Goal: Task Accomplishment & Management: Use online tool/utility

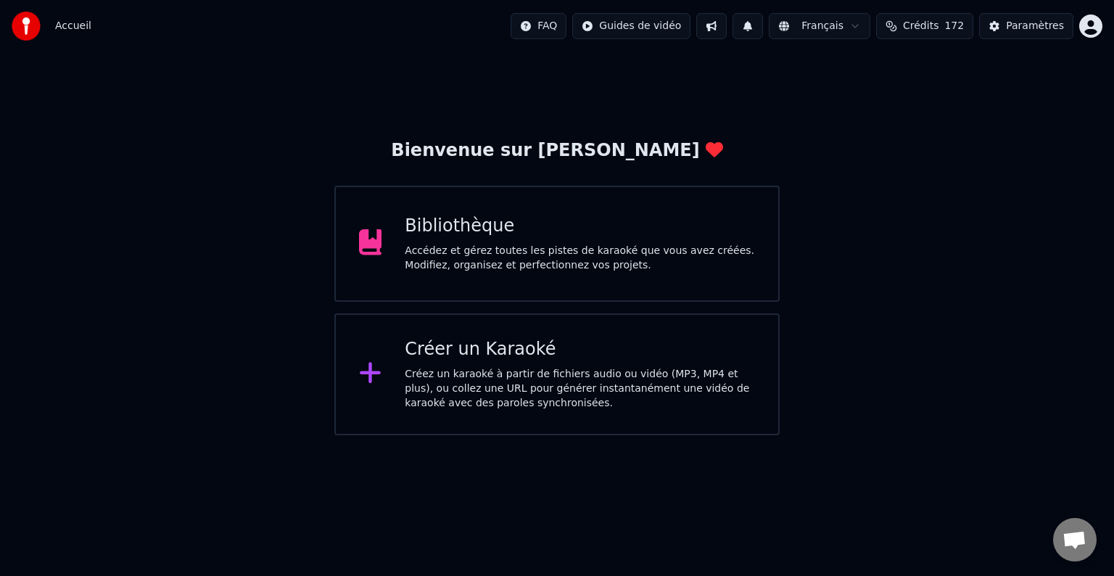
click at [1082, 20] on html "Accueil FAQ Guides de vidéo Français Crédits 172 Paramètres Bienvenue sur Youka…" at bounding box center [557, 217] width 1114 height 435
click at [670, 113] on html "Accueil FAQ Guides de vidéo Français Crédits 172 Paramètres Bienvenue sur Youka…" at bounding box center [557, 217] width 1114 height 435
click at [484, 247] on div "Accédez et gérez toutes les pistes de karaoké que vous avez créées. Modifiez, o…" at bounding box center [580, 258] width 350 height 29
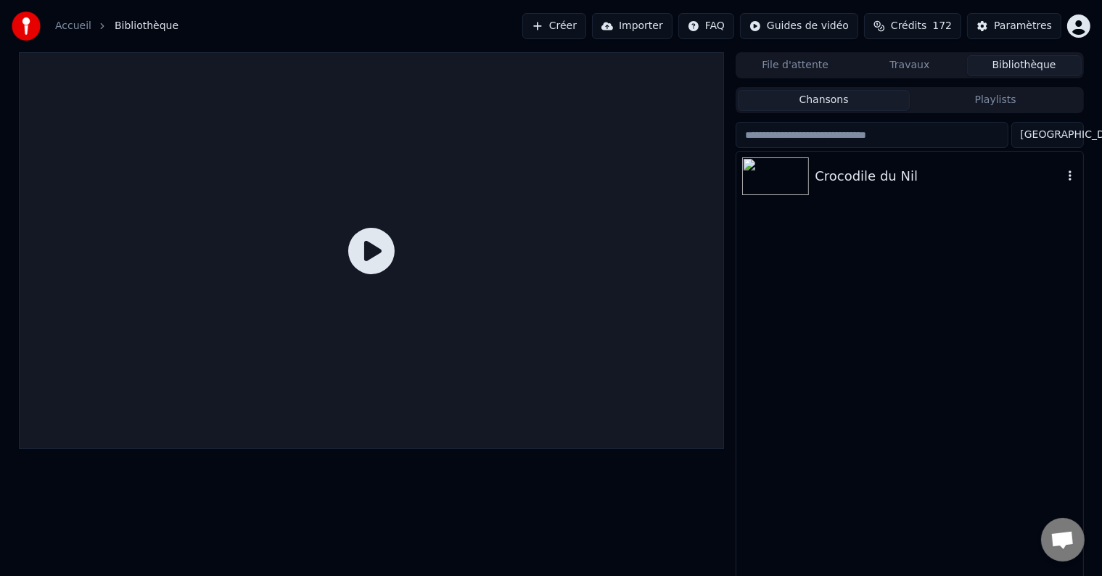
click at [902, 184] on div "Crocodile du Nil" at bounding box center [938, 176] width 247 height 20
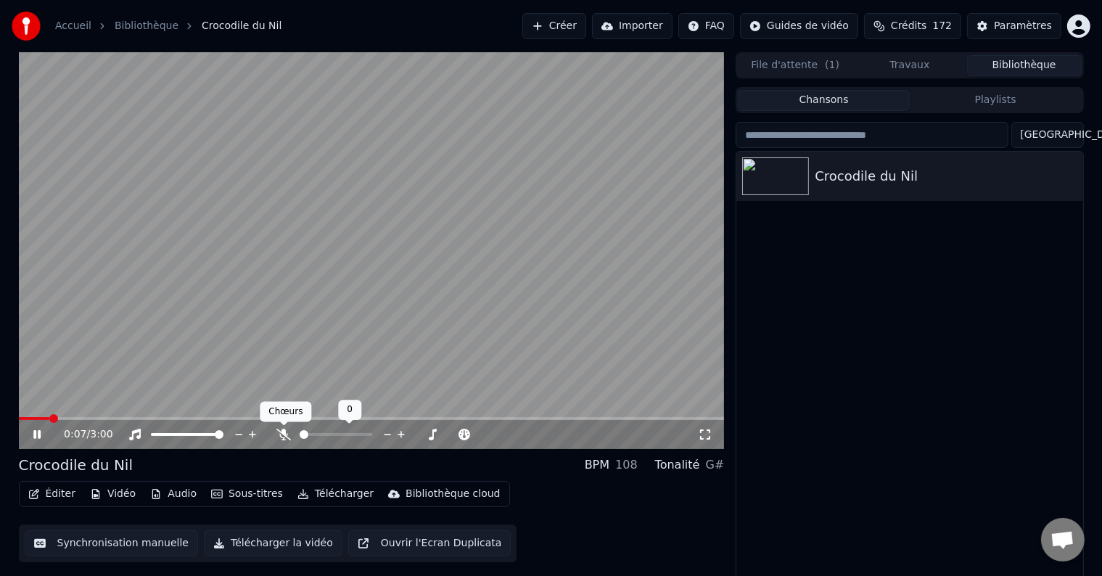
click at [285, 432] on icon at bounding box center [283, 435] width 15 height 12
click at [19, 420] on span at bounding box center [19, 418] width 0 height 3
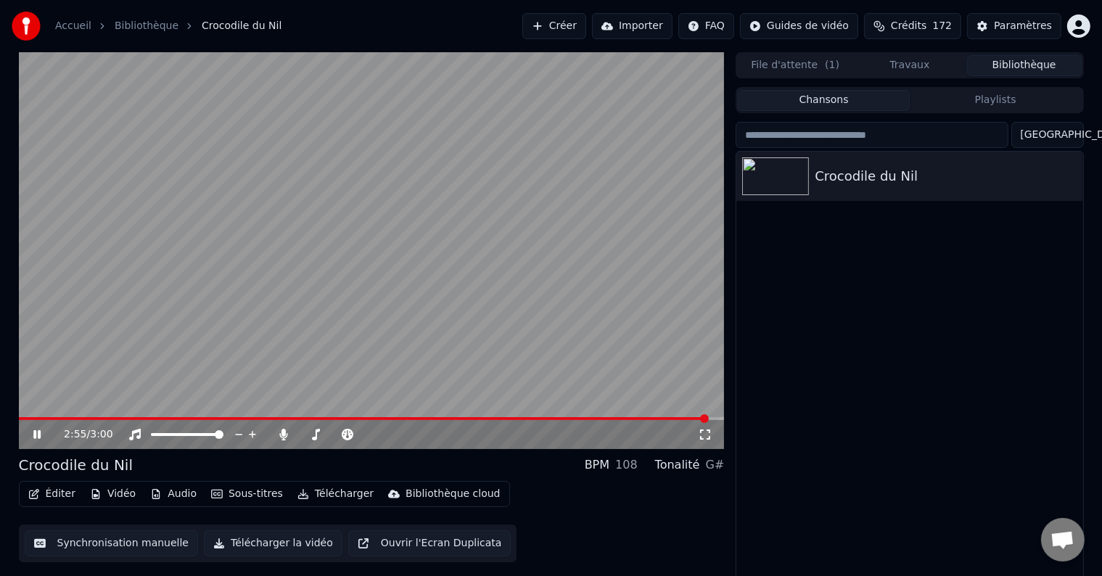
click at [64, 19] on link "Accueil" at bounding box center [73, 26] width 36 height 15
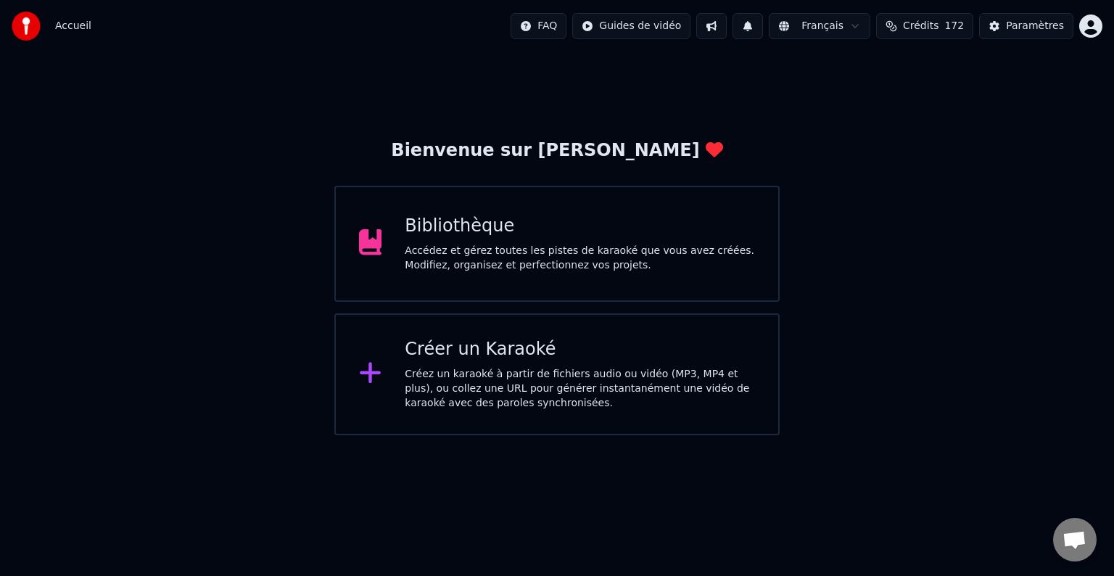
click at [427, 387] on div "Créez un karaoké à partir de fichiers audio ou vidéo (MP3, MP4 et plus), ou col…" at bounding box center [580, 389] width 350 height 44
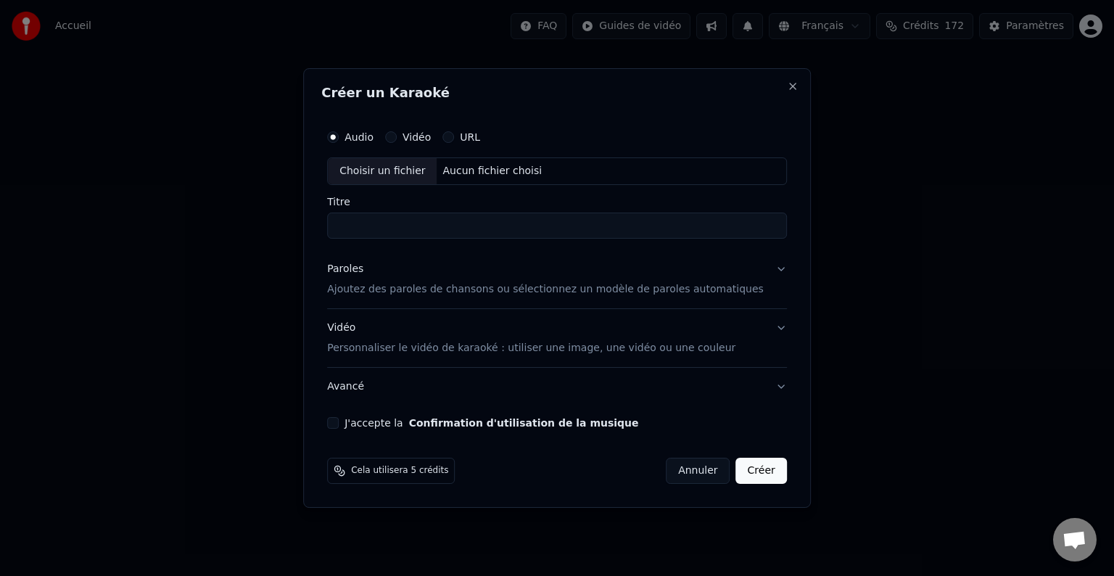
click at [408, 168] on div "Choisir un fichier" at bounding box center [382, 171] width 109 height 26
type input "**********"
click at [380, 289] on p "Ajoutez des paroles de chansons ou sélectionnez un modèle de paroles automatiqu…" at bounding box center [545, 289] width 437 height 15
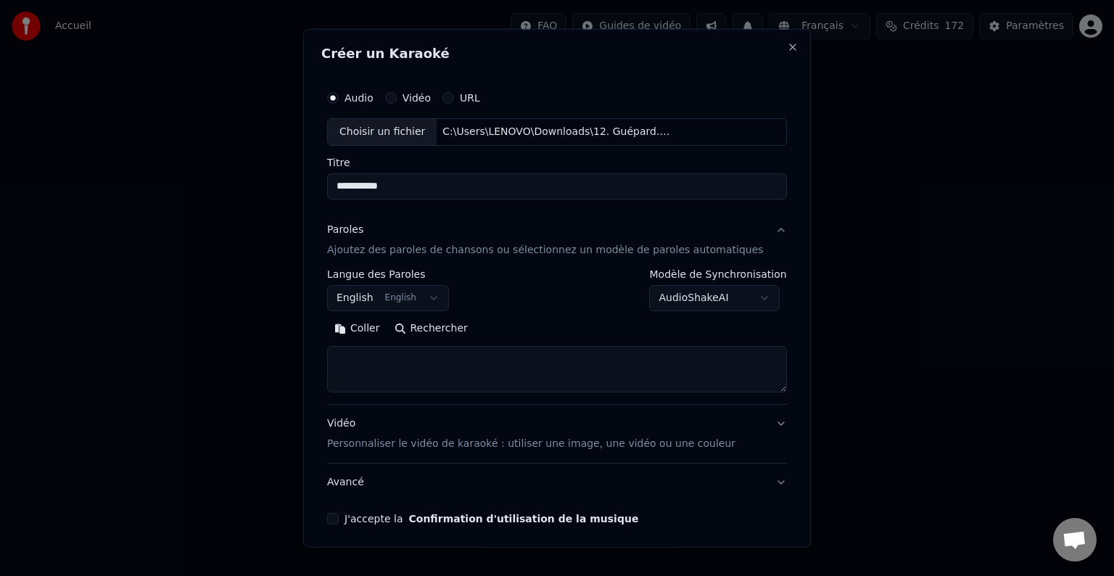
click at [415, 297] on button "English English" at bounding box center [388, 298] width 122 height 26
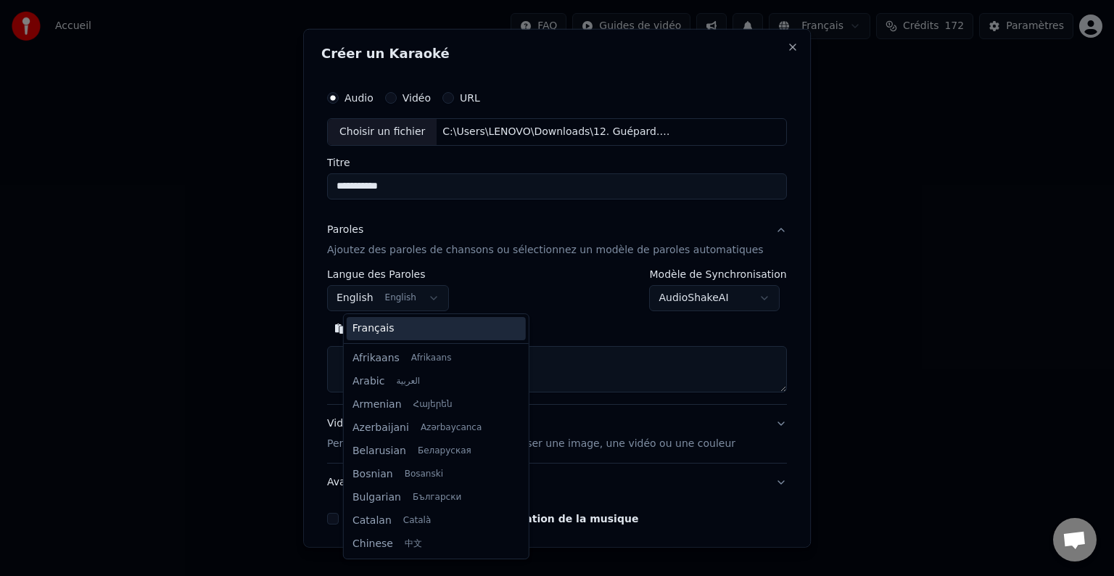
scroll to position [116, 0]
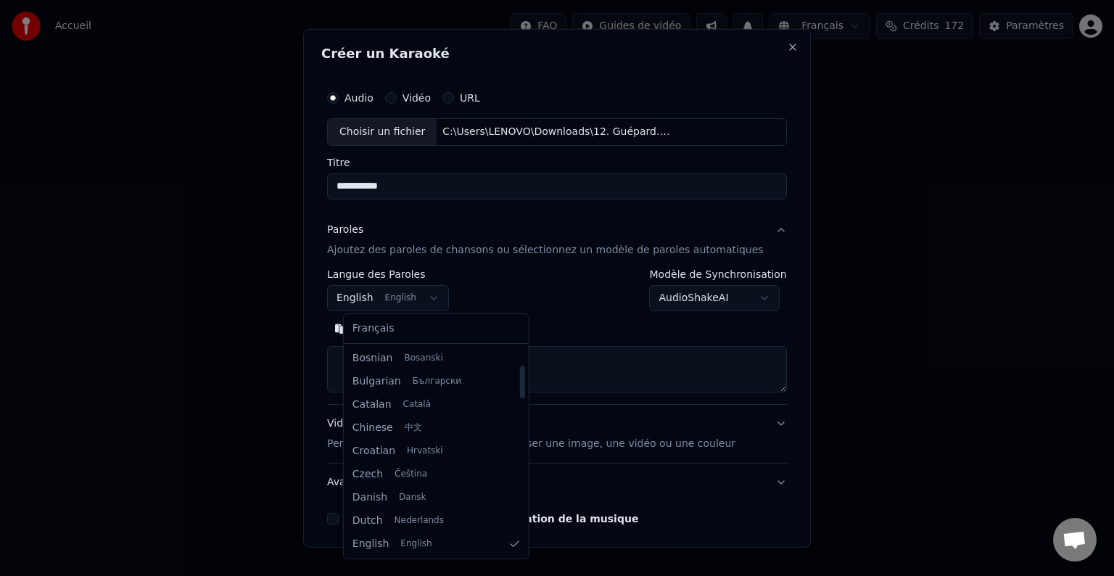
select select "**"
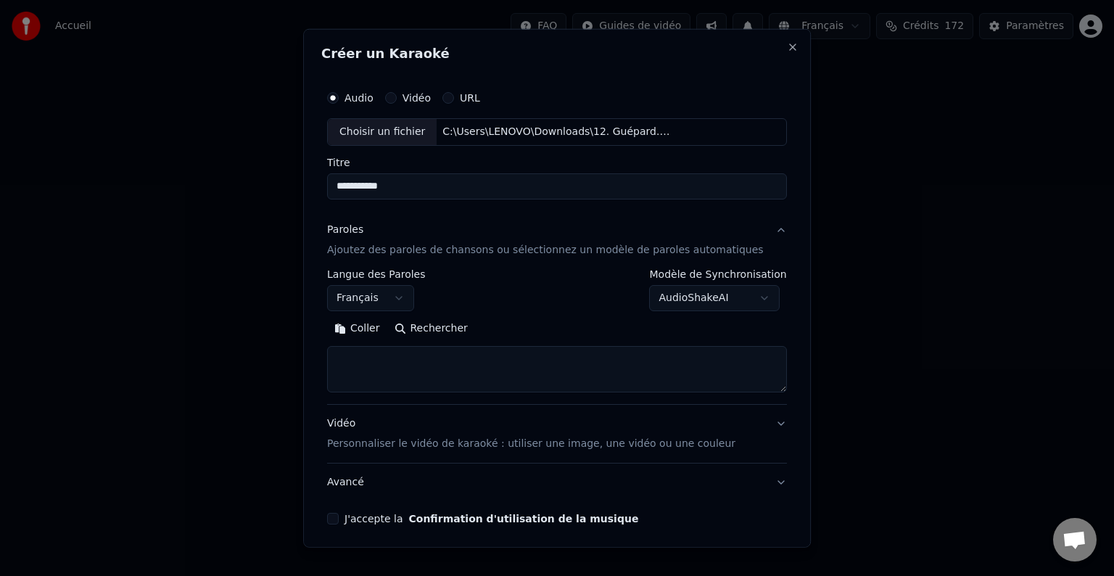
click at [377, 362] on textarea at bounding box center [557, 369] width 460 height 46
click at [368, 330] on button "Coller" at bounding box center [357, 328] width 60 height 23
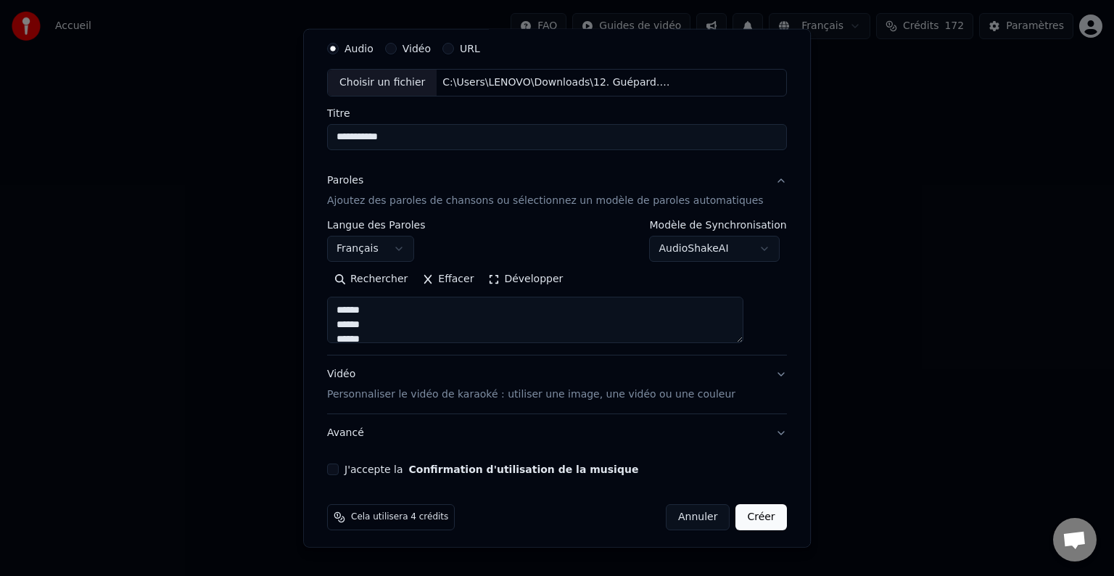
scroll to position [55, 0]
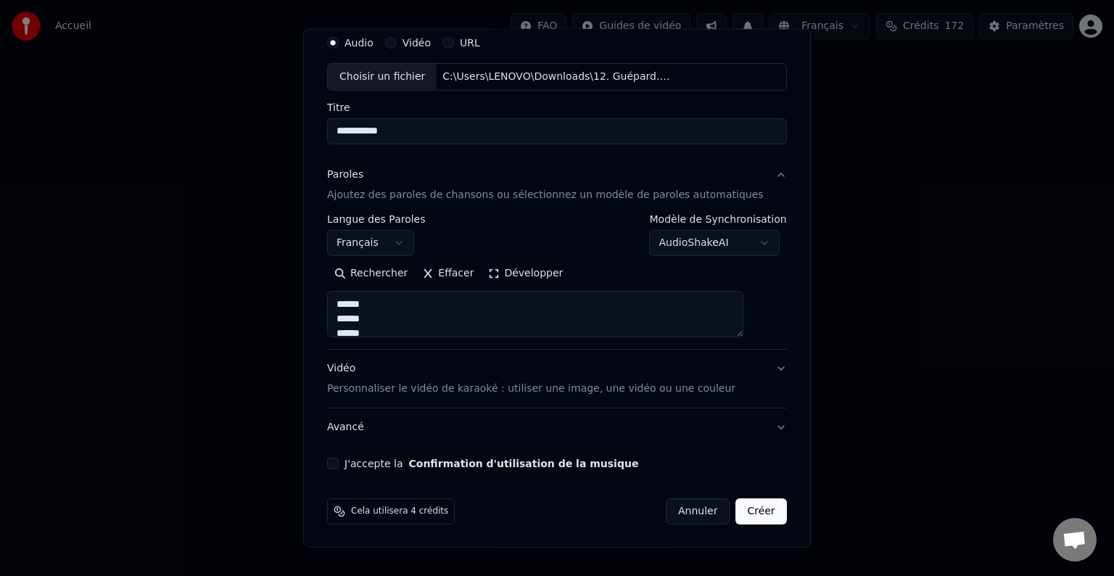
click at [453, 393] on p "Personnaliser le vidéo de karaoké : utiliser une image, une vidéo ou une couleur" at bounding box center [531, 389] width 408 height 15
type textarea "**********"
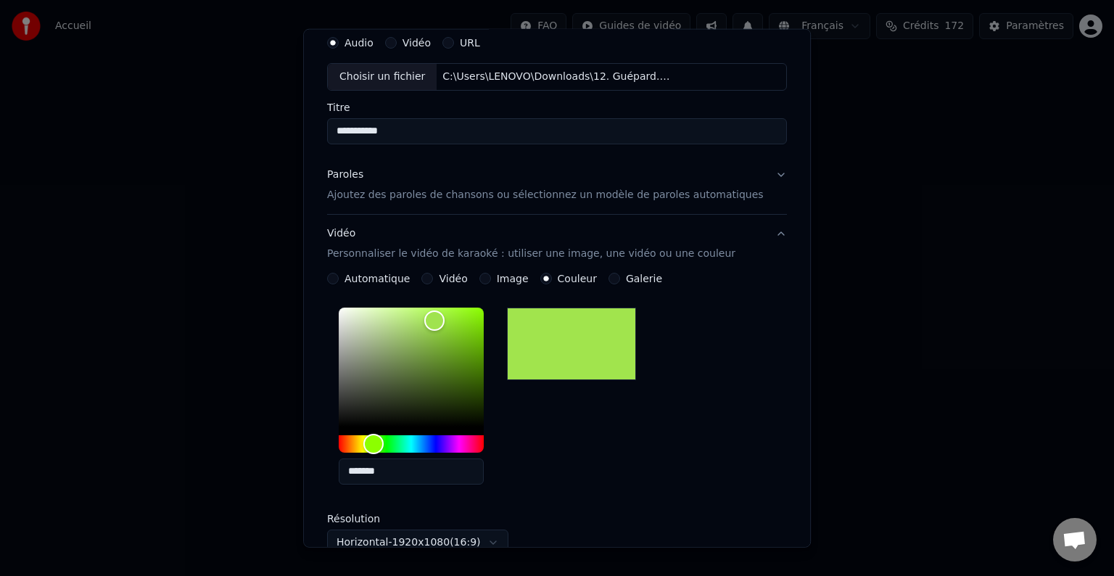
click at [639, 442] on div "*******" at bounding box center [557, 399] width 460 height 194
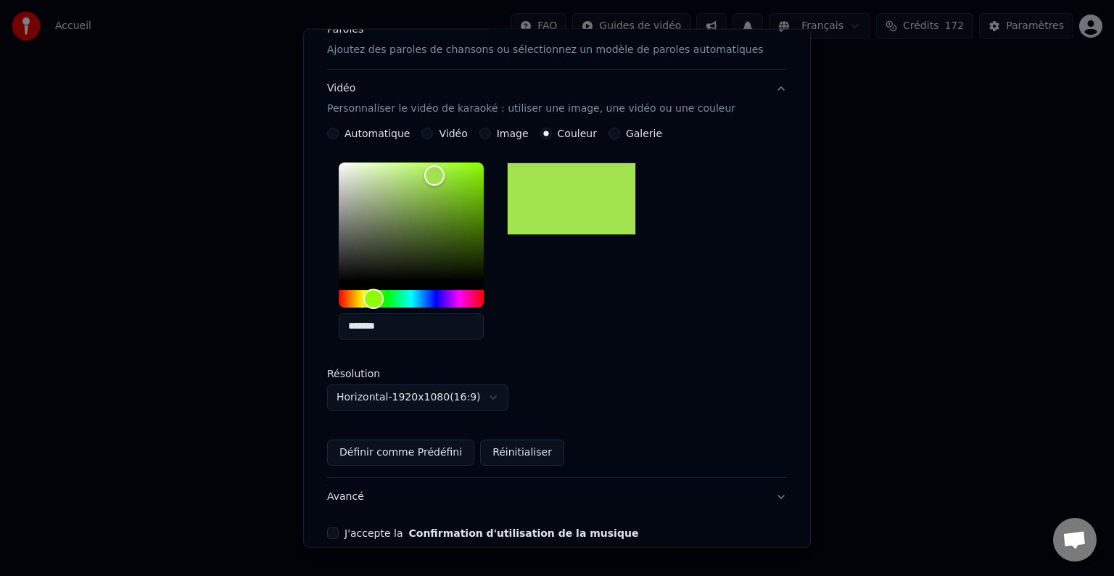
scroll to position [270, 0]
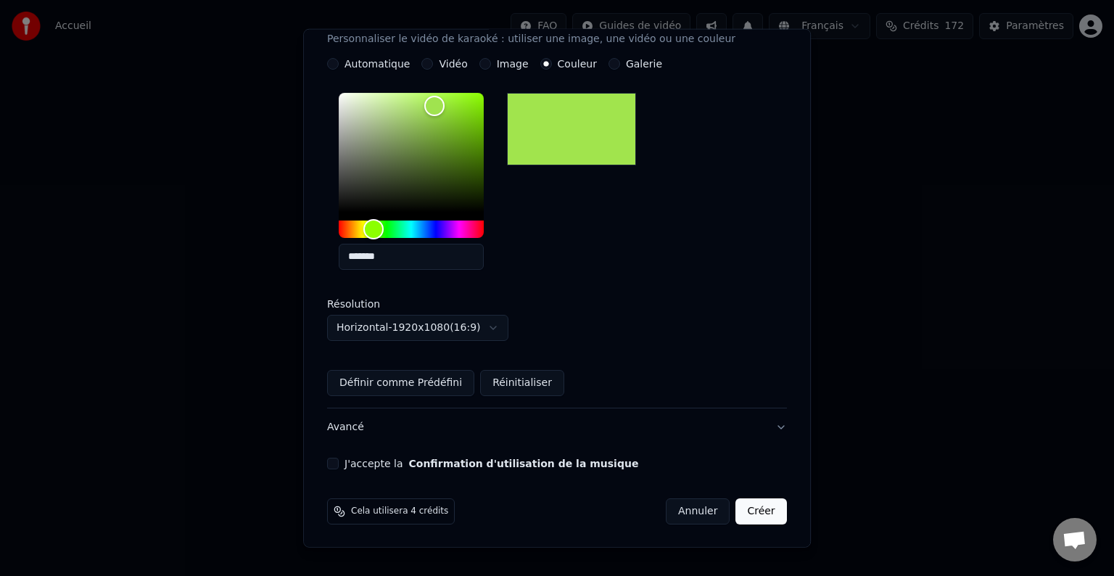
click at [339, 464] on button "J'accepte la Confirmation d'utilisation de la musique" at bounding box center [333, 464] width 12 height 12
click at [736, 510] on button "Créer" at bounding box center [761, 511] width 51 height 26
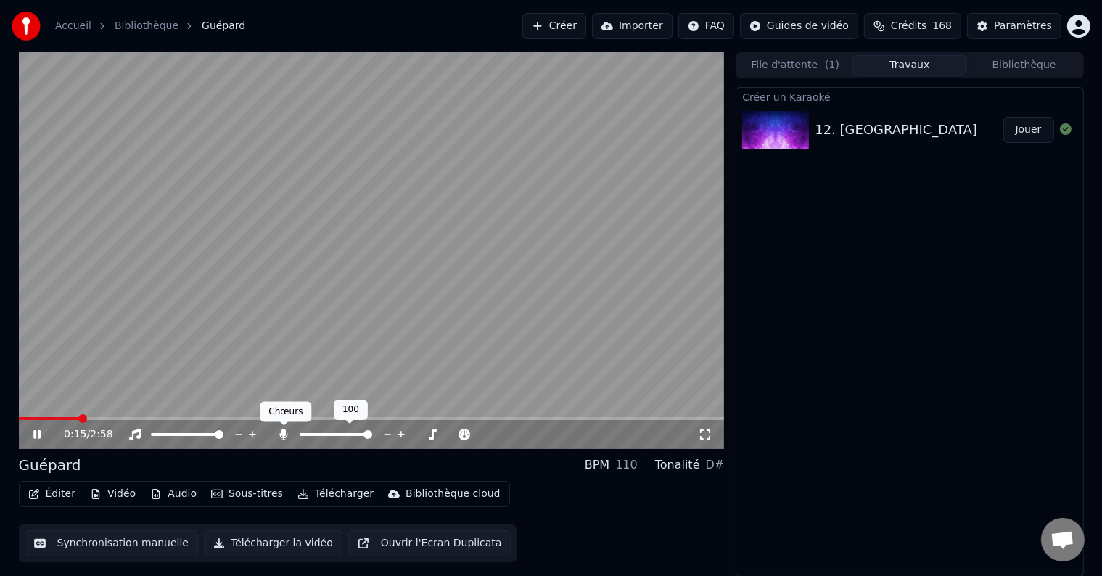
click at [283, 434] on icon at bounding box center [284, 435] width 8 height 12
click at [288, 434] on icon at bounding box center [283, 435] width 15 height 12
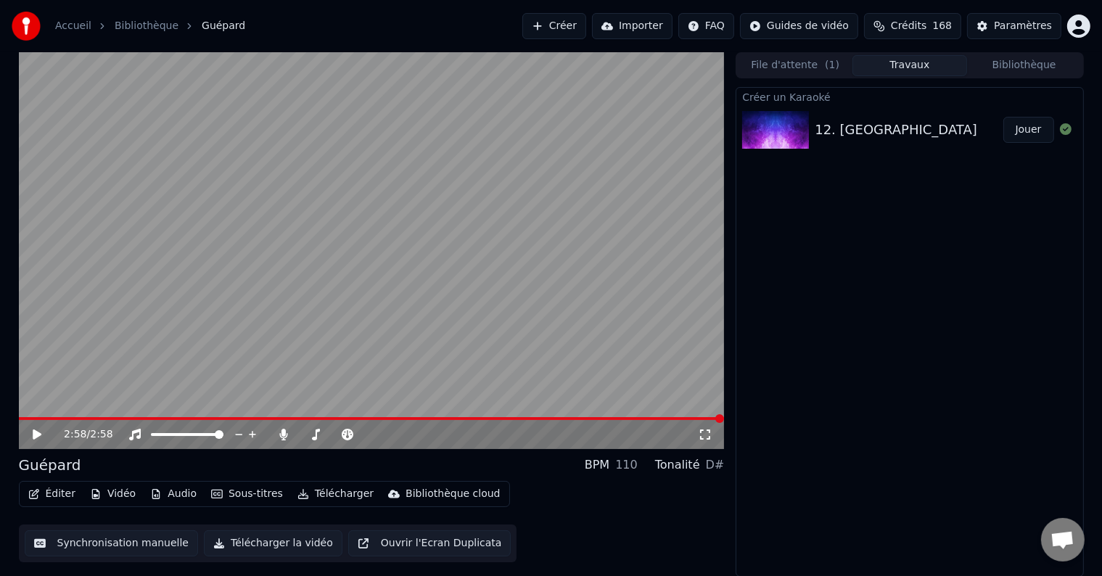
click at [36, 429] on icon at bounding box center [47, 435] width 34 height 12
click at [60, 420] on span at bounding box center [41, 418] width 44 height 3
click at [55, 415] on video at bounding box center [372, 250] width 706 height 397
click at [52, 423] on div "0:17 / 2:58" at bounding box center [372, 434] width 706 height 29
drag, startPoint x: 86, startPoint y: 416, endPoint x: 45, endPoint y: 418, distance: 40.7
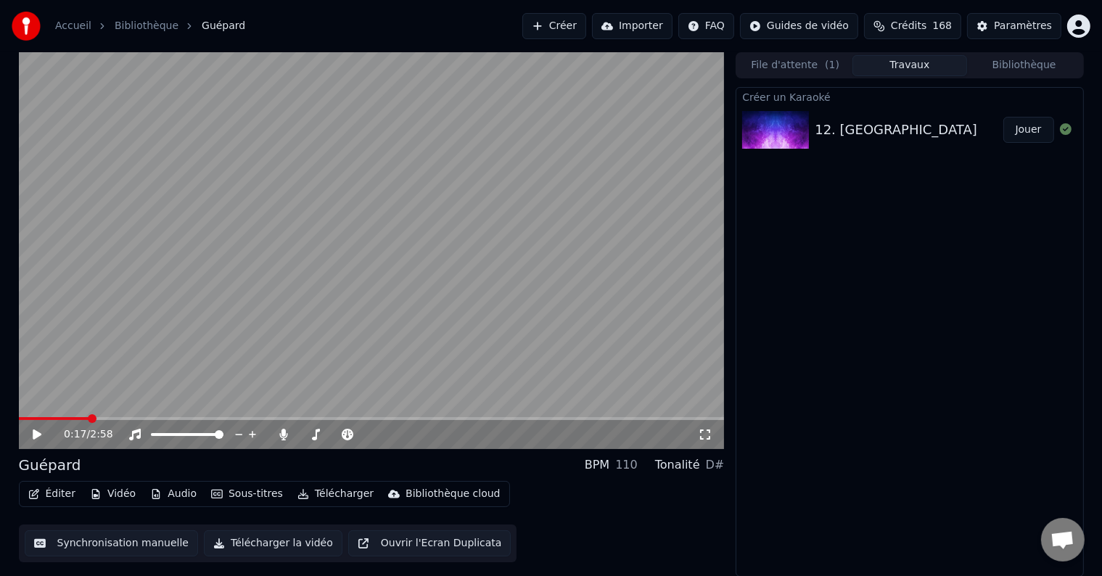
click at [45, 418] on div "0:17 / 2:58" at bounding box center [372, 250] width 706 height 397
click at [42, 419] on span at bounding box center [46, 418] width 9 height 9
click at [119, 545] on button "Synchronisation manuelle" at bounding box center [112, 543] width 174 height 26
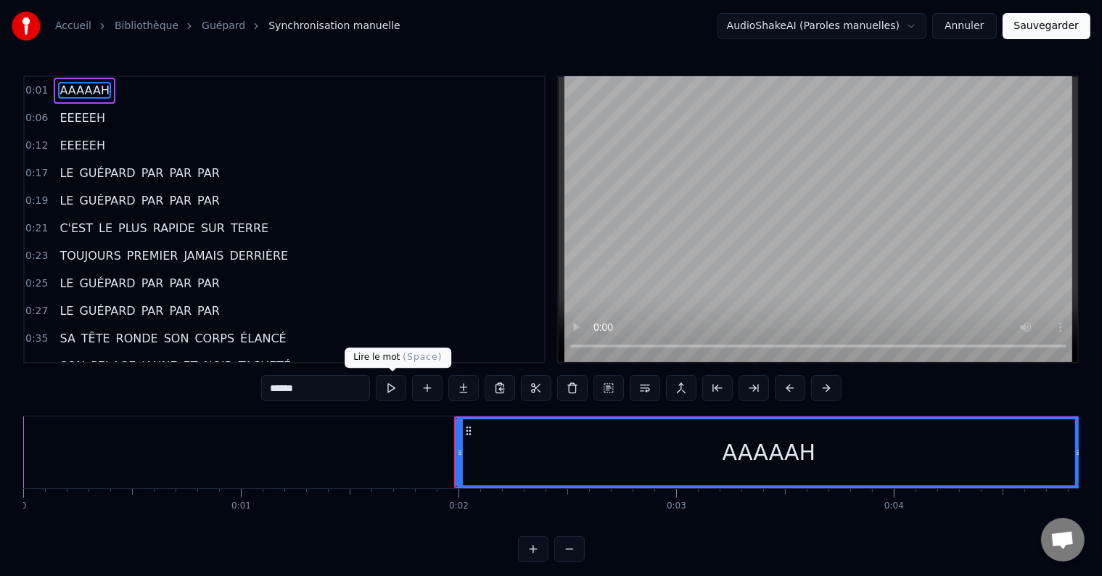
click at [394, 387] on button at bounding box center [391, 388] width 30 height 26
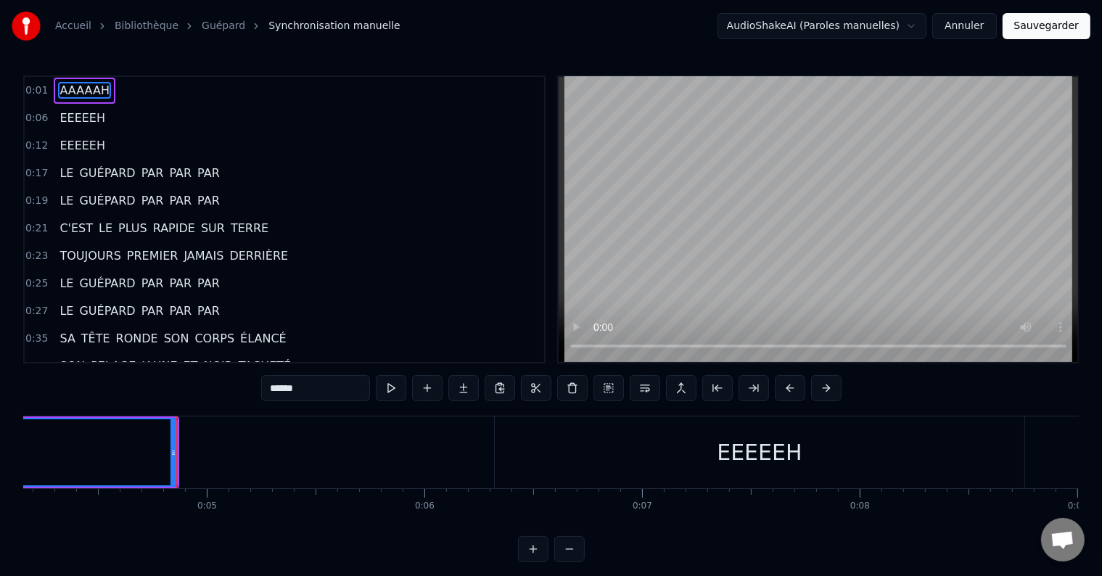
scroll to position [0, 928]
click at [74, 115] on span "EEEEEH" at bounding box center [82, 118] width 49 height 17
type input "******"
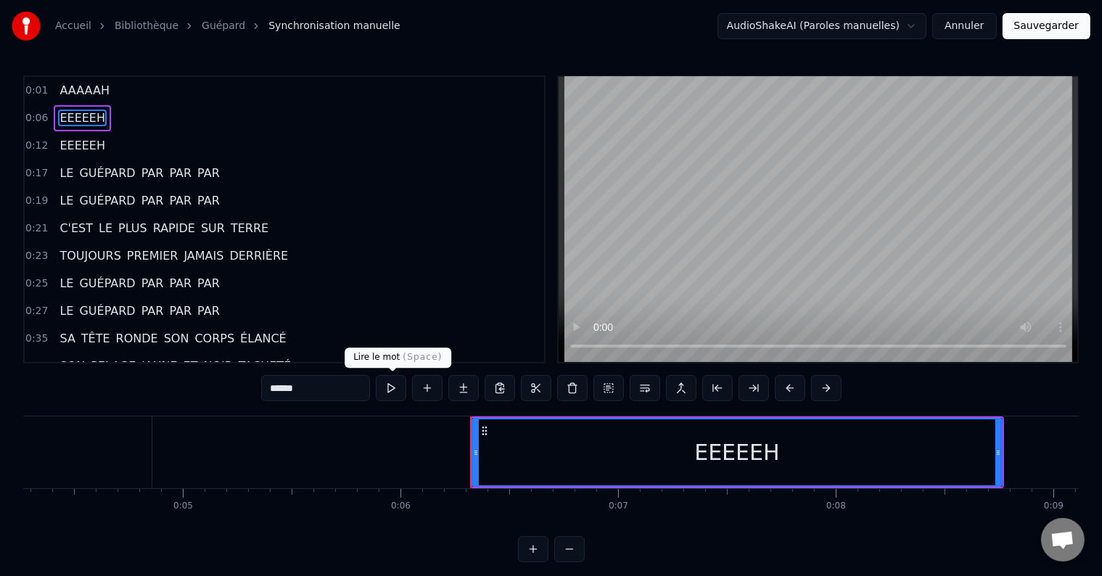
click at [383, 385] on button at bounding box center [391, 388] width 30 height 26
click at [390, 392] on button at bounding box center [391, 388] width 30 height 26
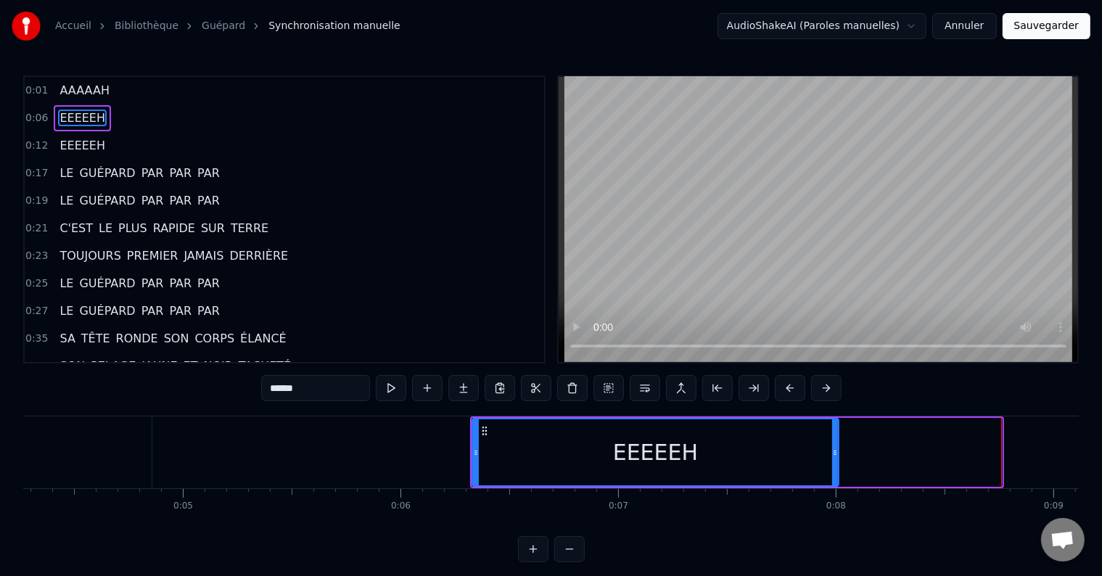
drag, startPoint x: 998, startPoint y: 453, endPoint x: 835, endPoint y: 461, distance: 163.4
click at [835, 461] on div at bounding box center [835, 452] width 6 height 66
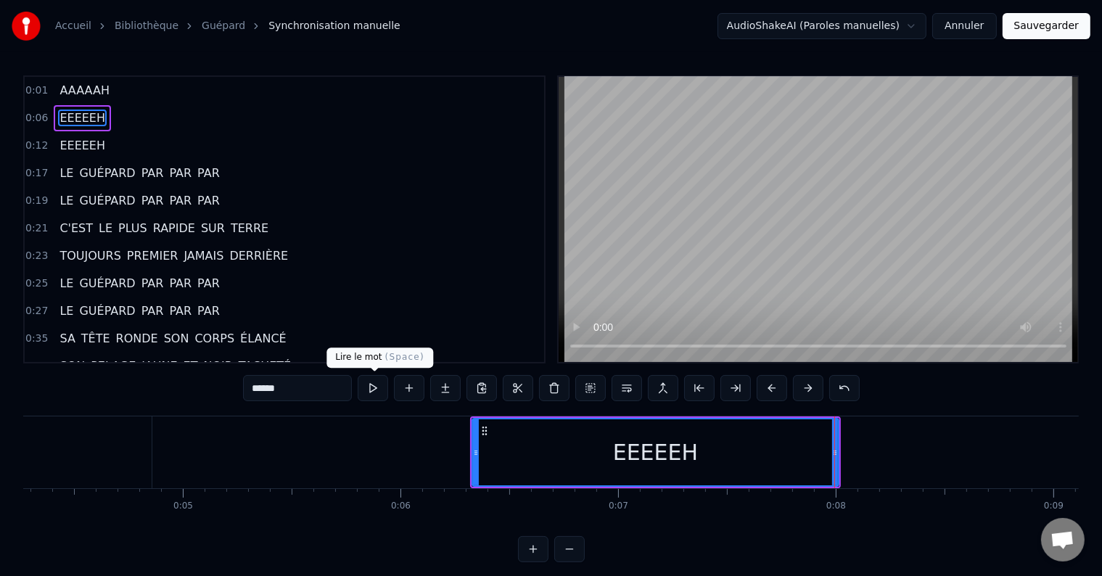
click at [368, 389] on button at bounding box center [373, 388] width 30 height 26
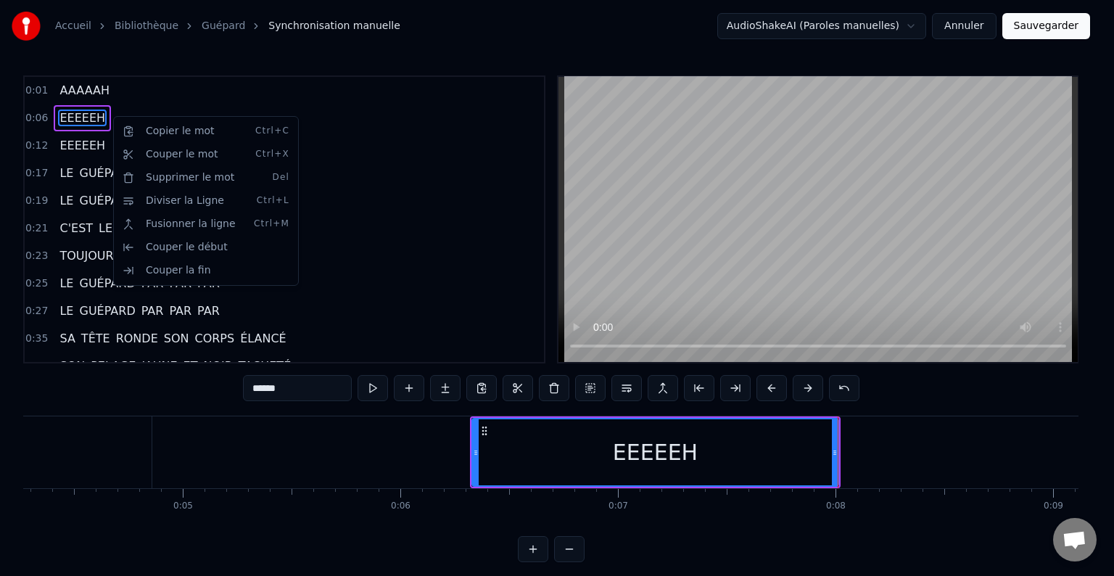
click at [104, 116] on html "Accueil Bibliothèque Guépard Synchronisation manuelle AudioShakeAI (Paroles man…" at bounding box center [557, 292] width 1114 height 585
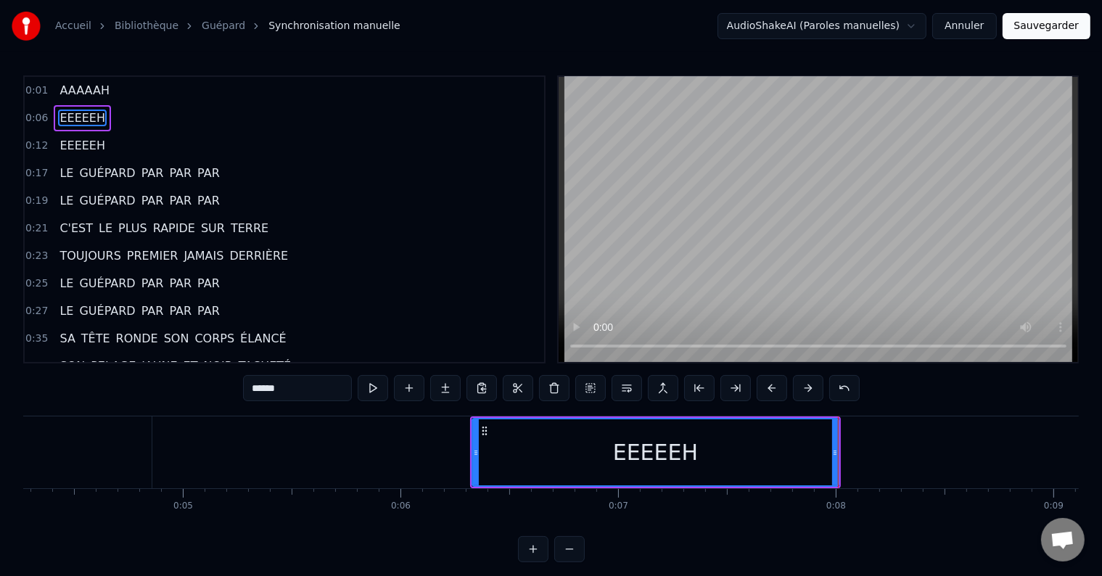
click at [121, 109] on div "0:06 EEEEEH" at bounding box center [284, 118] width 519 height 28
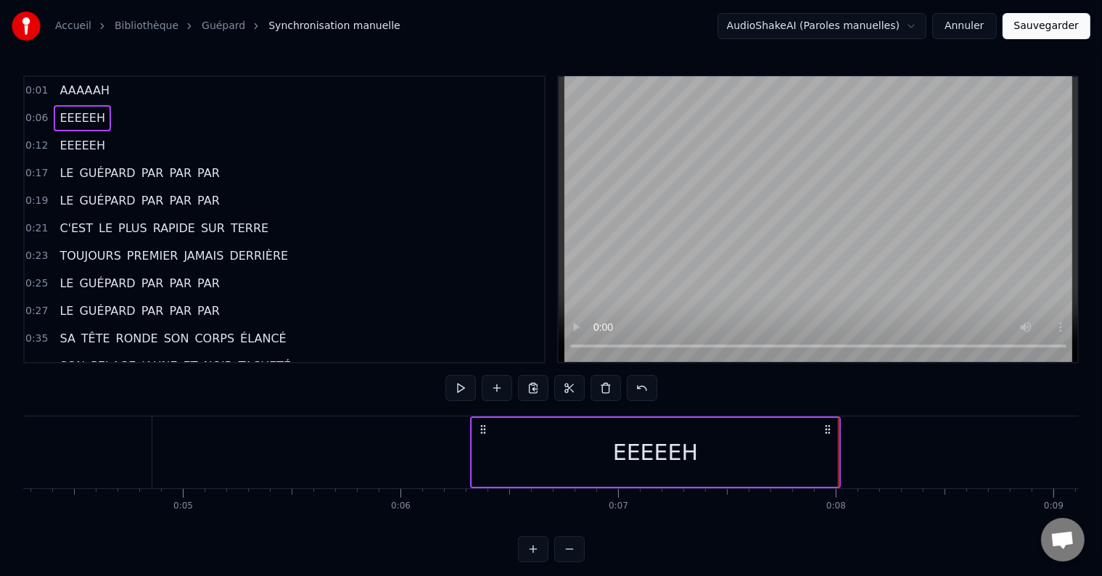
click at [123, 115] on div "0:06 EEEEEH" at bounding box center [284, 118] width 519 height 28
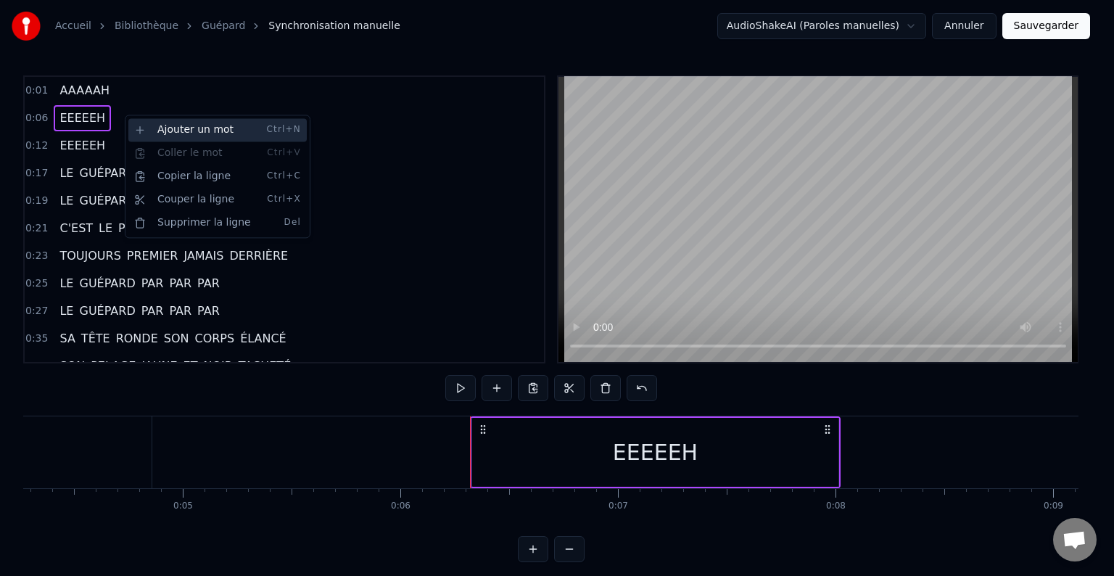
click at [144, 133] on div "Ajouter un mot Ctrl+N" at bounding box center [217, 129] width 178 height 23
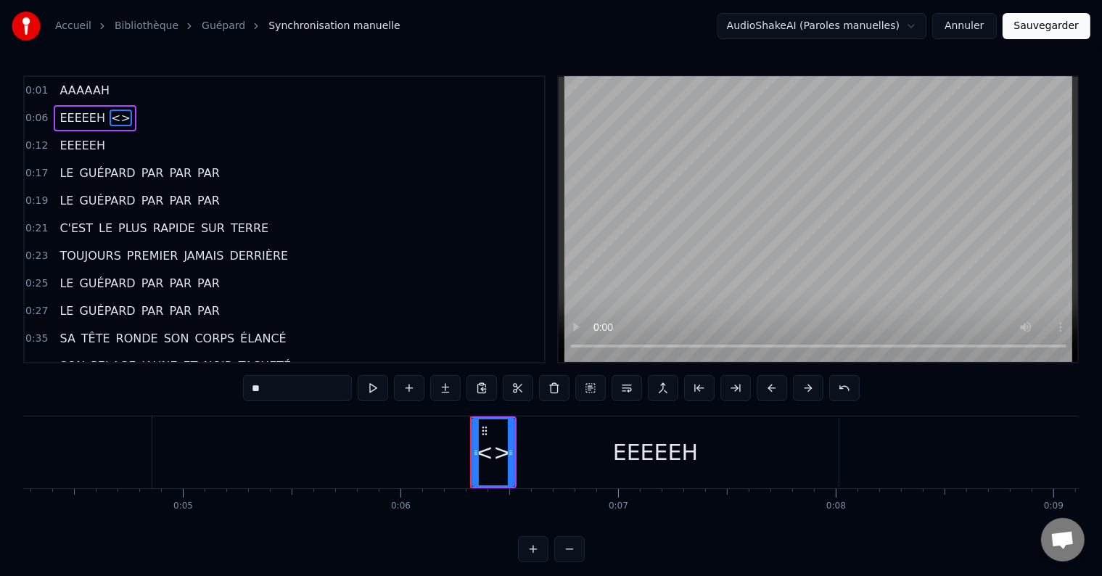
click at [110, 112] on span "<>" at bounding box center [121, 118] width 22 height 17
click at [110, 118] on span "<>" at bounding box center [121, 118] width 22 height 17
click at [110, 115] on span "<>" at bounding box center [121, 118] width 22 height 17
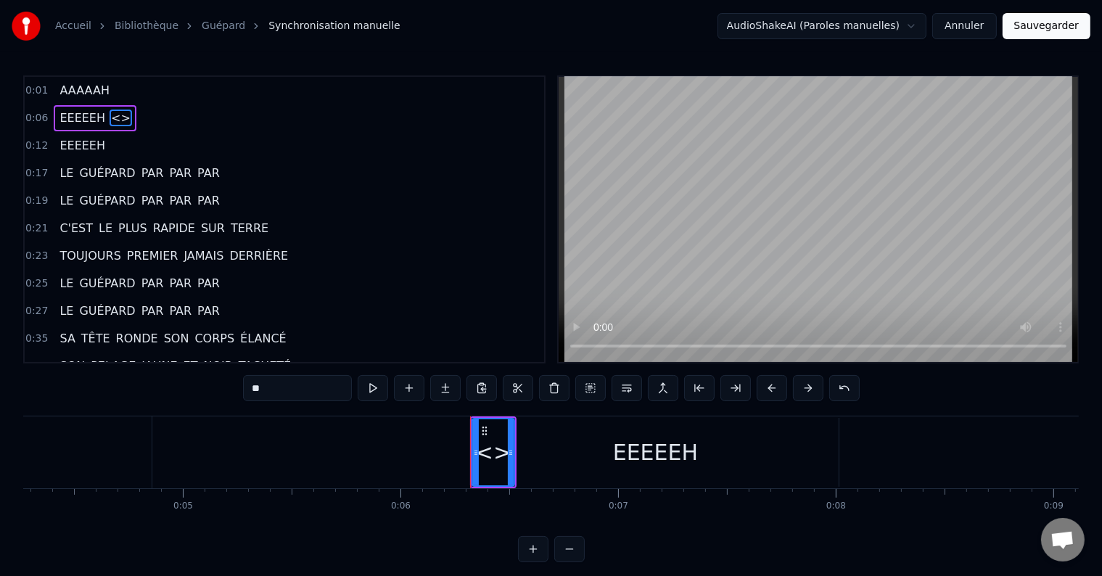
click at [110, 113] on span "<>" at bounding box center [121, 118] width 22 height 17
click at [495, 454] on div "<>" at bounding box center [493, 452] width 36 height 33
click at [205, 151] on div "0:12 EEEEEH" at bounding box center [284, 146] width 519 height 28
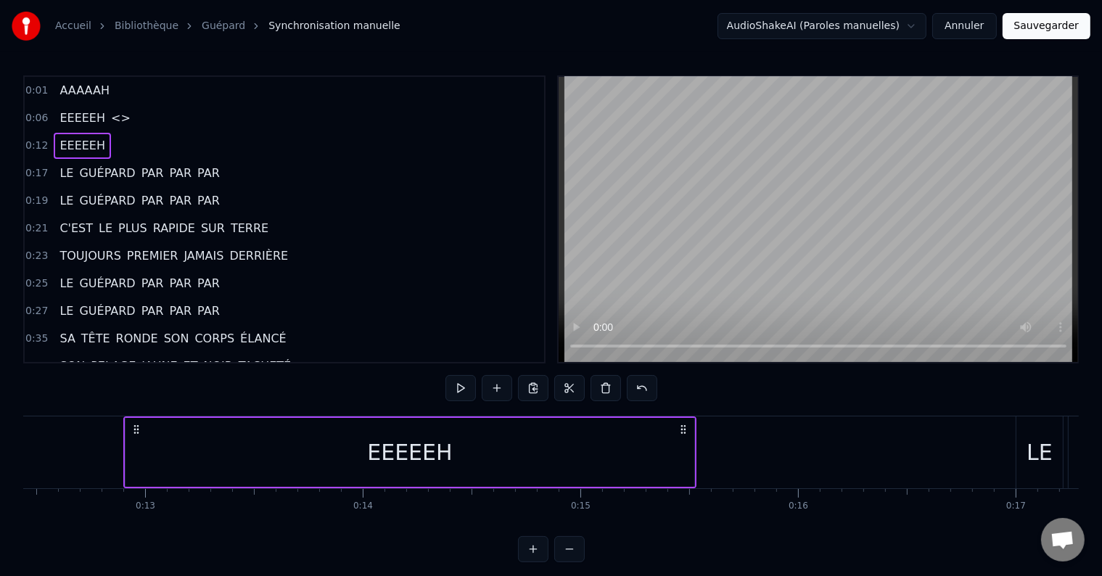
scroll to position [0, 2734]
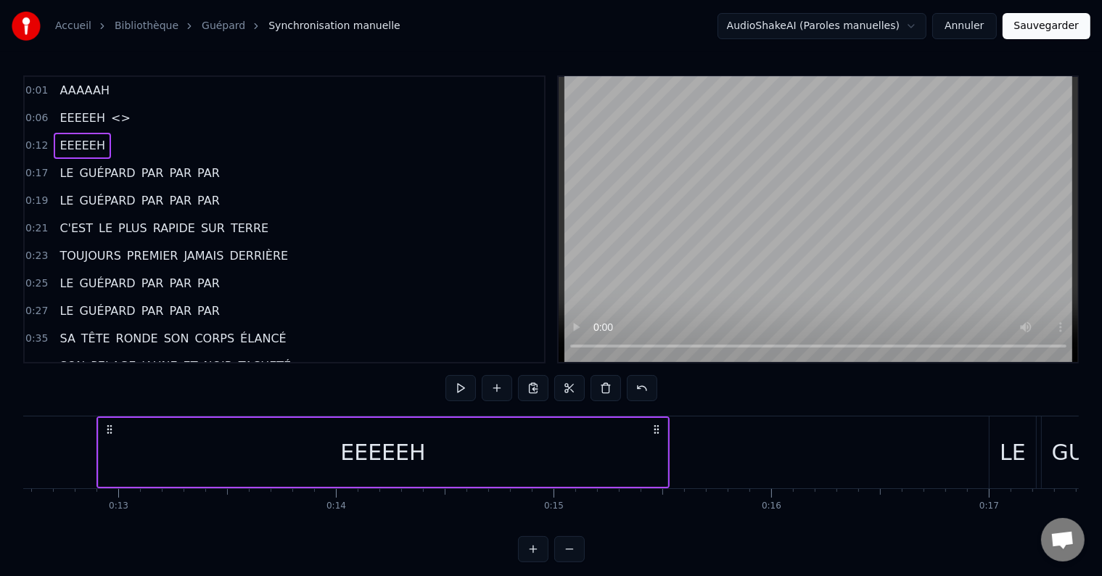
click at [113, 113] on span "<>" at bounding box center [121, 118] width 22 height 17
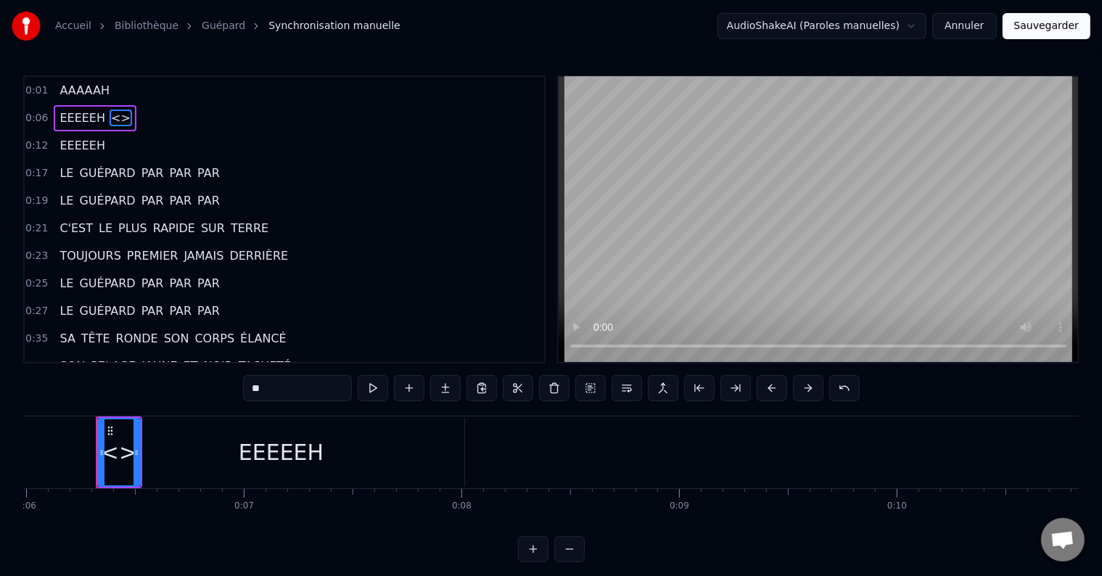
scroll to position [0, 1303]
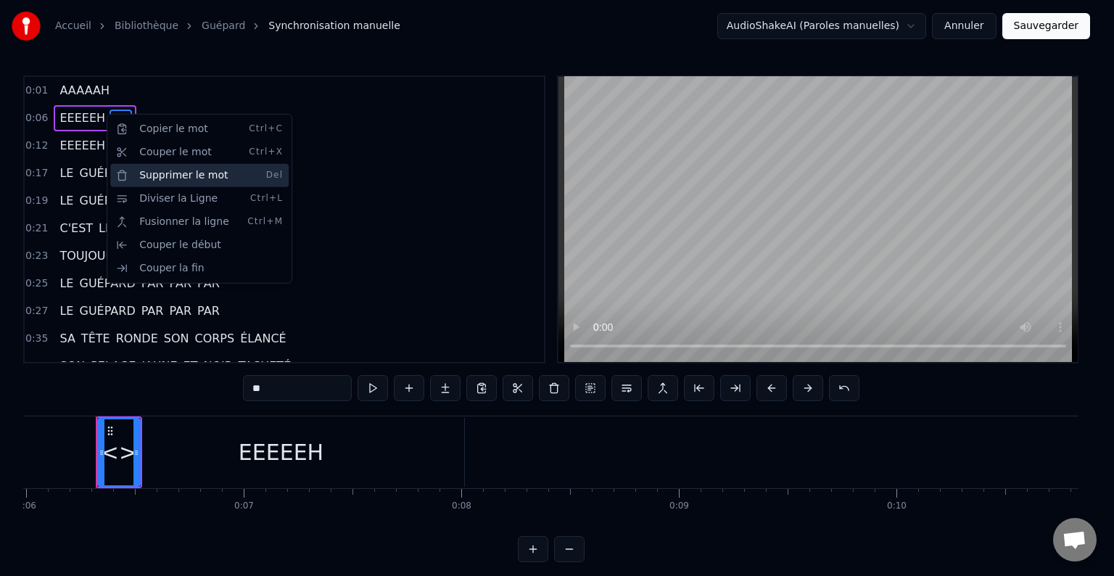
click at [153, 176] on div "Supprimer le mot Del" at bounding box center [199, 175] width 178 height 23
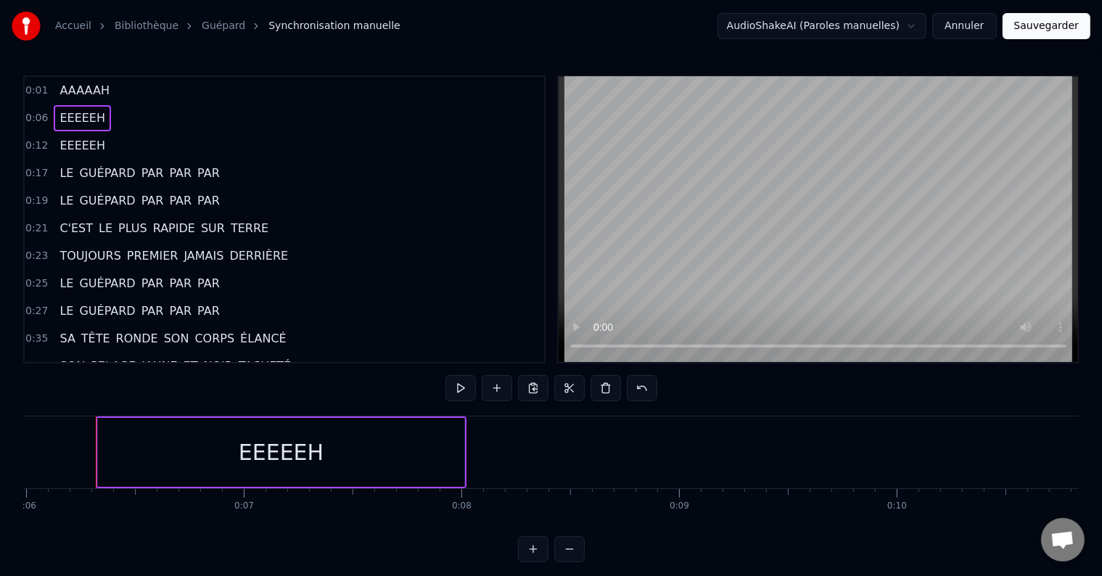
click at [116, 115] on div "0:06 EEEEEH" at bounding box center [284, 118] width 519 height 28
click at [88, 90] on span "AAAAAH" at bounding box center [84, 90] width 53 height 17
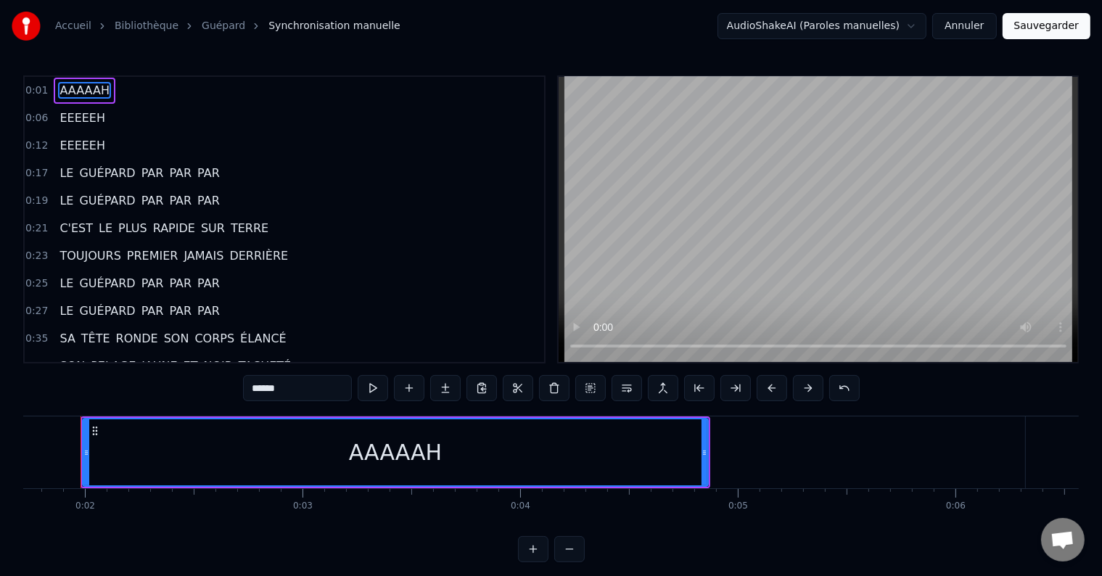
scroll to position [0, 358]
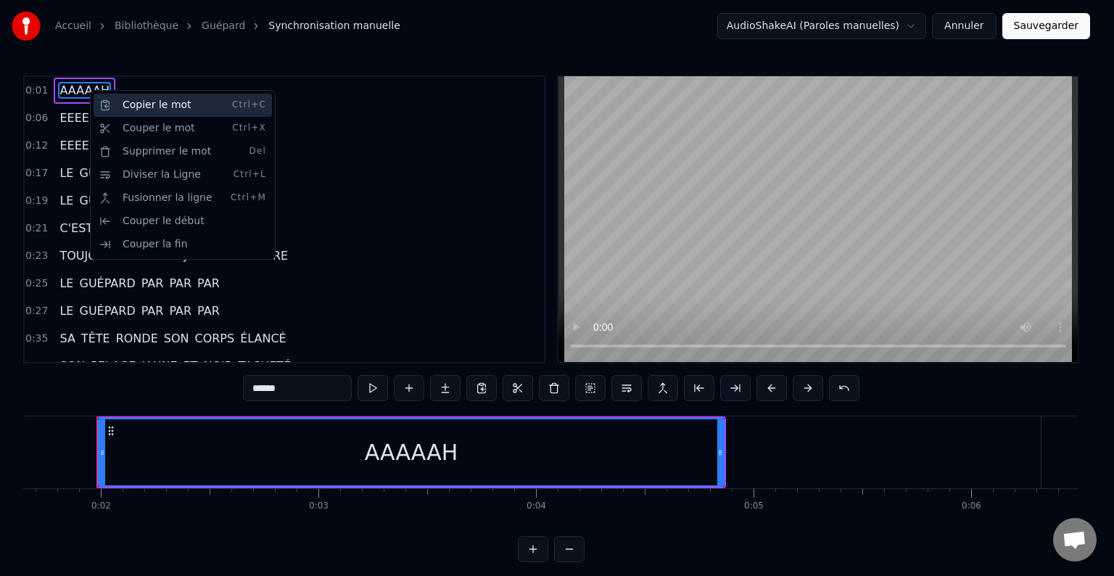
click at [144, 104] on div "Copier le mot Ctrl+C" at bounding box center [183, 105] width 178 height 23
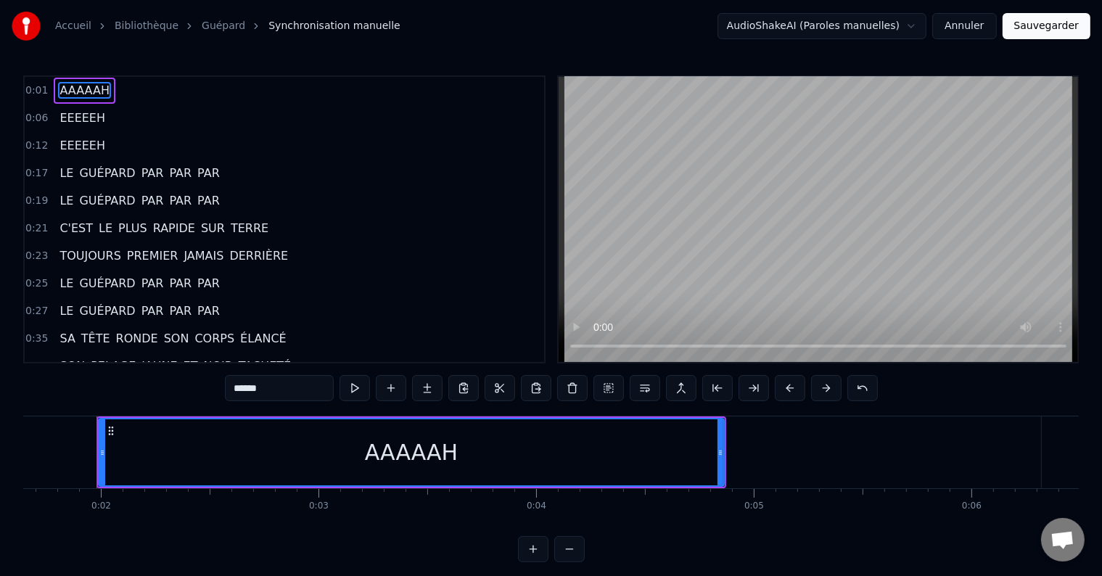
click at [85, 88] on span "AAAAAH" at bounding box center [84, 90] width 53 height 17
click at [412, 450] on div "AAAAAH" at bounding box center [412, 452] width 94 height 33
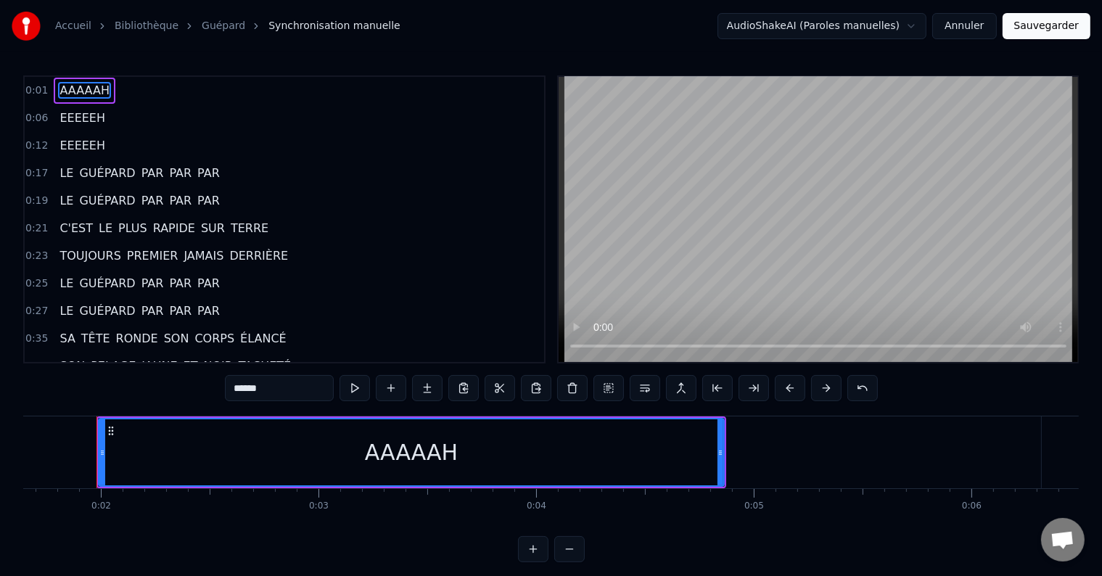
click at [412, 450] on div "AAAAAH" at bounding box center [412, 452] width 94 height 33
type input "******"
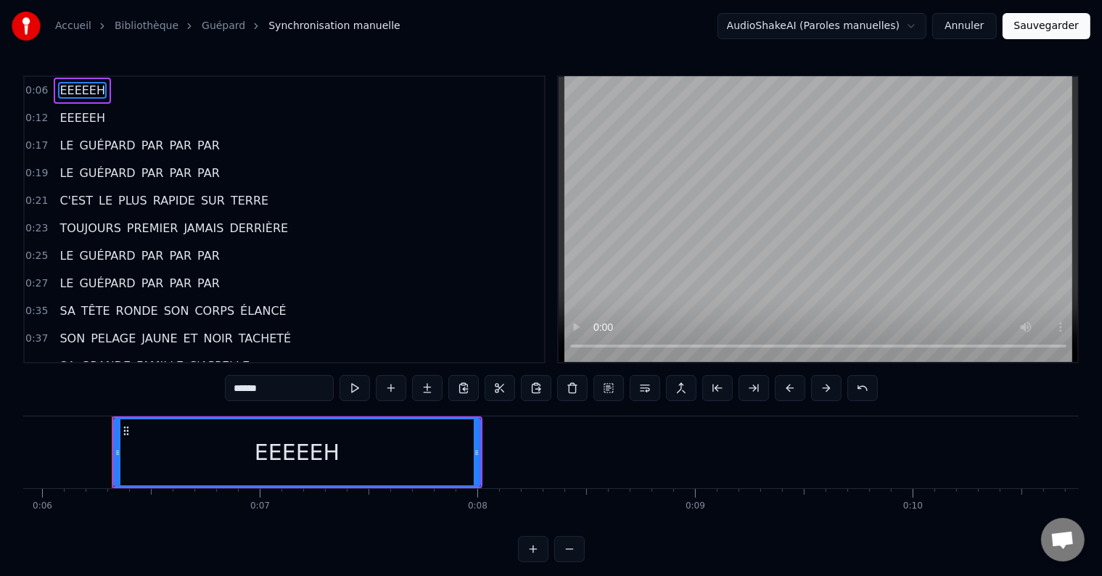
scroll to position [0, 1303]
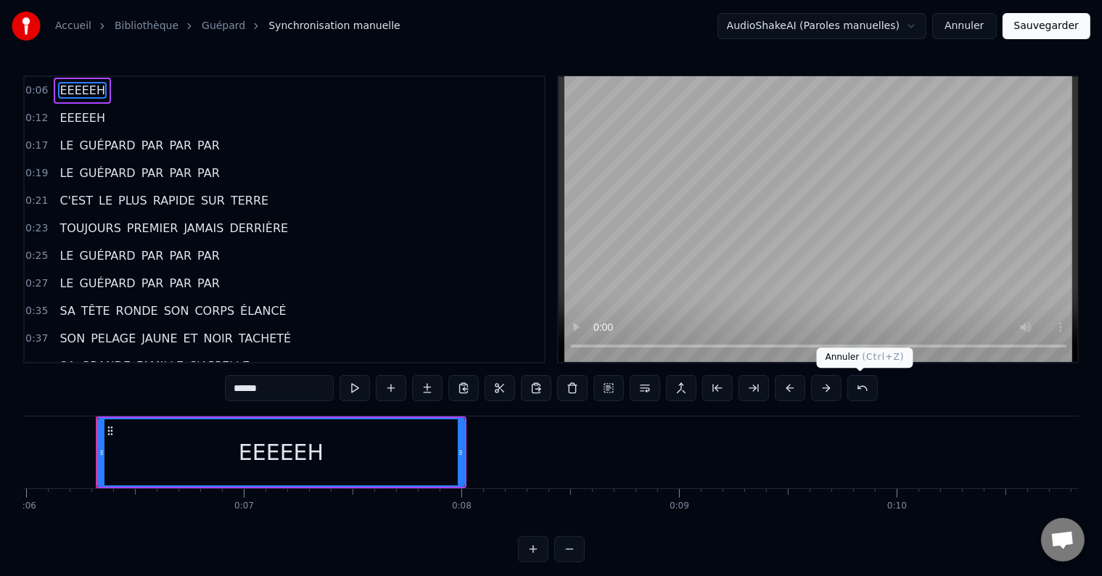
click at [860, 390] on button at bounding box center [862, 388] width 30 height 26
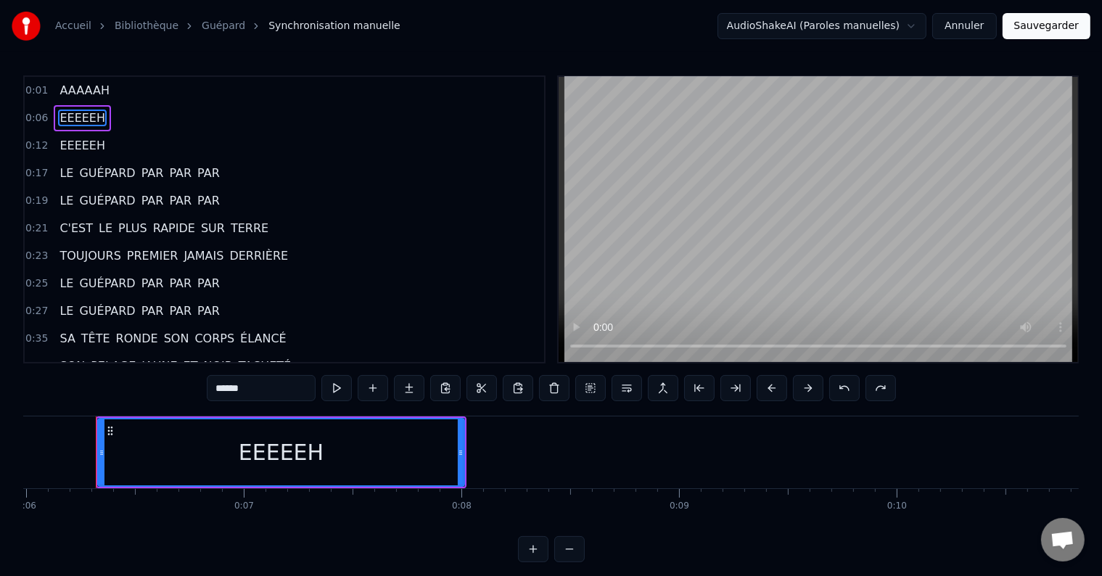
click at [135, 99] on div "0:01 AAAAAH" at bounding box center [284, 91] width 519 height 28
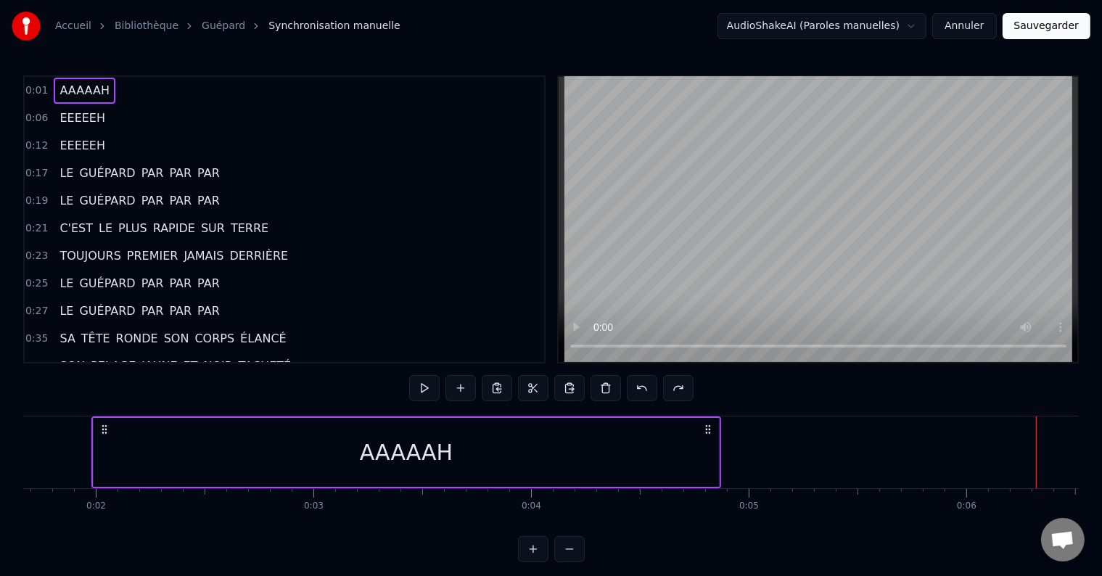
scroll to position [0, 358]
click at [428, 392] on button at bounding box center [424, 388] width 30 height 26
click at [424, 384] on button at bounding box center [424, 388] width 30 height 26
click at [699, 487] on div "AAAAAH" at bounding box center [411, 452] width 630 height 72
click at [723, 458] on div "AAAAAH" at bounding box center [411, 452] width 627 height 69
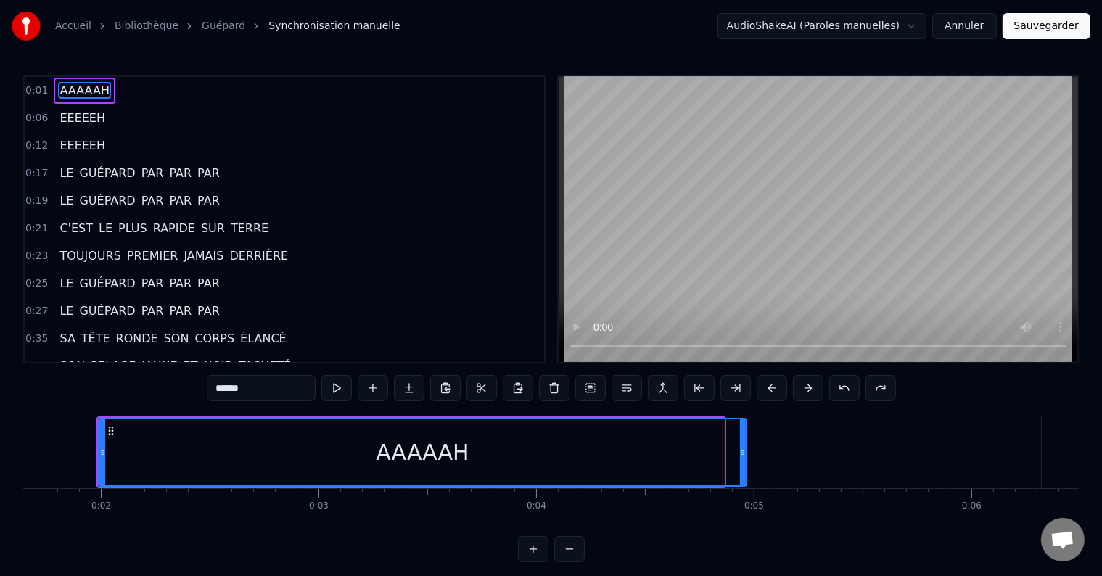
drag, startPoint x: 721, startPoint y: 450, endPoint x: 744, endPoint y: 449, distance: 22.5
click at [744, 449] on icon at bounding box center [743, 453] width 6 height 12
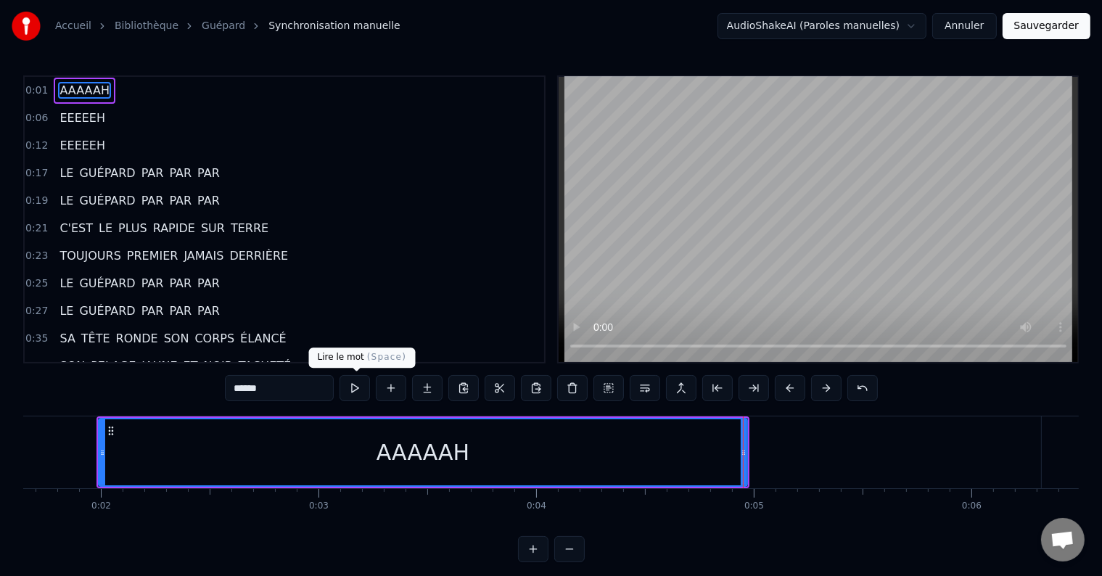
click at [356, 386] on button at bounding box center [354, 388] width 30 height 26
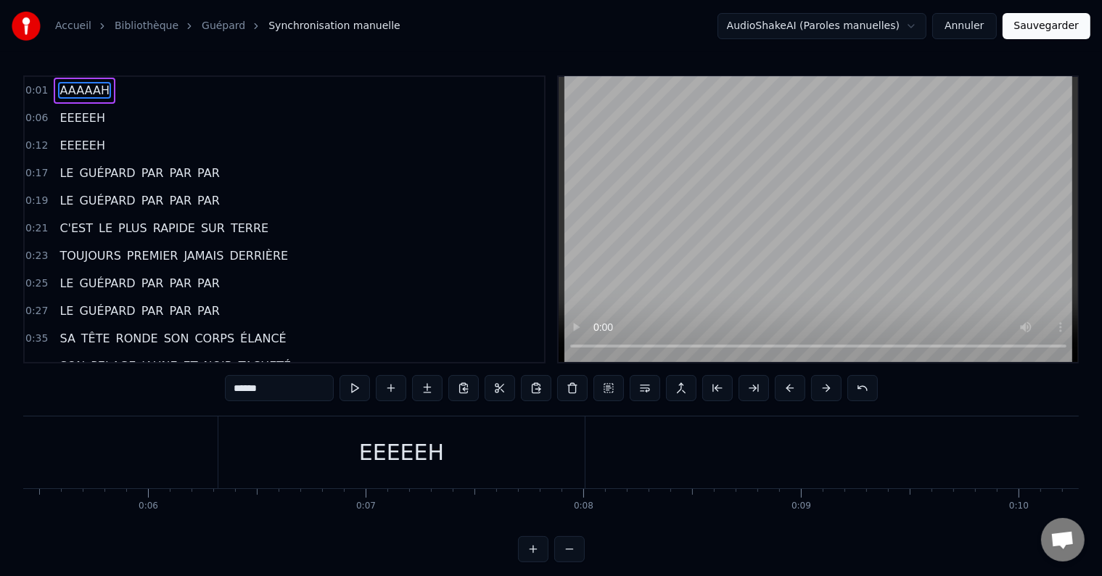
scroll to position [0, 1291]
click at [232, 464] on div "EEEEEH" at bounding box center [291, 452] width 366 height 72
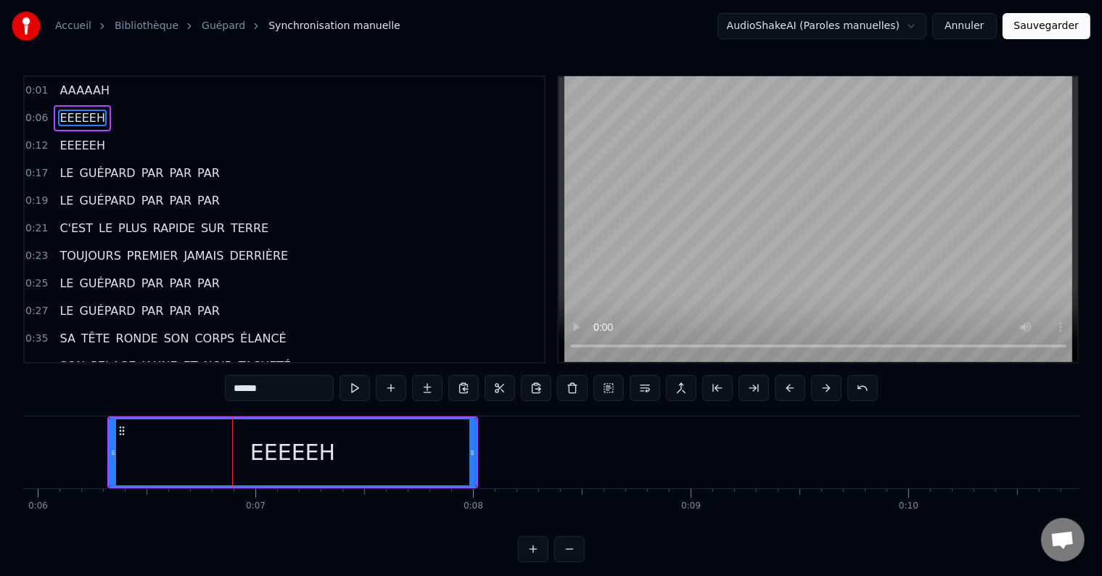
click at [305, 456] on div "EEEEEH" at bounding box center [292, 452] width 85 height 33
click at [313, 450] on div "EEEEEH" at bounding box center [292, 452] width 85 height 33
click at [134, 445] on div "EEEEEH" at bounding box center [292, 452] width 365 height 66
click at [346, 386] on button at bounding box center [354, 388] width 30 height 26
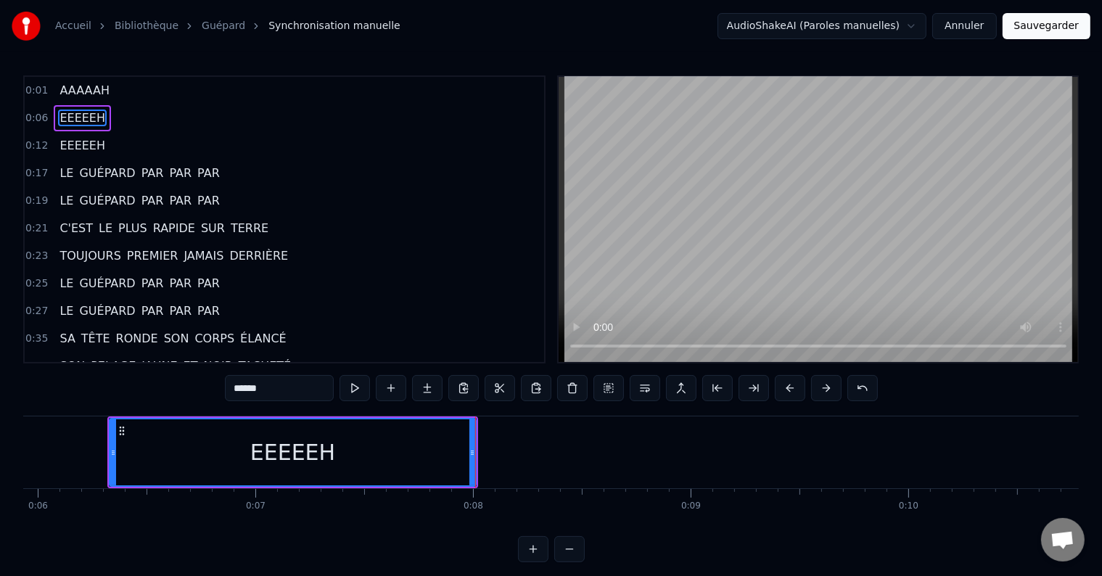
click at [84, 116] on span "EEEEEH" at bounding box center [82, 118] width 49 height 17
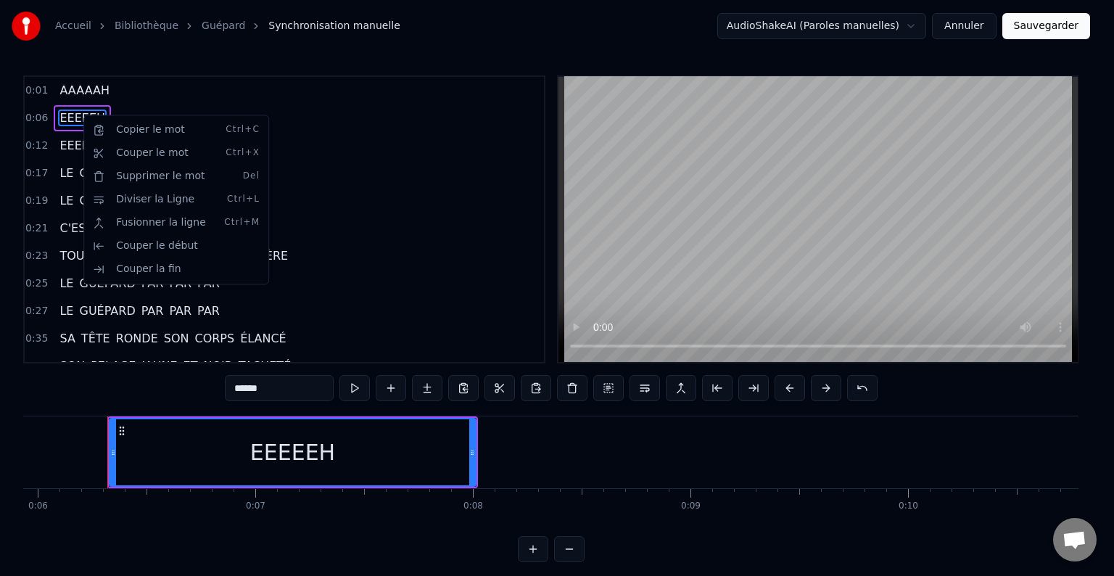
click at [76, 115] on html "Accueil Bibliothèque Guépard Synchronisation manuelle AudioShakeAI (Paroles man…" at bounding box center [557, 292] width 1114 height 585
click at [76, 115] on span "EEEEEH" at bounding box center [82, 118] width 49 height 17
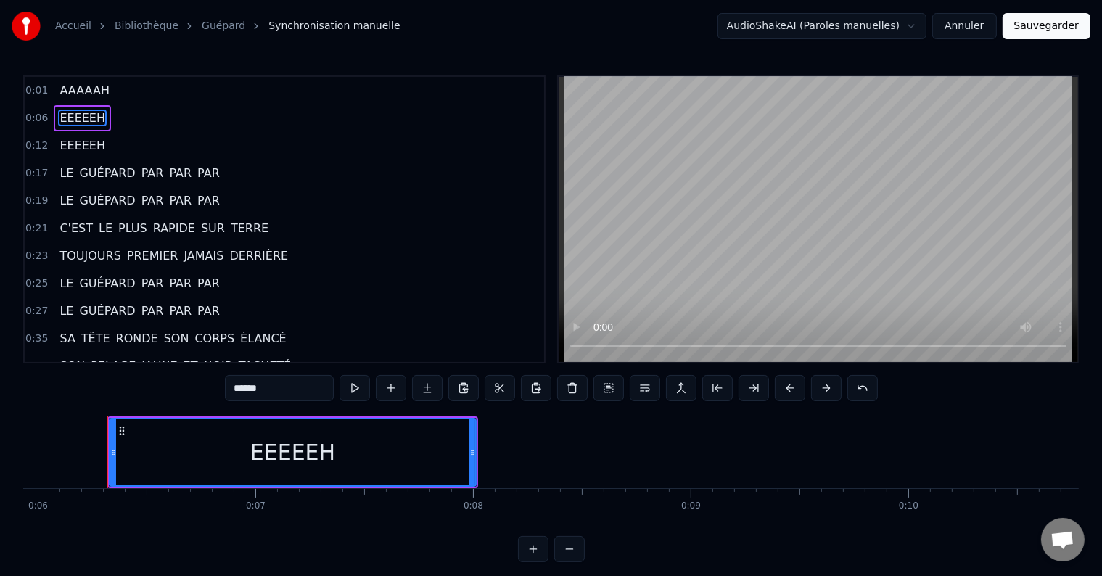
click at [83, 113] on span "EEEEEH" at bounding box center [82, 118] width 49 height 17
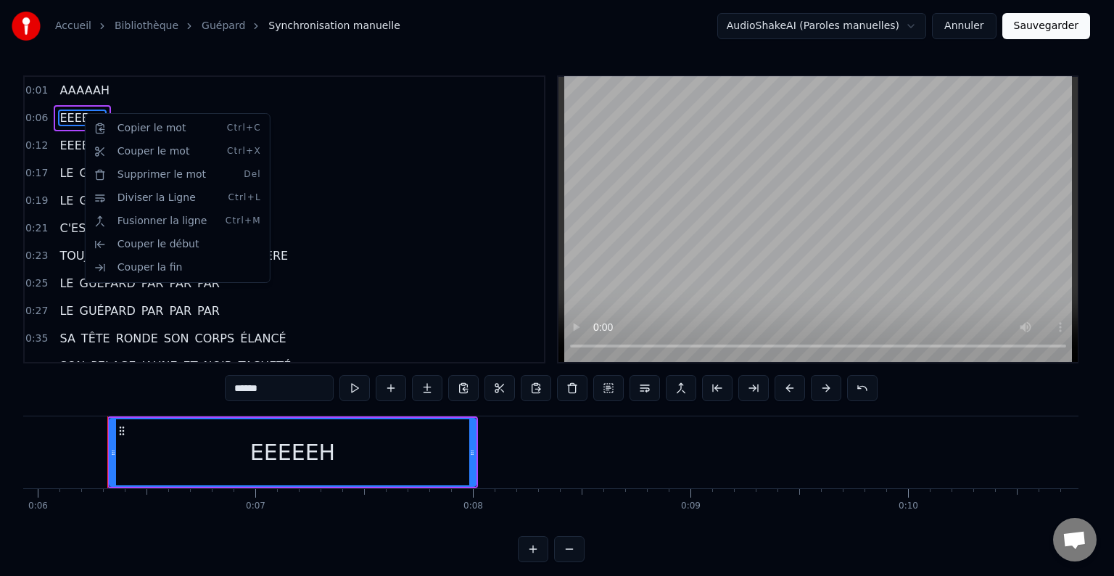
click at [61, 193] on html "Accueil Bibliothèque Guépard Synchronisation manuelle AudioShakeAI (Paroles man…" at bounding box center [557, 292] width 1114 height 585
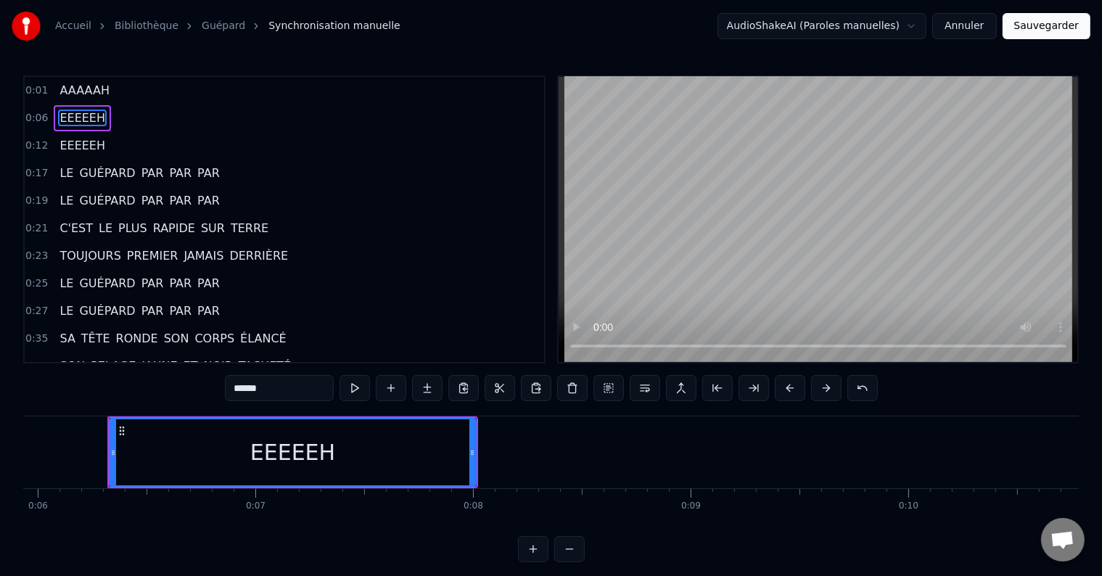
click at [77, 144] on span "EEEEEH" at bounding box center [82, 145] width 49 height 17
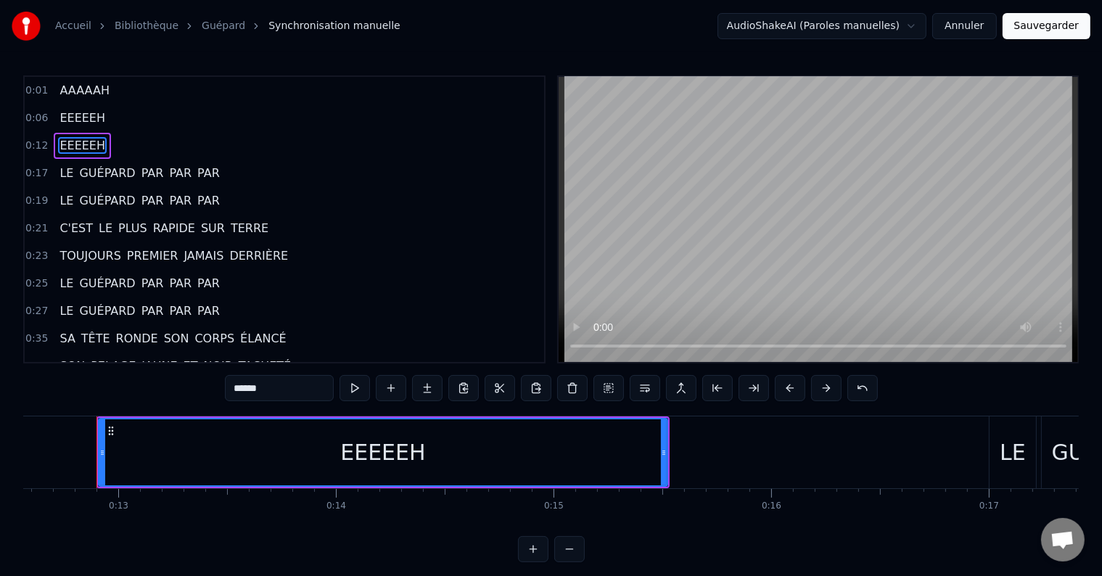
click at [83, 115] on span "EEEEEH" at bounding box center [82, 118] width 49 height 17
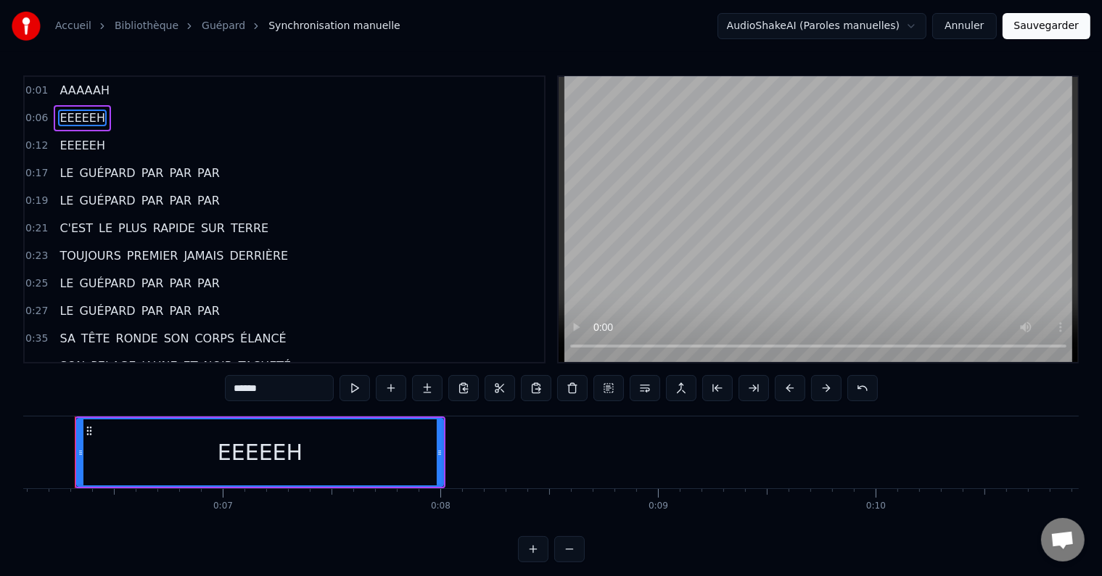
scroll to position [0, 1303]
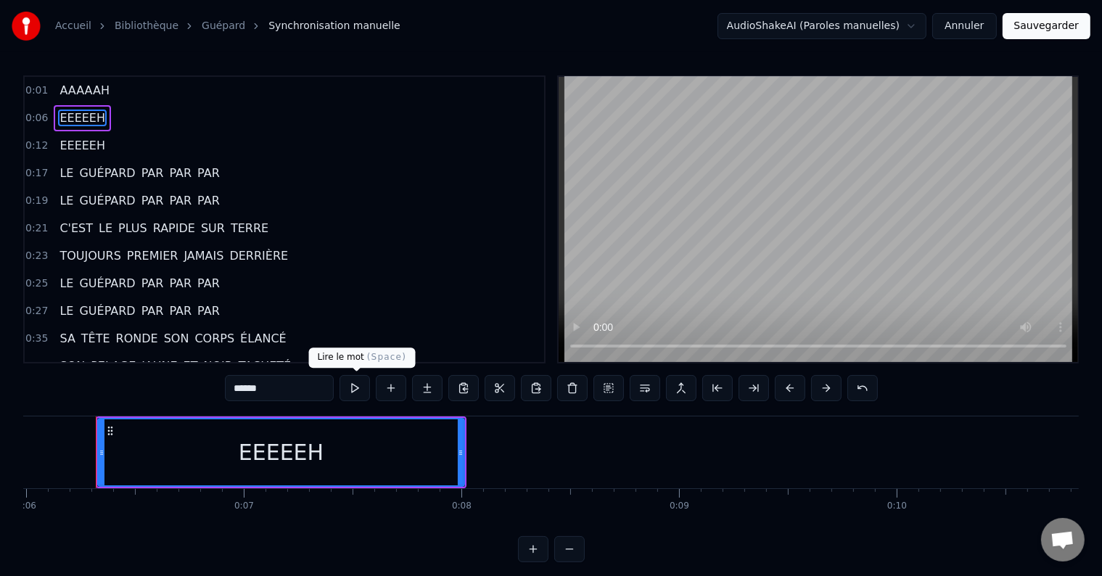
click at [355, 390] on button at bounding box center [354, 388] width 30 height 26
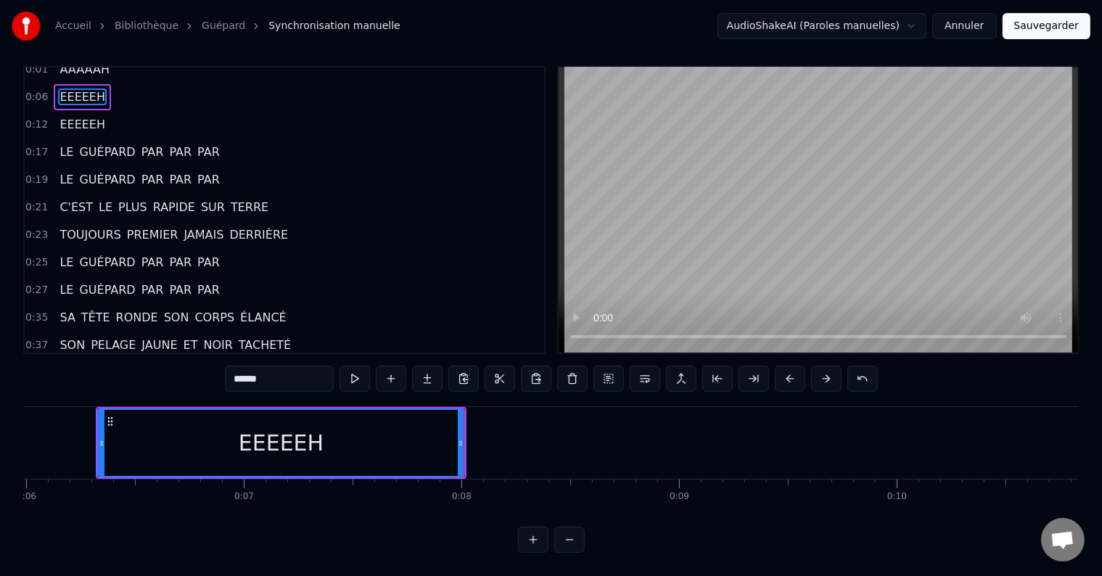
scroll to position [0, 0]
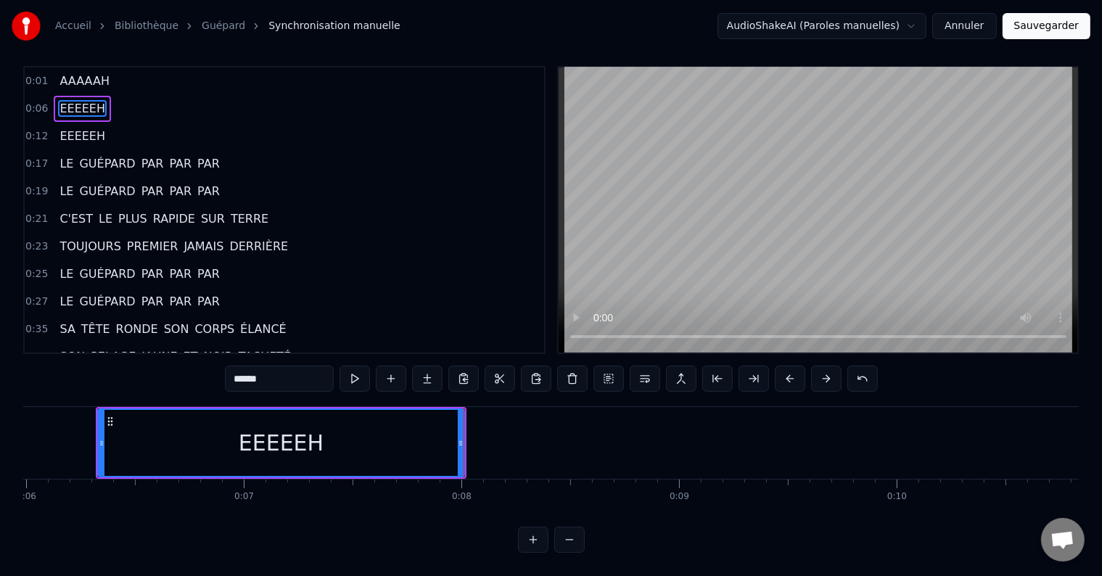
click at [81, 100] on span "EEEEEH" at bounding box center [82, 108] width 49 height 17
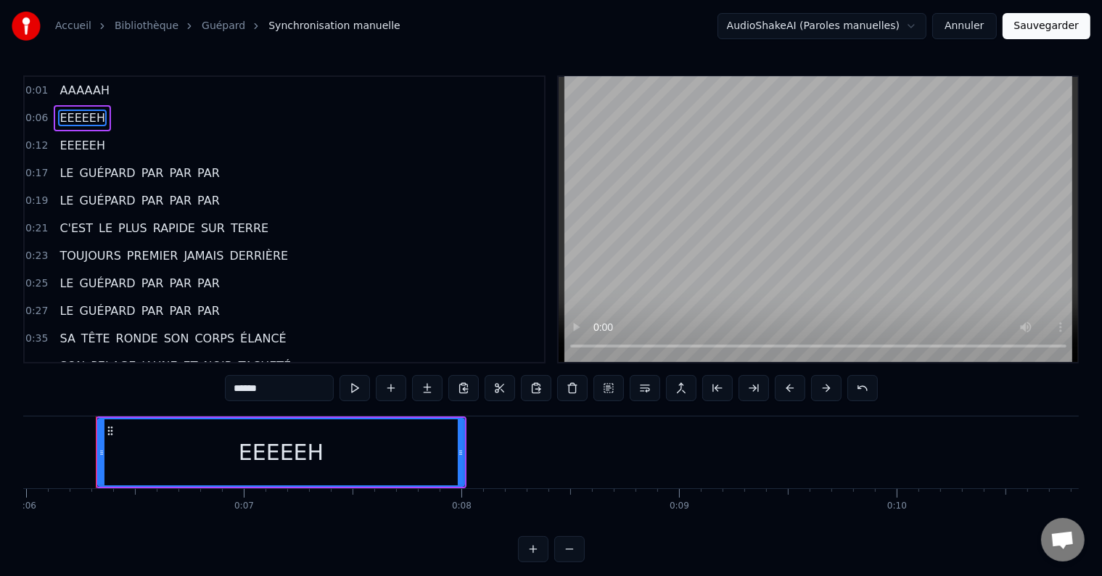
click at [81, 94] on div "0:01 AAAAAH 0:06 EEEEEH 0:12 EEEEEH 0:17 LE GUÉPARD PAR PAR PAR 0:19 LE GUÉPARD…" at bounding box center [284, 219] width 522 height 288
click at [90, 118] on span "EEEEEH" at bounding box center [82, 118] width 49 height 17
click at [292, 452] on div "EEEEEH" at bounding box center [281, 452] width 85 height 33
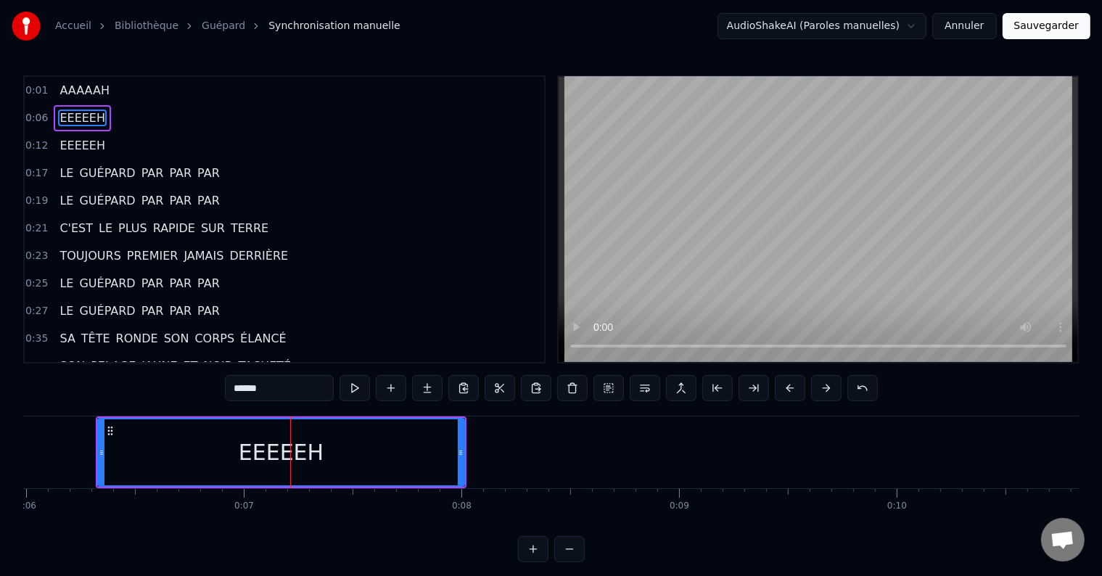
click at [312, 449] on div "EEEEEH" at bounding box center [281, 452] width 85 height 33
click at [328, 453] on div "EEEEEH" at bounding box center [281, 452] width 365 height 66
click at [269, 389] on input "******" at bounding box center [279, 388] width 109 height 26
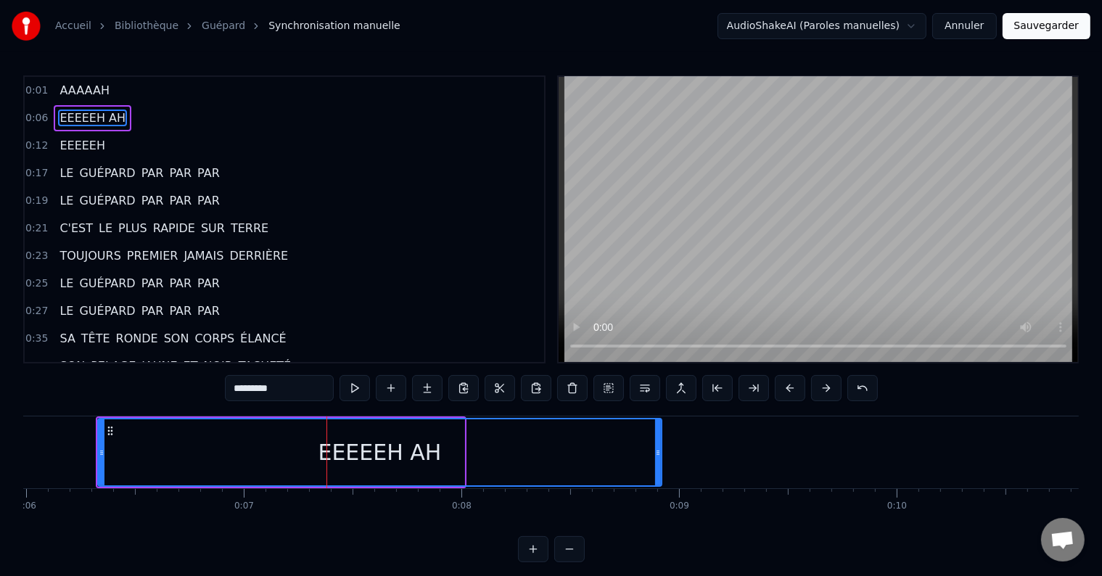
drag, startPoint x: 458, startPoint y: 450, endPoint x: 654, endPoint y: 458, distance: 195.3
click at [655, 458] on div at bounding box center [658, 452] width 6 height 66
type input "*********"
click at [107, 455] on div "EEEEEH AH" at bounding box center [379, 452] width 561 height 66
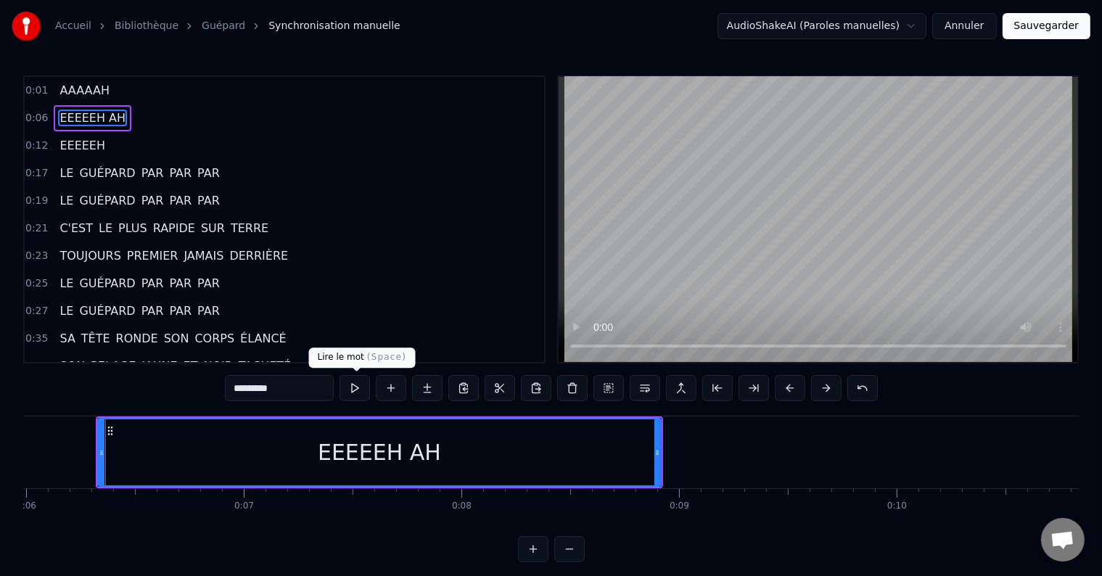
click at [353, 390] on button at bounding box center [354, 388] width 30 height 26
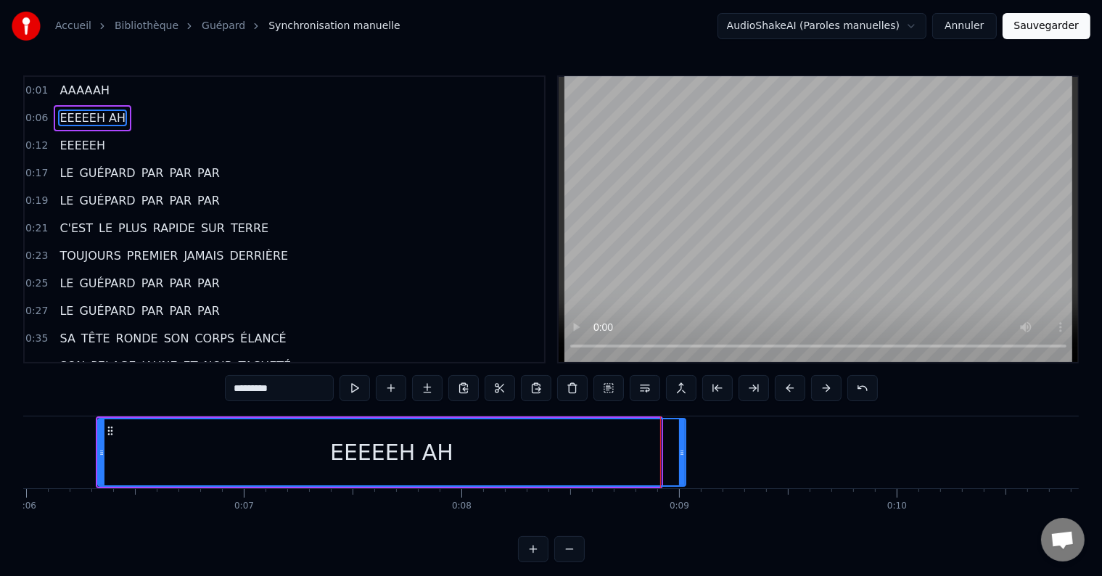
drag, startPoint x: 659, startPoint y: 448, endPoint x: 685, endPoint y: 447, distance: 26.2
click at [685, 447] on icon at bounding box center [682, 453] width 6 height 12
click at [351, 386] on button at bounding box center [354, 388] width 30 height 26
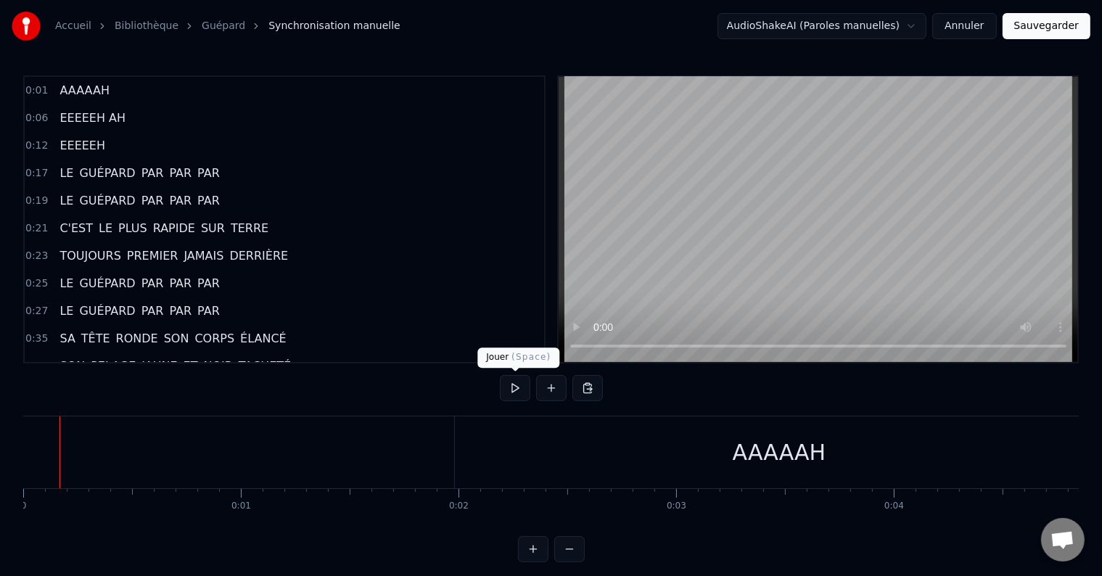
click at [516, 390] on button at bounding box center [515, 388] width 30 height 26
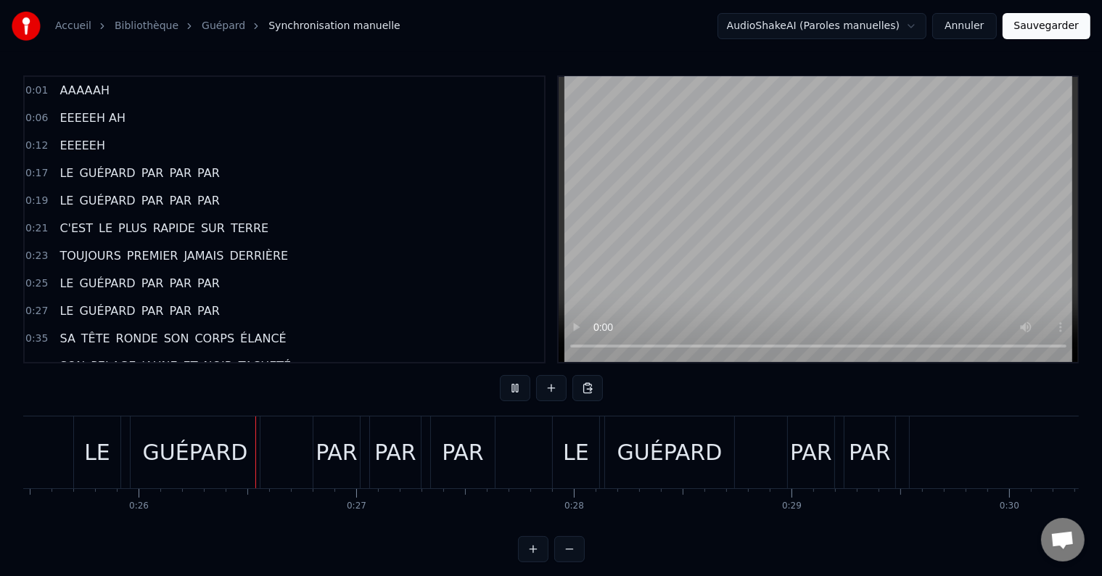
scroll to position [0, 5581]
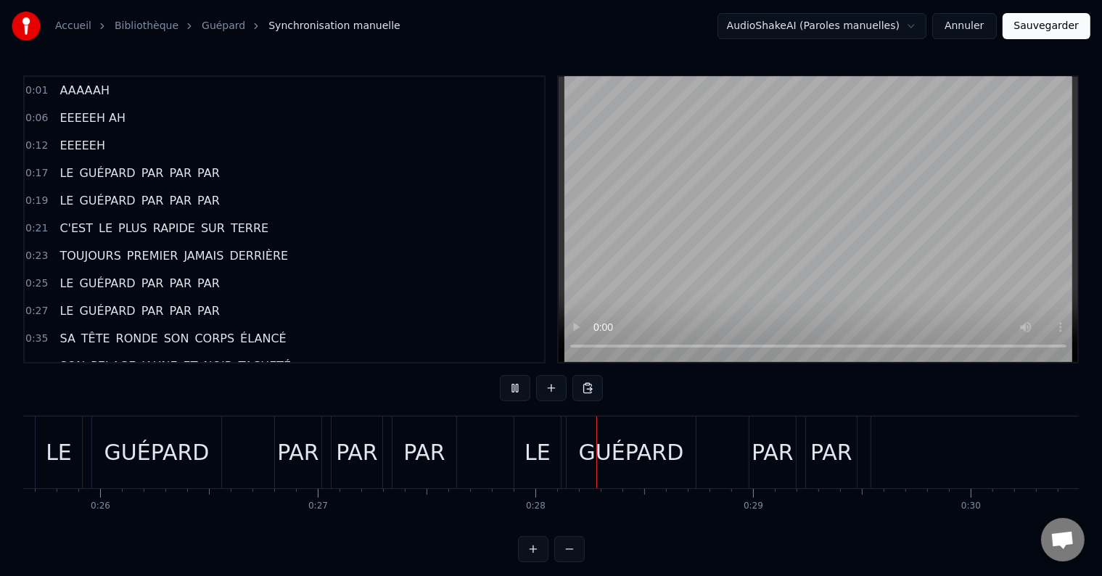
click at [183, 444] on div "GUÉPARD" at bounding box center [156, 452] width 105 height 33
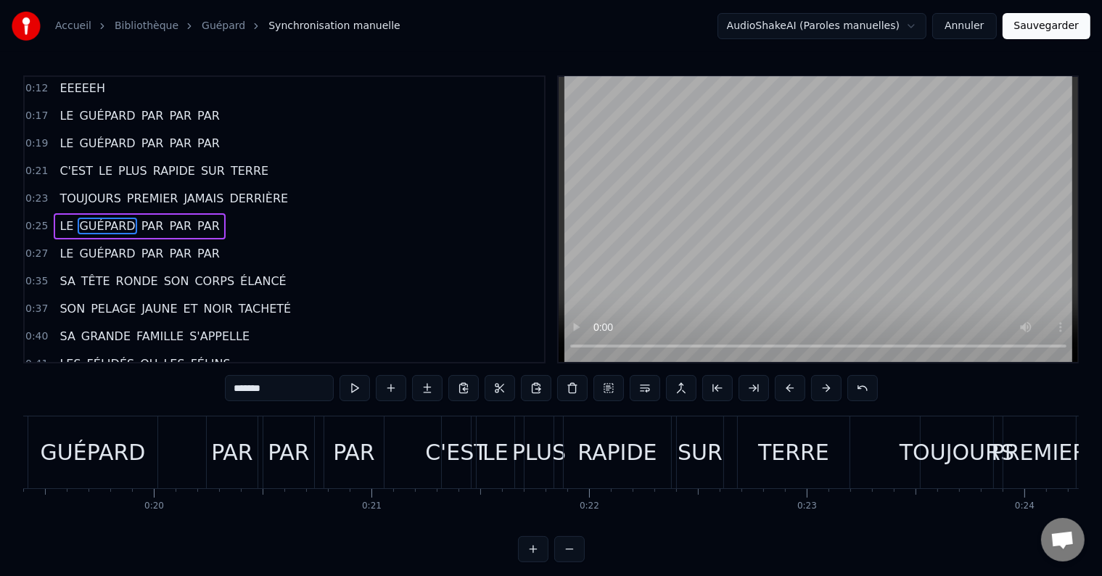
scroll to position [0, 3829]
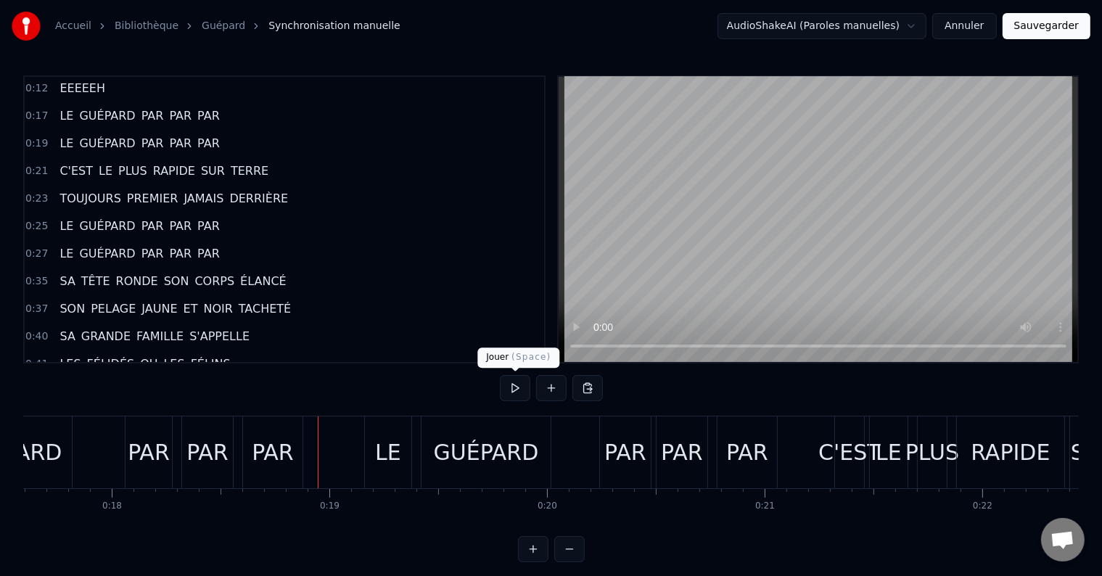
click at [511, 390] on button at bounding box center [515, 388] width 30 height 26
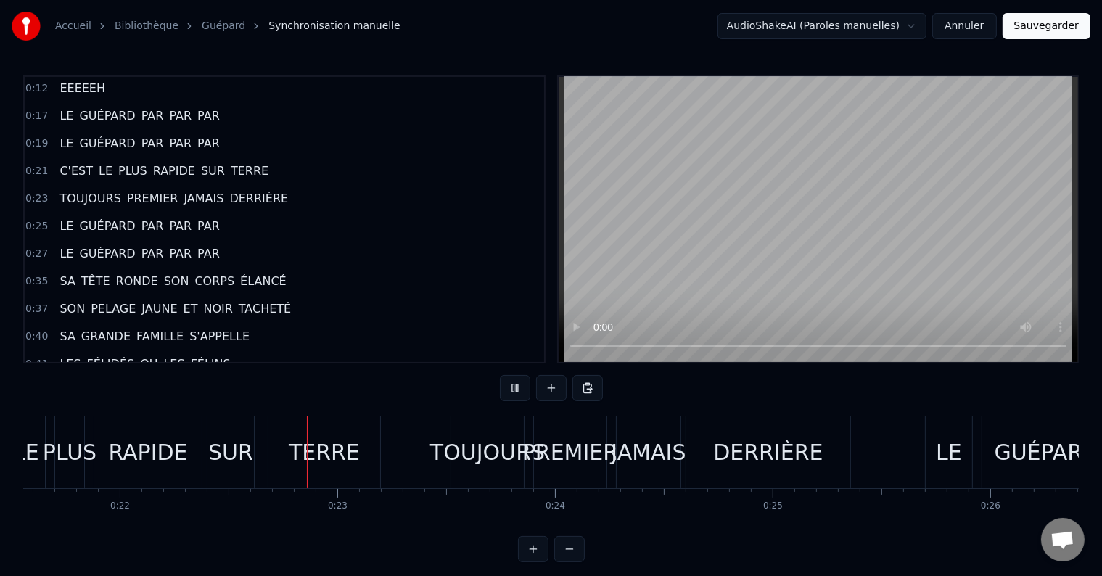
scroll to position [0, 4788]
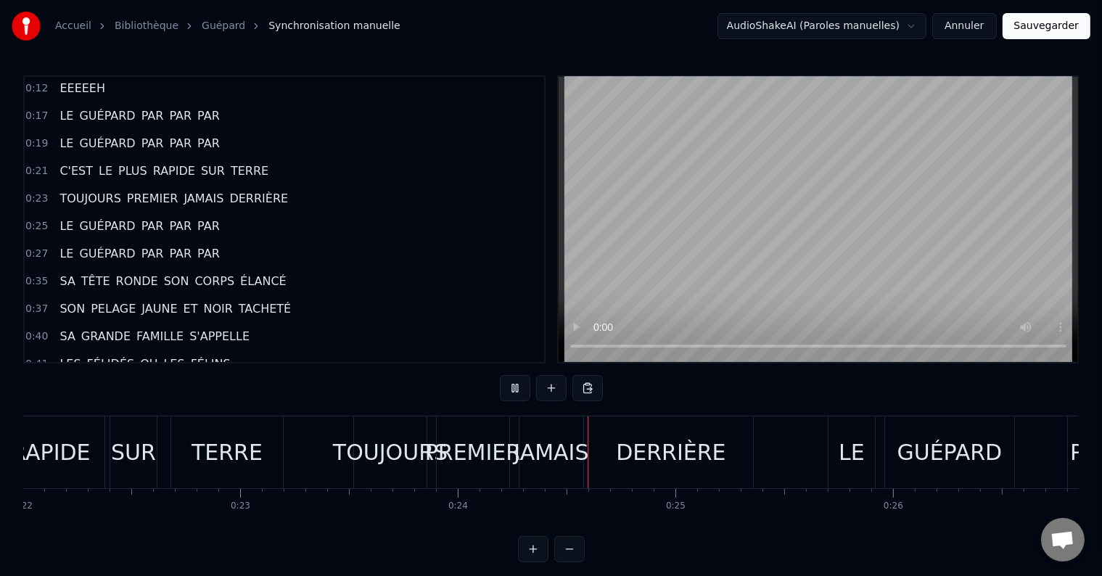
click at [149, 448] on div "SUR" at bounding box center [133, 452] width 45 height 33
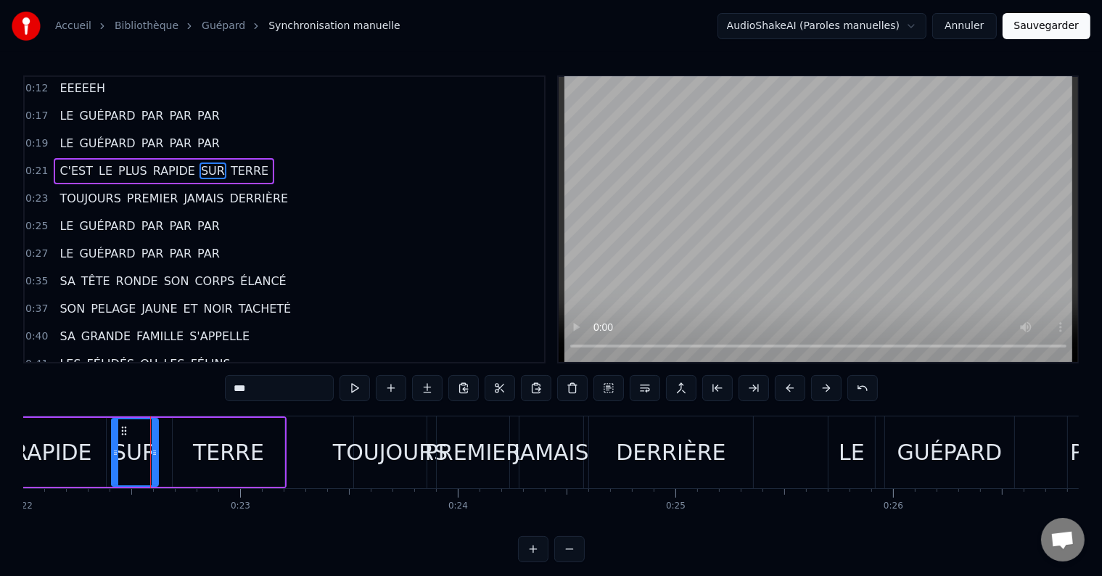
scroll to position [4, 0]
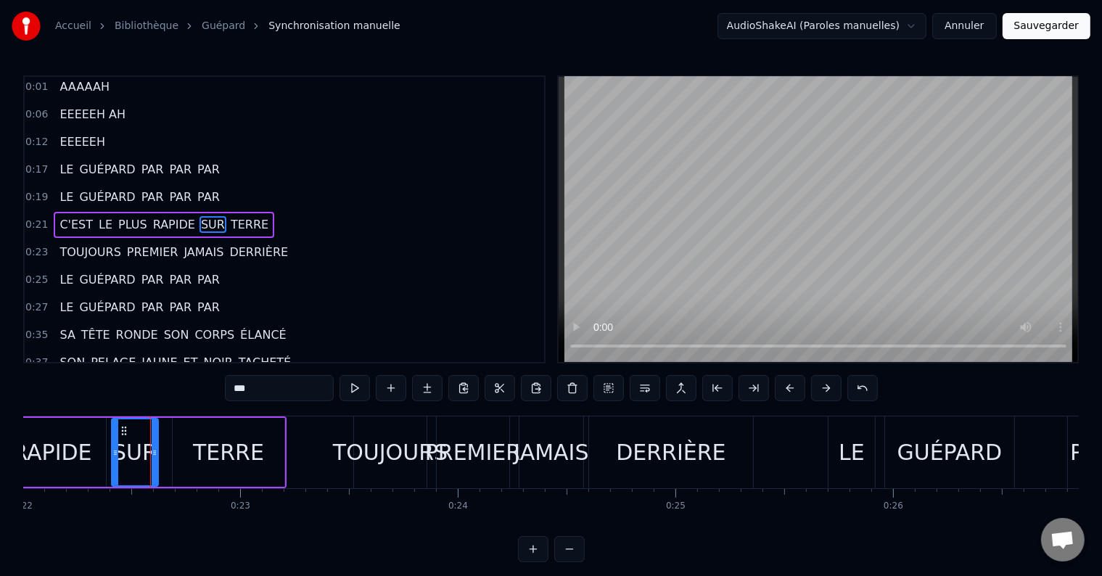
click at [47, 453] on div "RAPIDE" at bounding box center [51, 452] width 79 height 33
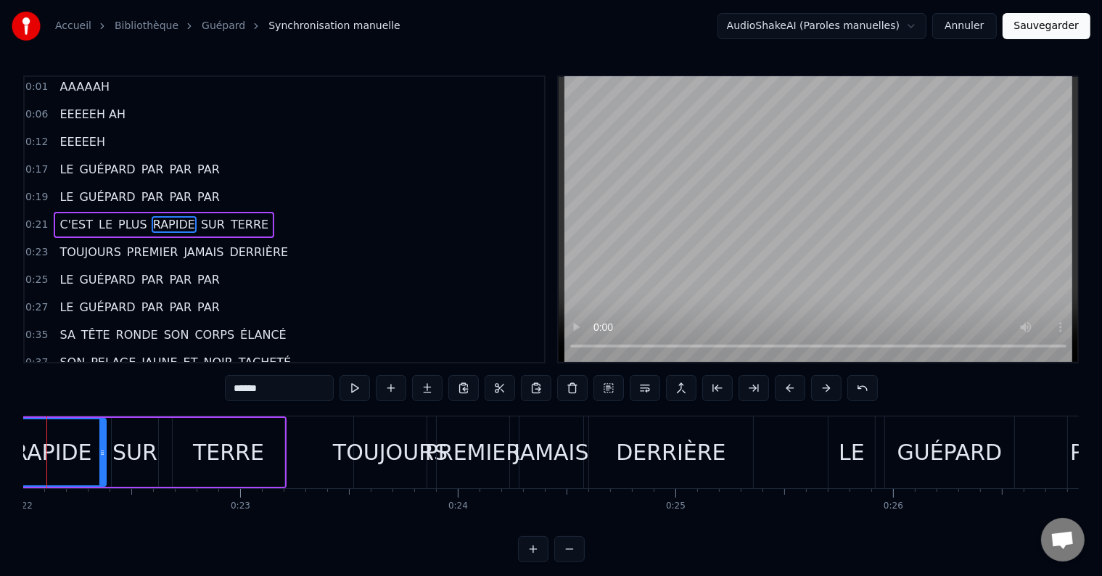
scroll to position [0, 4738]
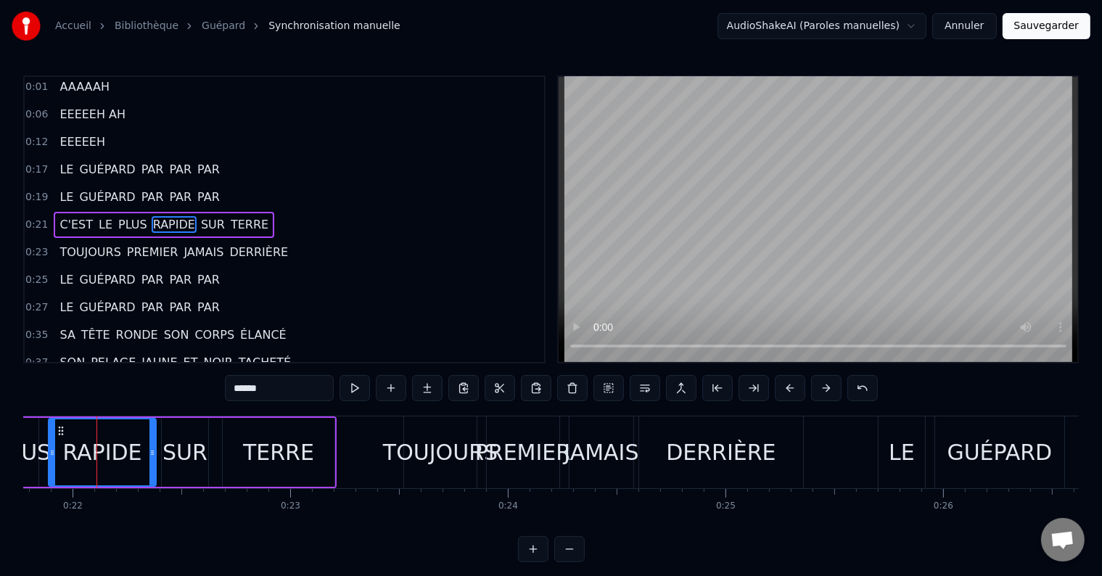
click at [265, 458] on div "TERRE" at bounding box center [278, 452] width 71 height 33
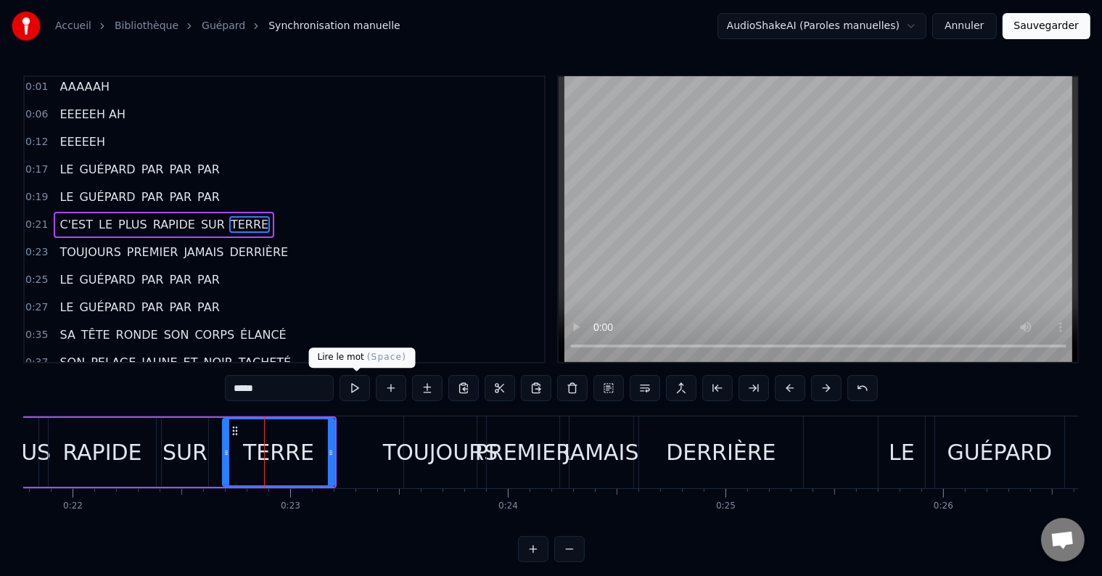
click at [351, 387] on button at bounding box center [354, 388] width 30 height 26
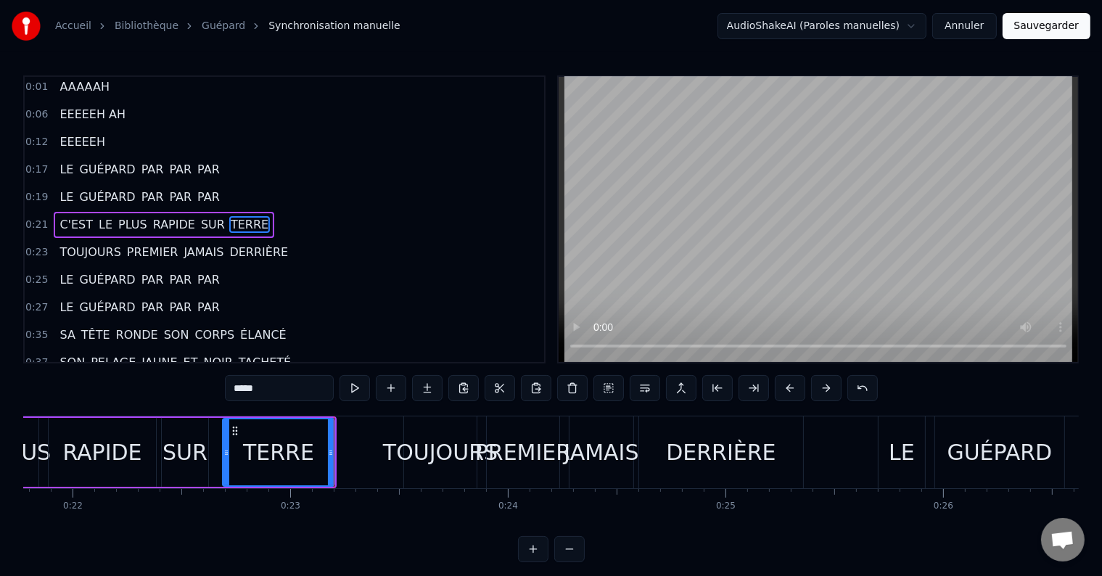
click at [456, 461] on div "TOUJOURS" at bounding box center [440, 452] width 115 height 33
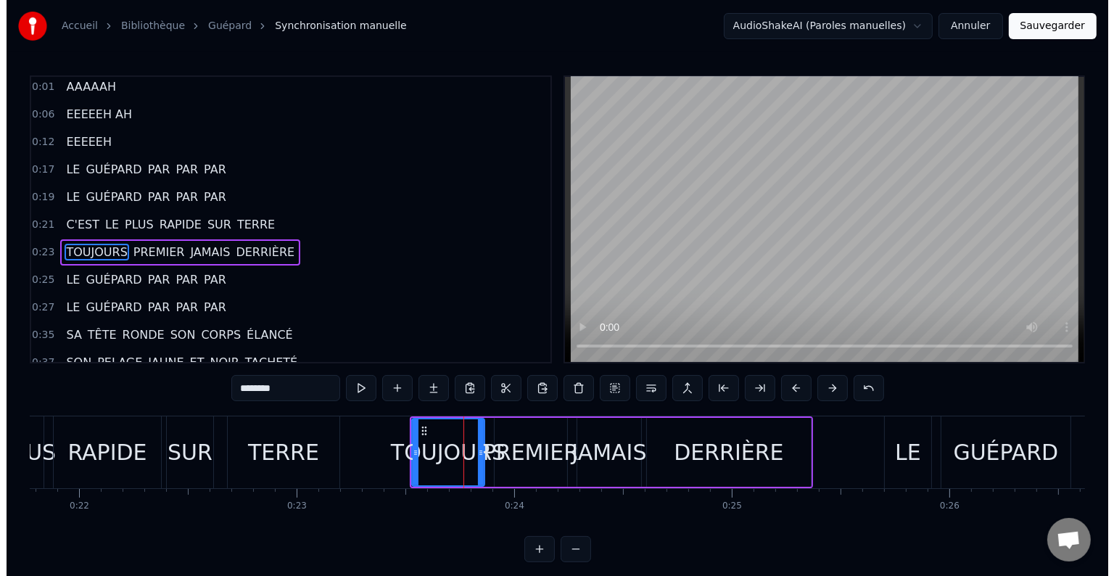
scroll to position [30, 0]
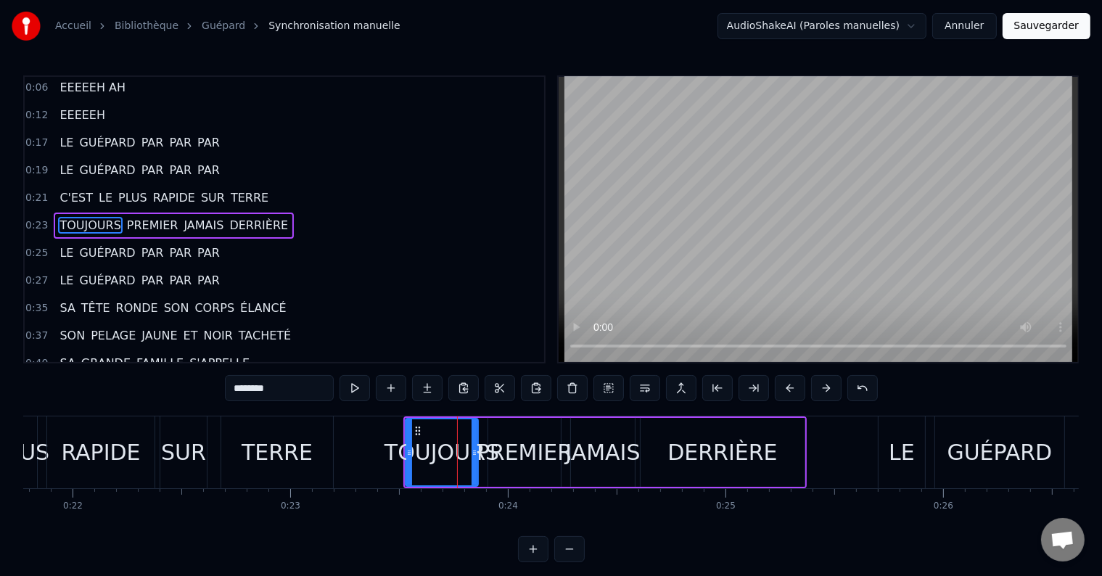
click at [129, 217] on span "PREMIER" at bounding box center [152, 225] width 54 height 17
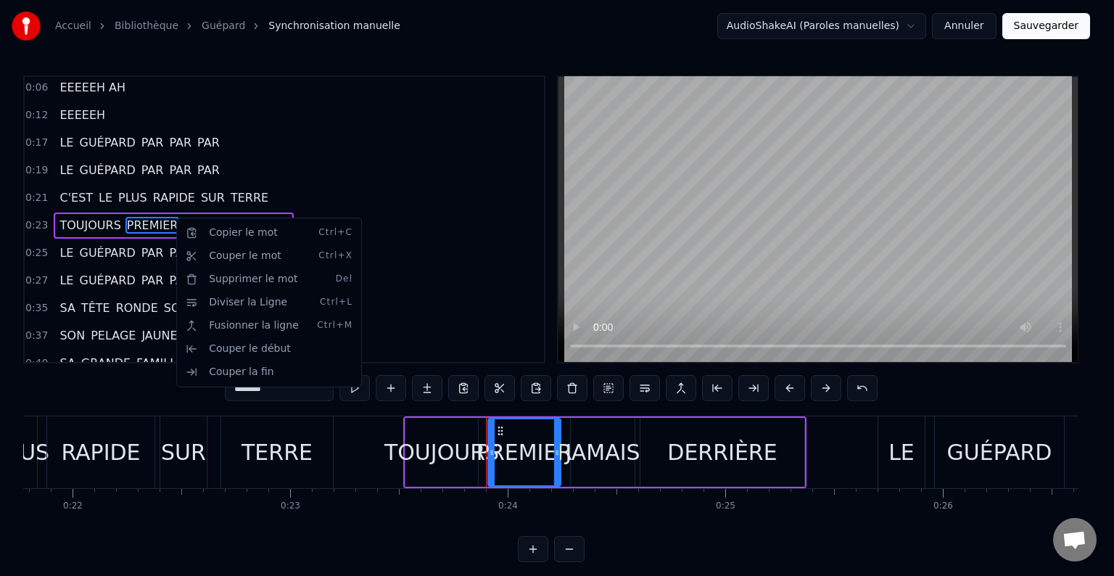
click at [175, 218] on html "Accueil Bibliothèque Guépard Synchronisation manuelle AudioShakeAI (Paroles man…" at bounding box center [557, 292] width 1114 height 585
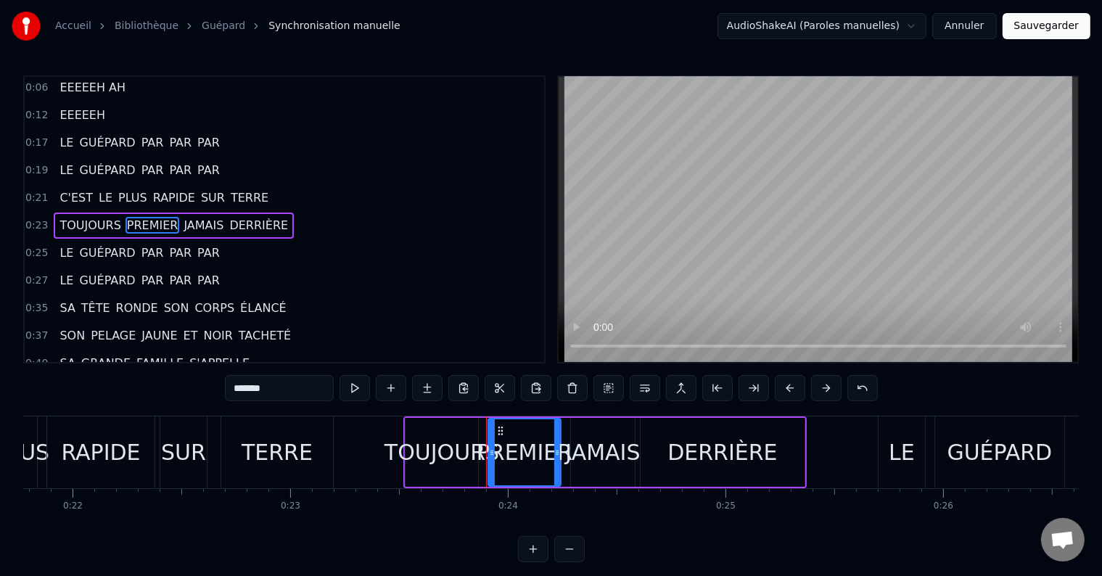
click at [182, 218] on span "JAMAIS" at bounding box center [203, 225] width 43 height 17
type input "******"
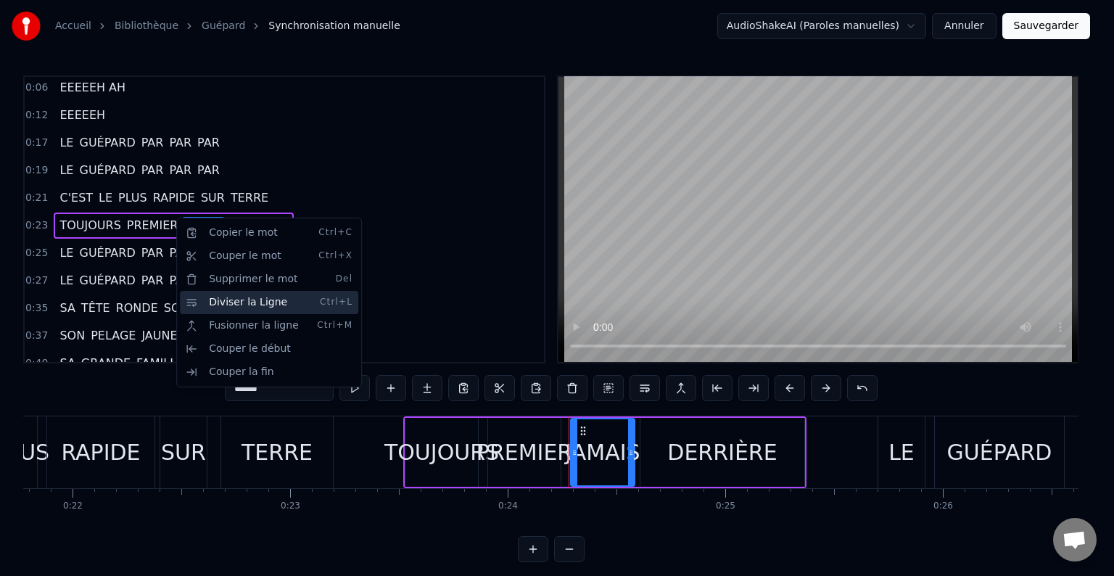
click at [229, 306] on div "Diviser la Ligne Ctrl+L" at bounding box center [269, 302] width 178 height 23
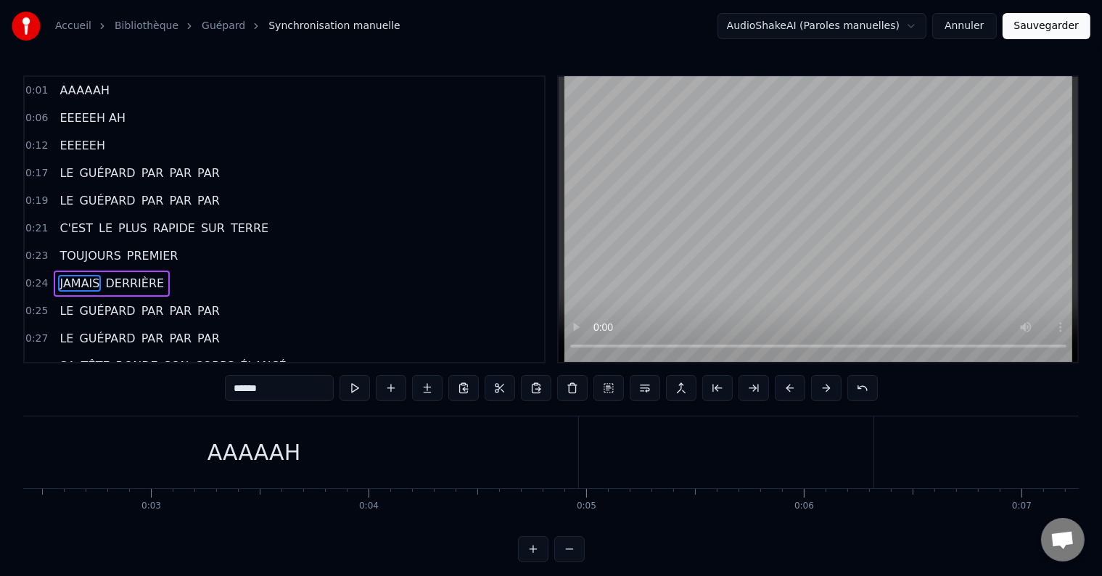
scroll to position [0, 0]
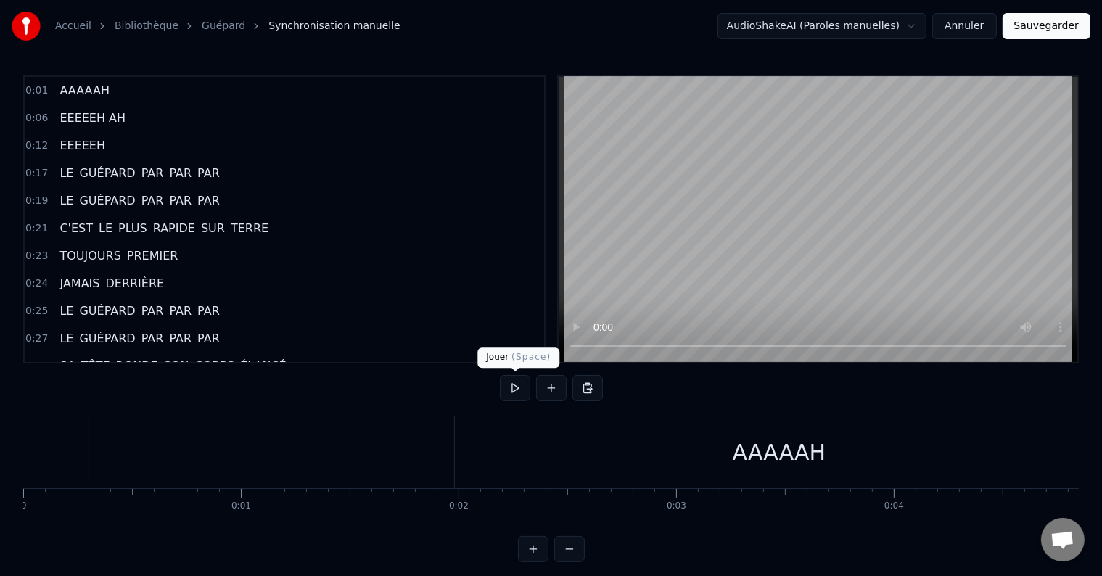
click at [516, 391] on button at bounding box center [515, 388] width 30 height 26
click at [765, 463] on div "AAAAAH" at bounding box center [780, 452] width 94 height 33
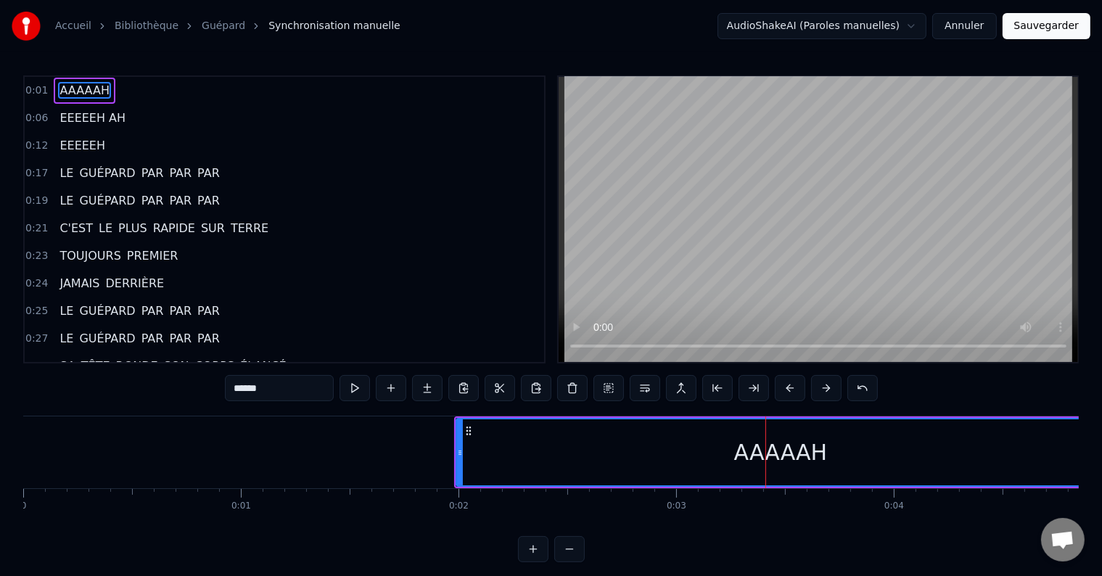
click at [796, 453] on div "AAAAAH" at bounding box center [781, 452] width 94 height 33
click at [264, 386] on input "******" at bounding box center [279, 388] width 109 height 26
click at [271, 387] on input "*******" at bounding box center [279, 388] width 109 height 26
type input "********"
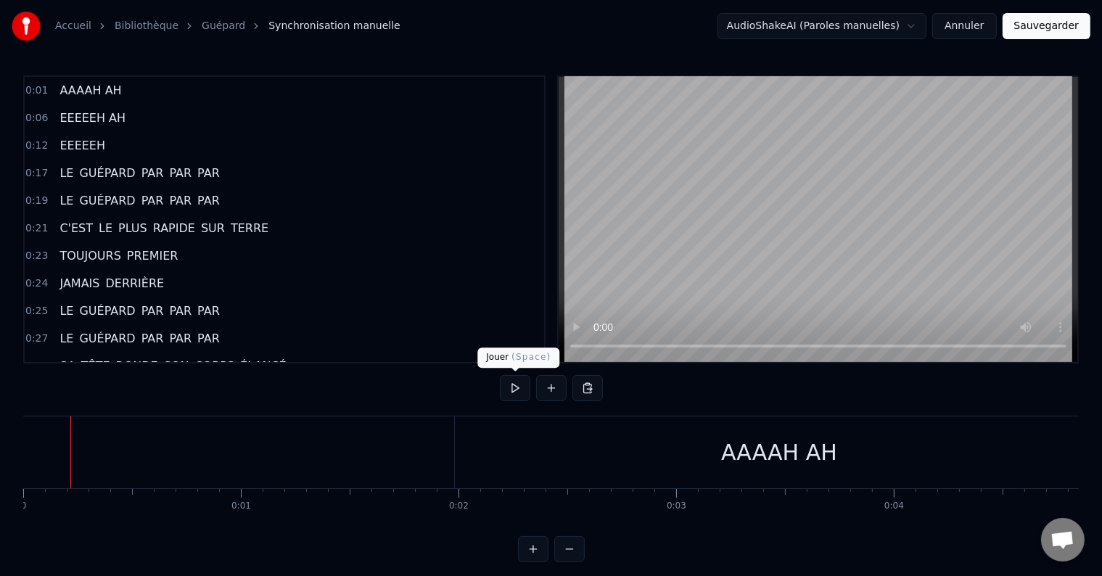
click at [511, 392] on button at bounding box center [515, 388] width 30 height 26
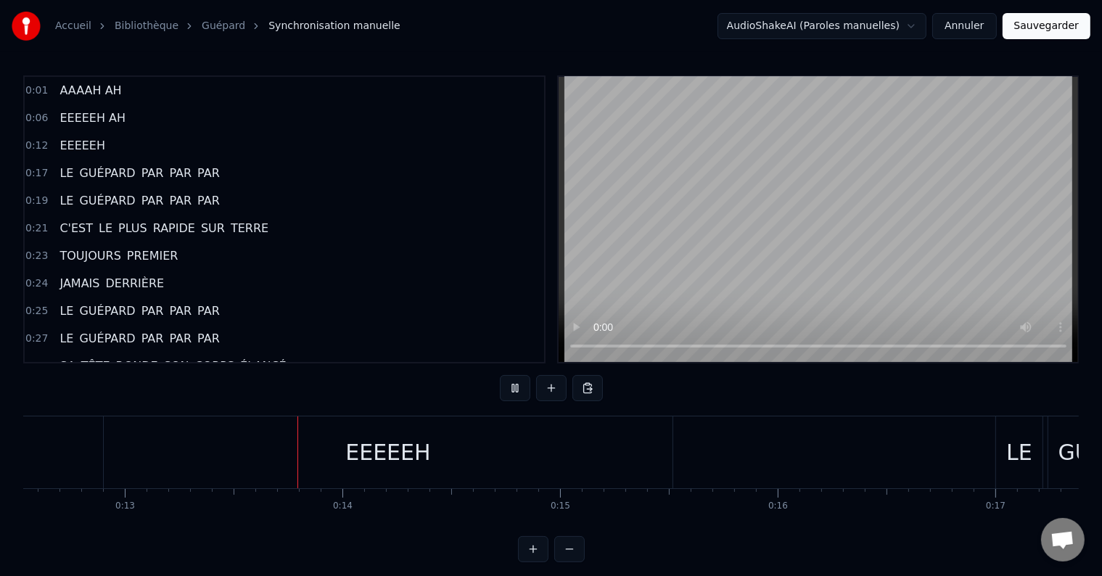
scroll to position [0, 2793]
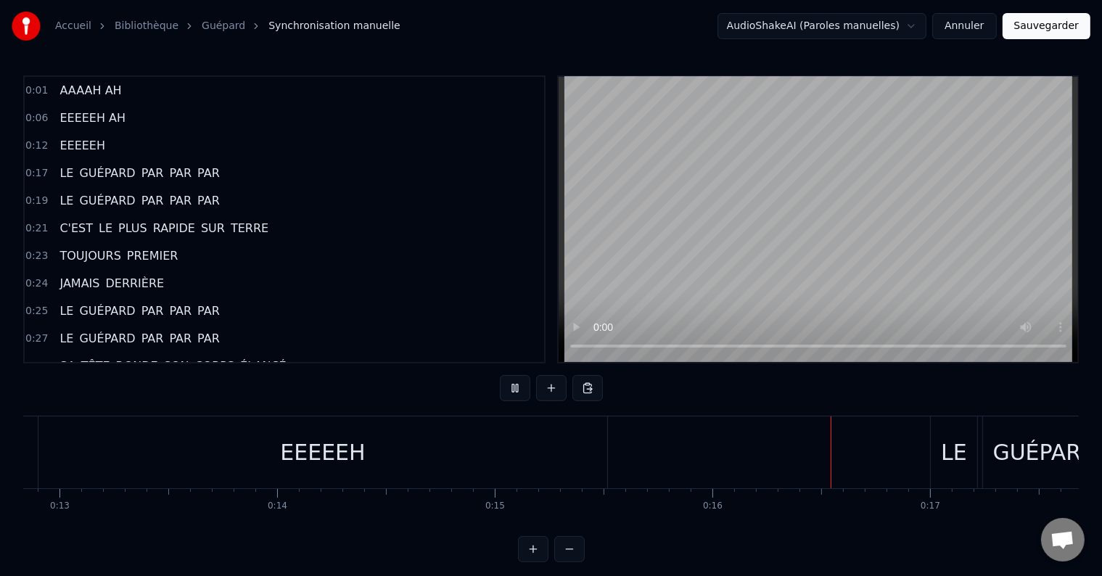
click at [326, 455] on div "EEEEEH" at bounding box center [322, 452] width 85 height 33
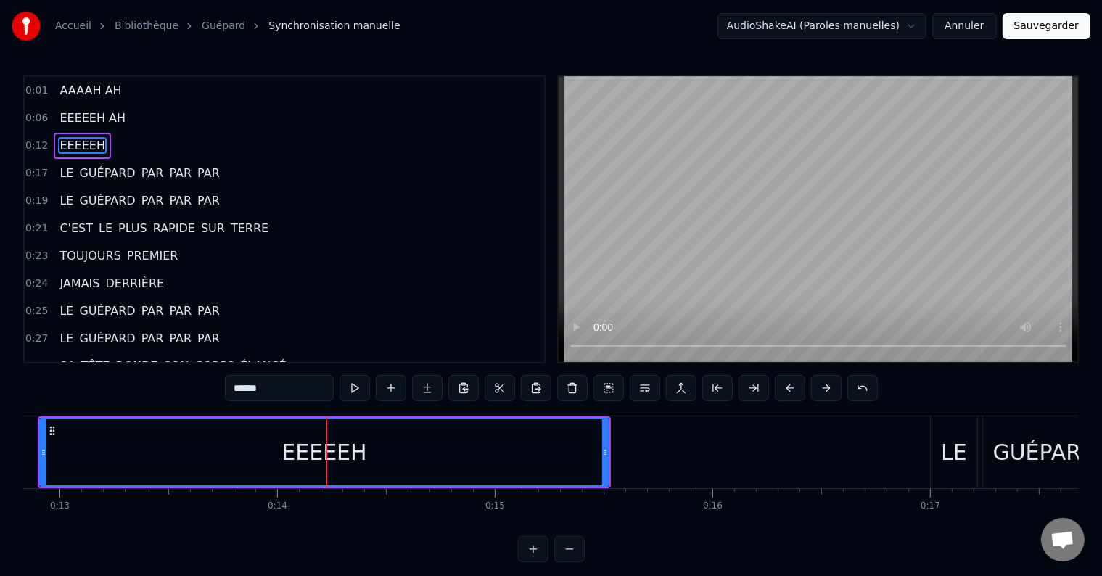
click at [342, 450] on div "EEEEEH" at bounding box center [323, 452] width 85 height 33
click at [261, 386] on input "******" at bounding box center [279, 388] width 109 height 26
click at [270, 388] on input "*******" at bounding box center [279, 388] width 109 height 26
click at [268, 386] on input "********" at bounding box center [279, 388] width 109 height 26
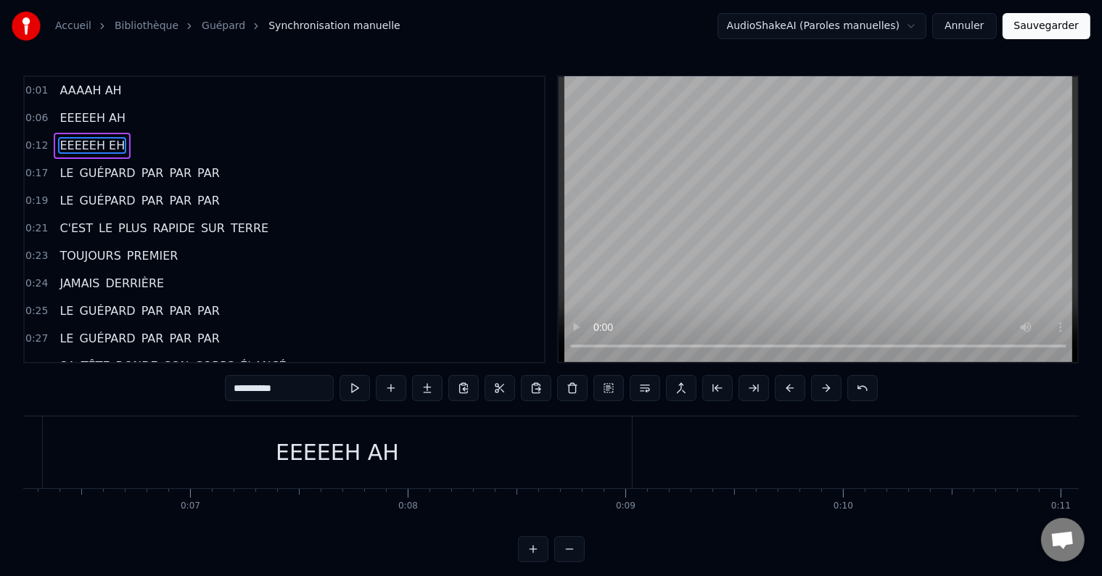
scroll to position [0, 0]
type input "*********"
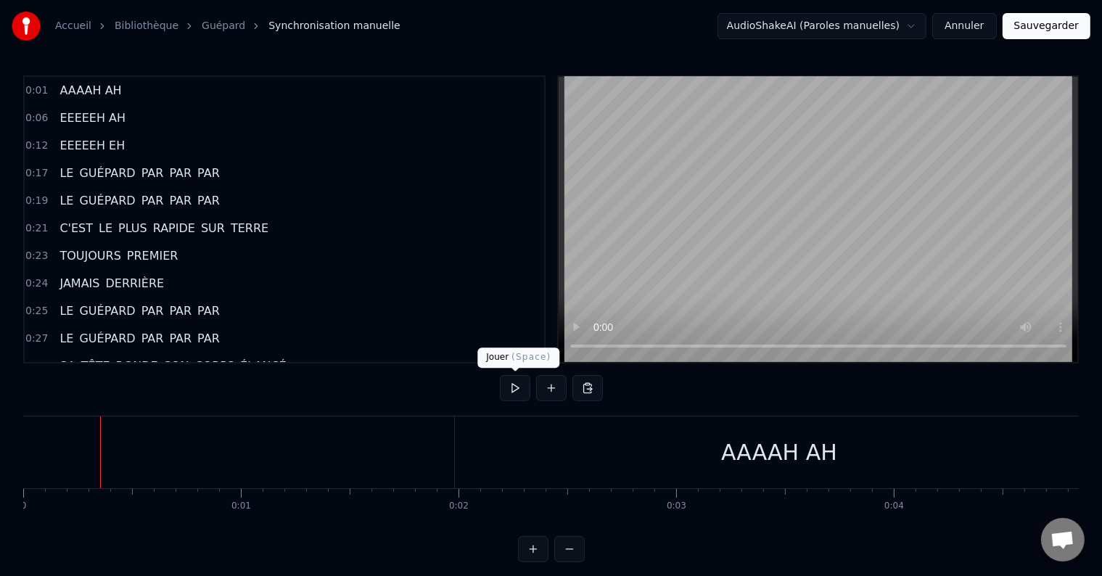
drag, startPoint x: 519, startPoint y: 392, endPoint x: 501, endPoint y: 395, distance: 18.5
click at [517, 392] on button at bounding box center [515, 388] width 30 height 26
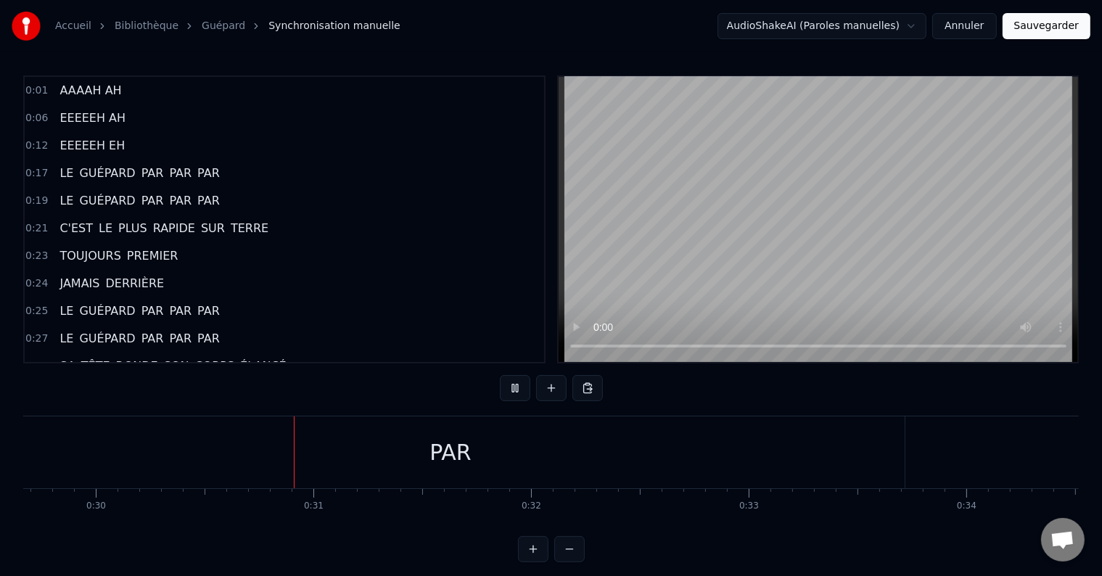
scroll to position [0, 6542]
click at [331, 456] on div "PAR" at bounding box center [364, 452] width 908 height 72
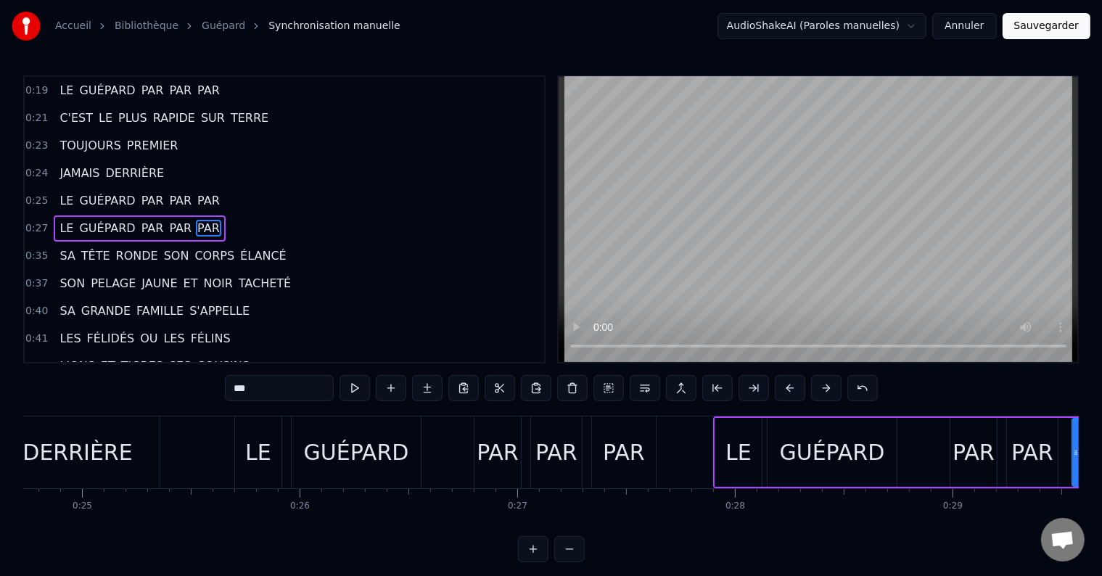
scroll to position [0, 5097]
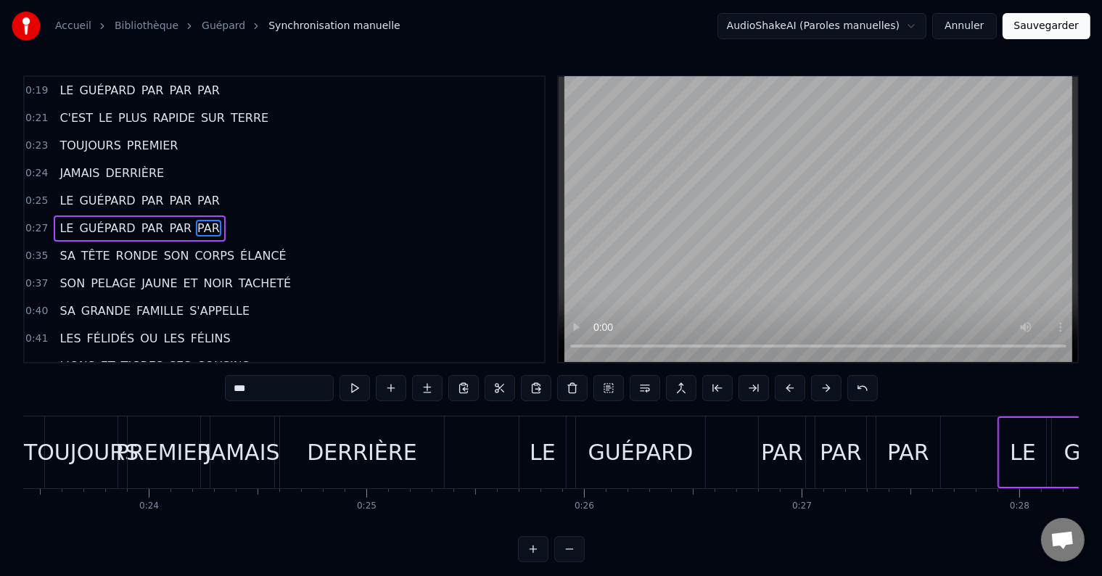
click at [292, 461] on div "DERRIÈRE" at bounding box center [362, 452] width 164 height 72
type input "********"
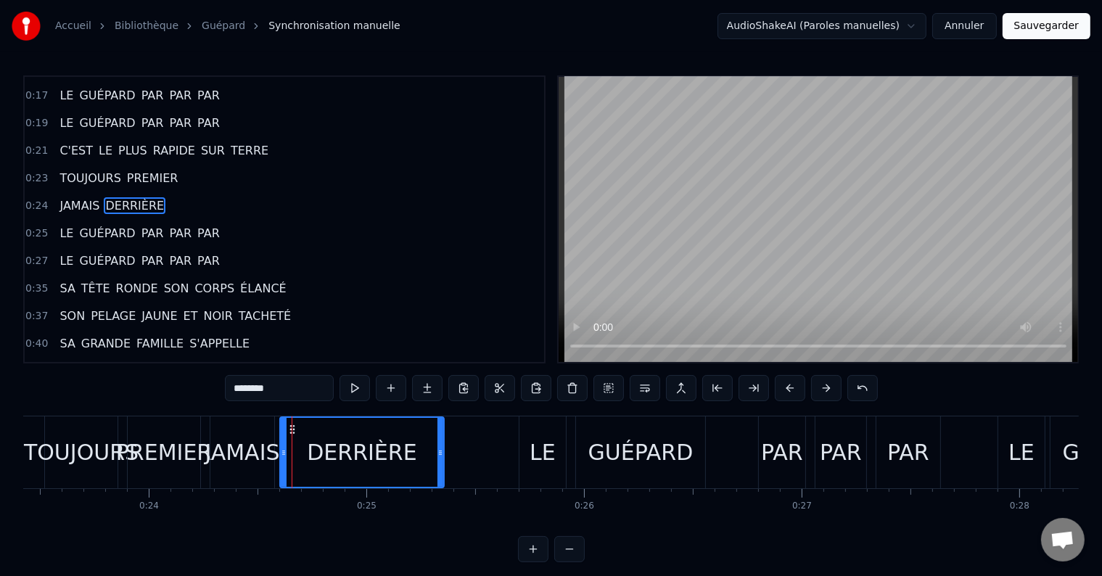
scroll to position [57, 0]
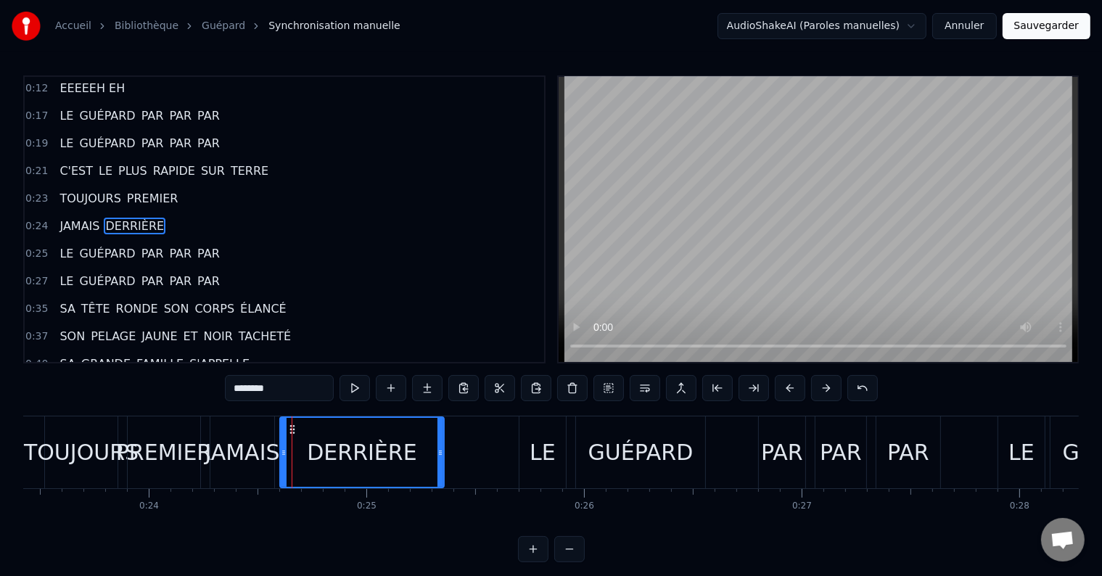
click at [359, 390] on button at bounding box center [354, 388] width 30 height 26
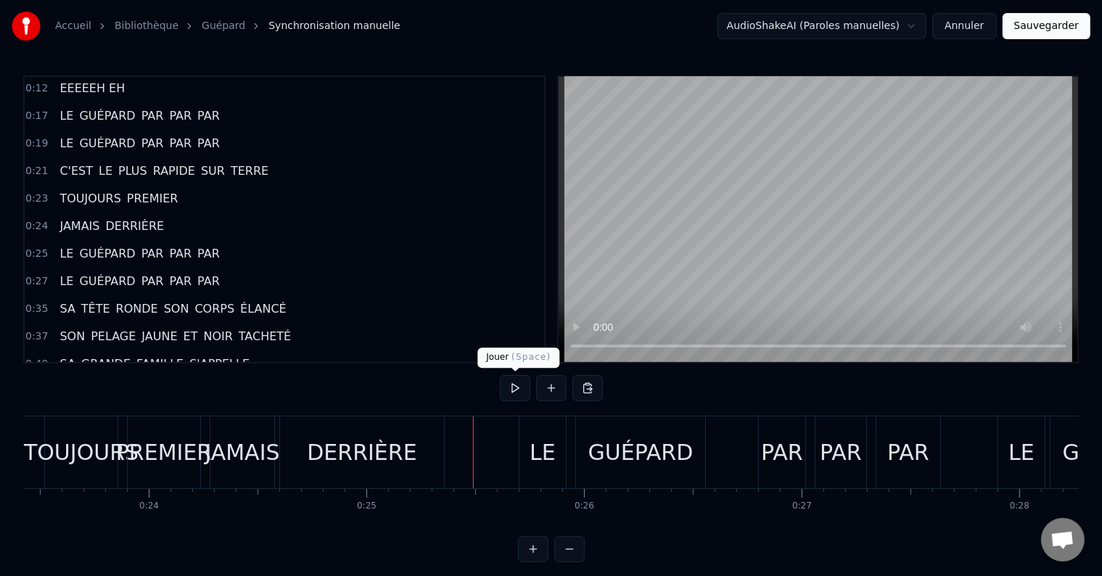
click at [518, 389] on button at bounding box center [515, 388] width 30 height 26
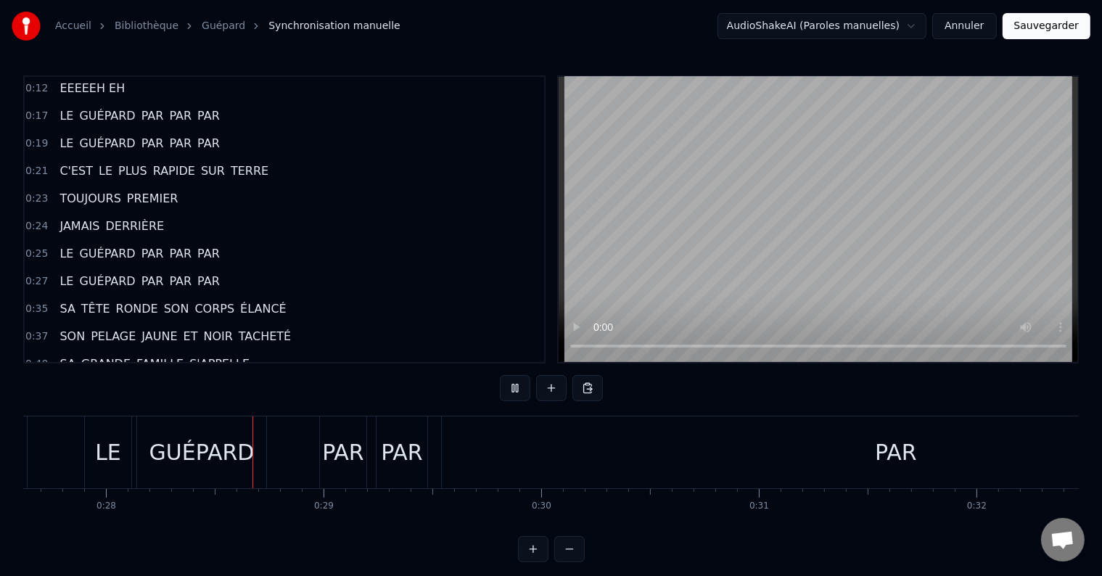
scroll to position [0, 6044]
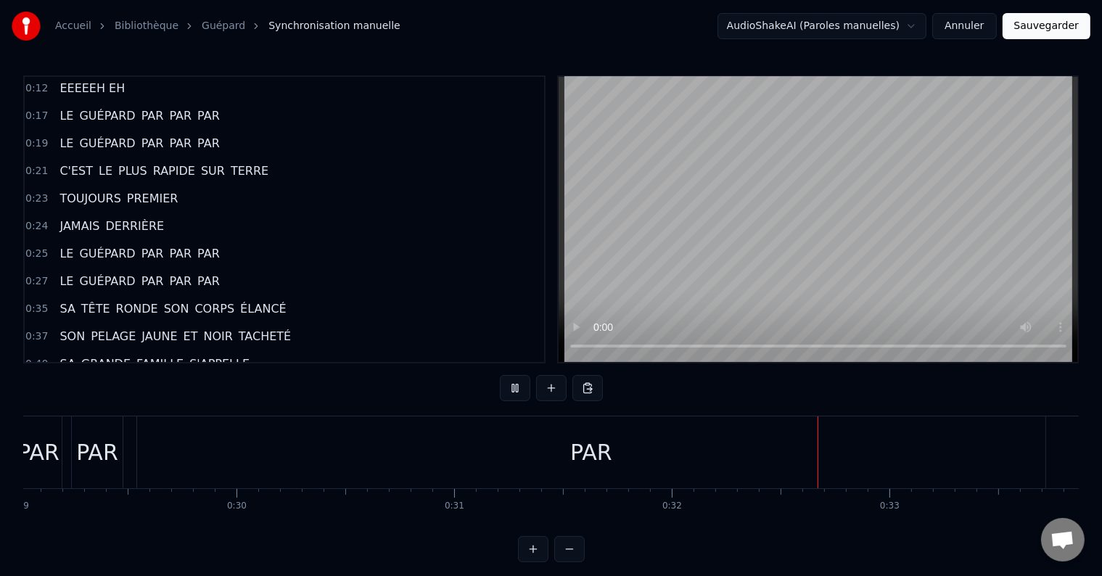
click at [250, 458] on div "PAR" at bounding box center [591, 452] width 908 height 72
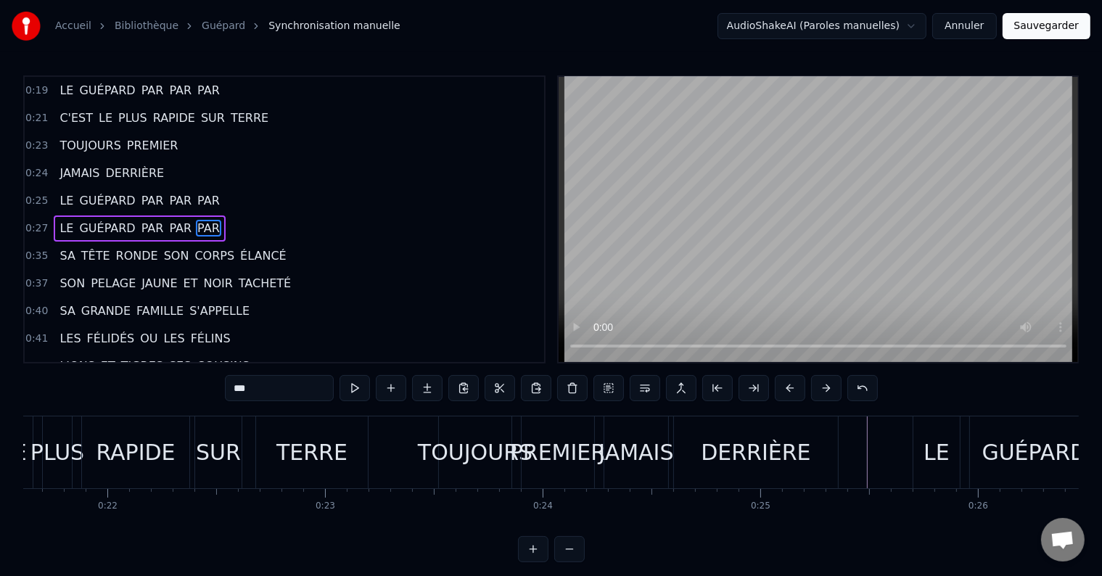
scroll to position [0, 4682]
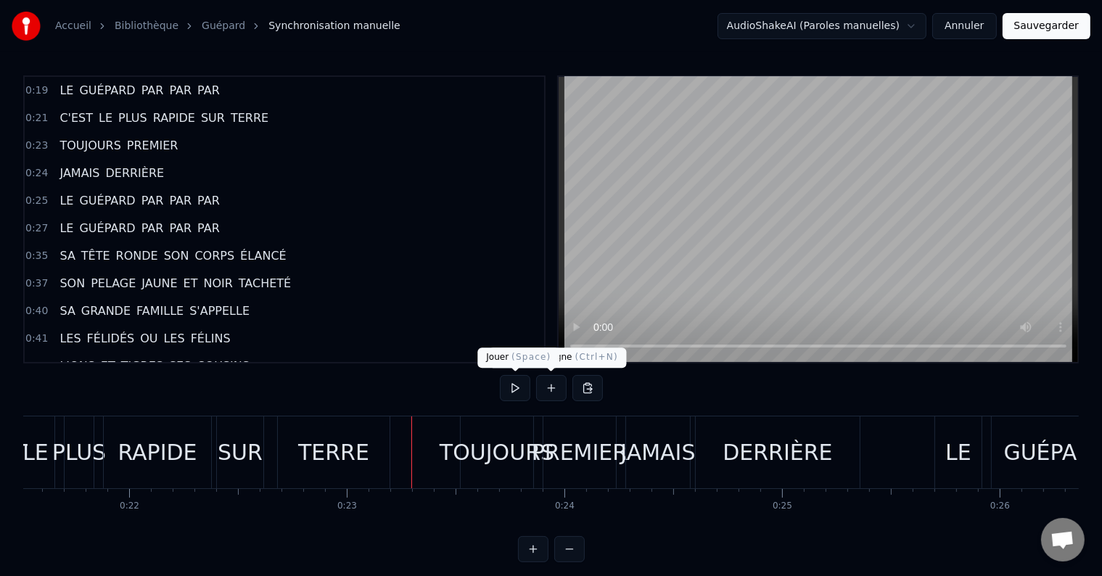
click at [511, 386] on button at bounding box center [515, 388] width 30 height 26
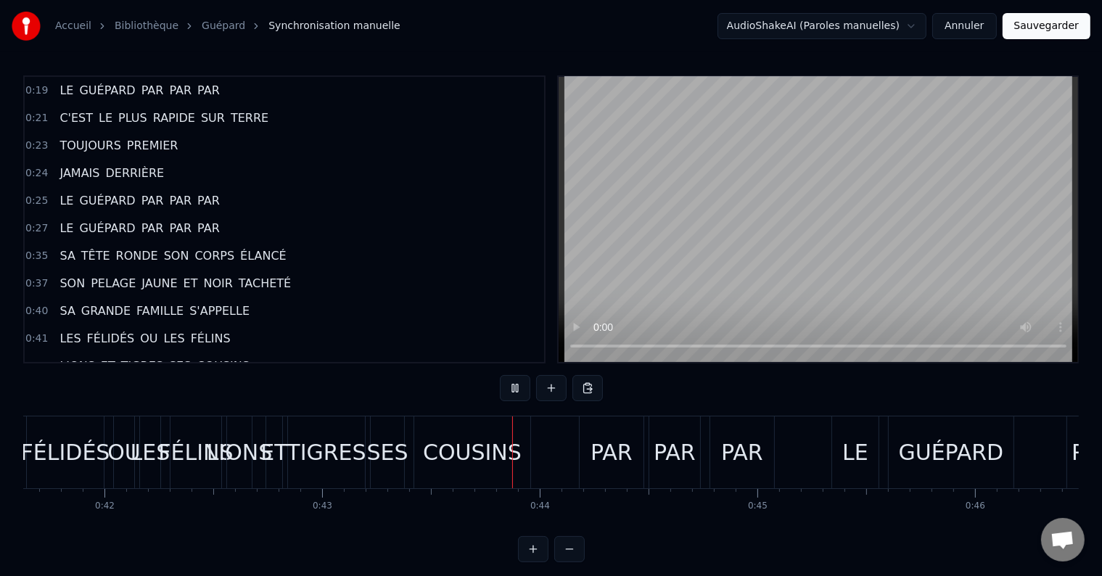
scroll to position [0, 9354]
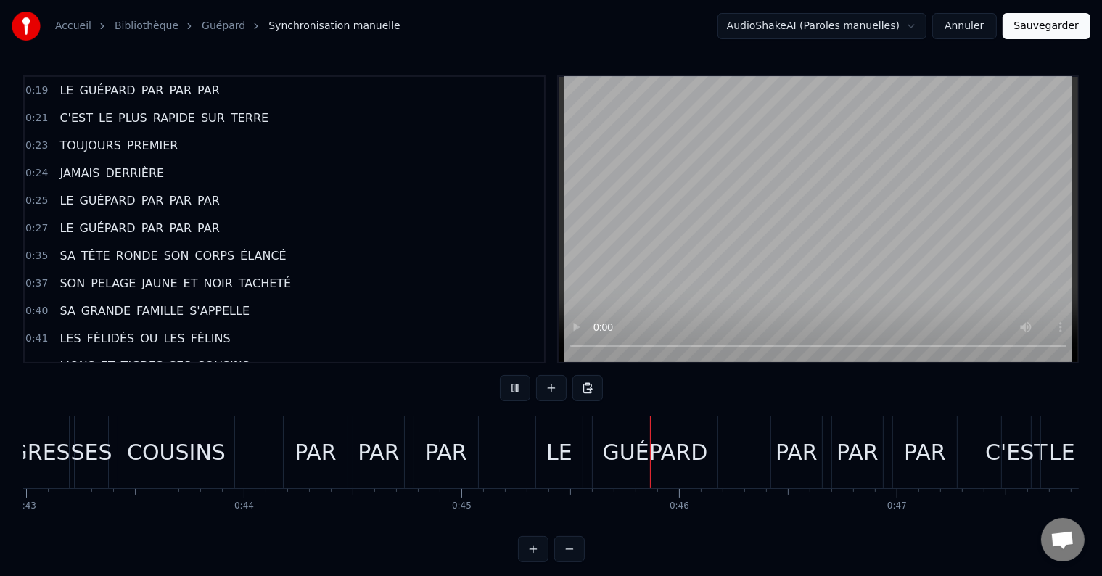
click at [555, 308] on div "0:01 AAAAH AH 0:06 EEEEEH AH 0:12 EEEEEH EH 0:17 LE GUÉPARD PAR PAR PAR 0:19 LE…" at bounding box center [550, 219] width 1055 height 288
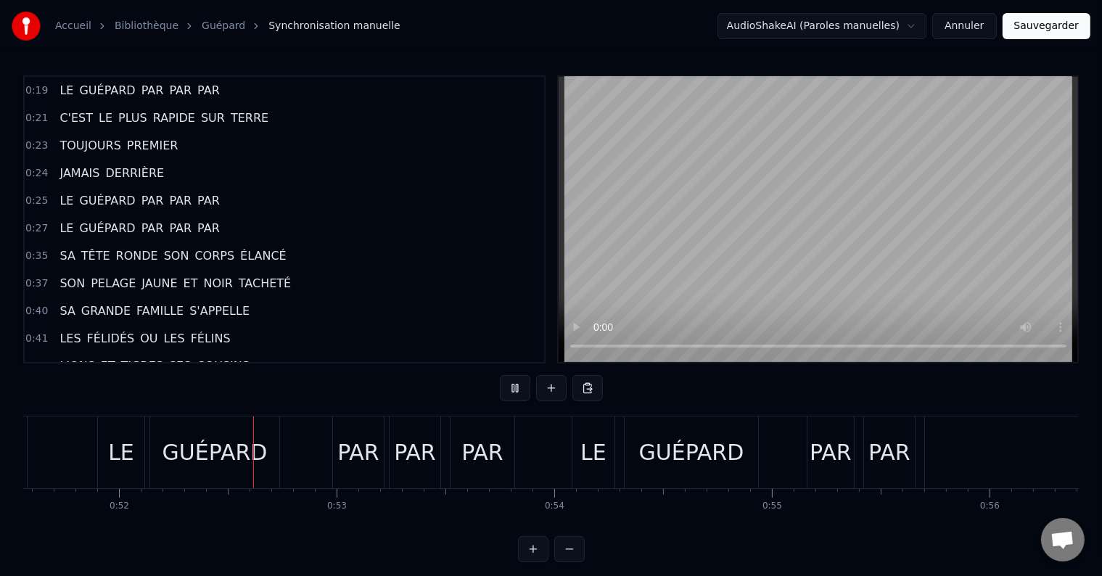
scroll to position [0, 11223]
click at [1096, 107] on div "Accueil Bibliothèque Guépard Synchronisation manuelle AudioShakeAI (Paroles man…" at bounding box center [551, 281] width 1102 height 562
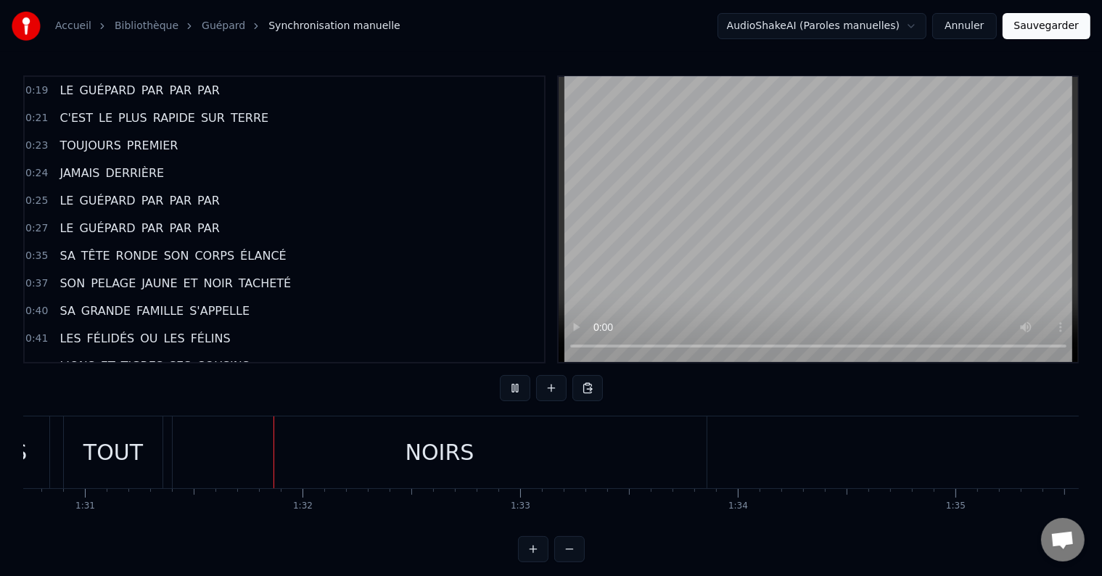
scroll to position [0, 19782]
click at [183, 446] on div "NOIRS" at bounding box center [398, 452] width 534 height 72
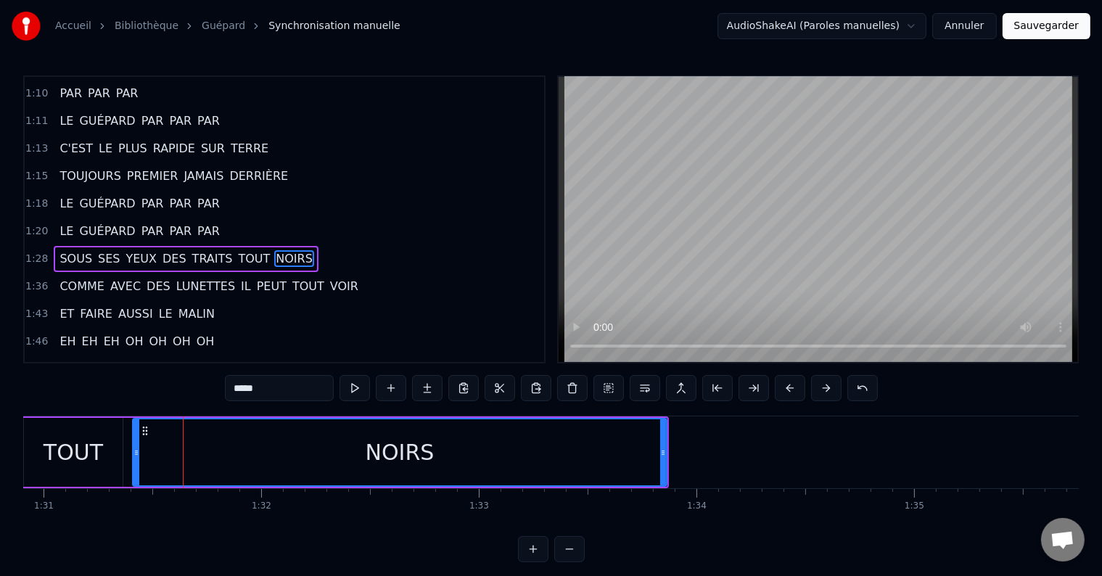
scroll to position [725, 0]
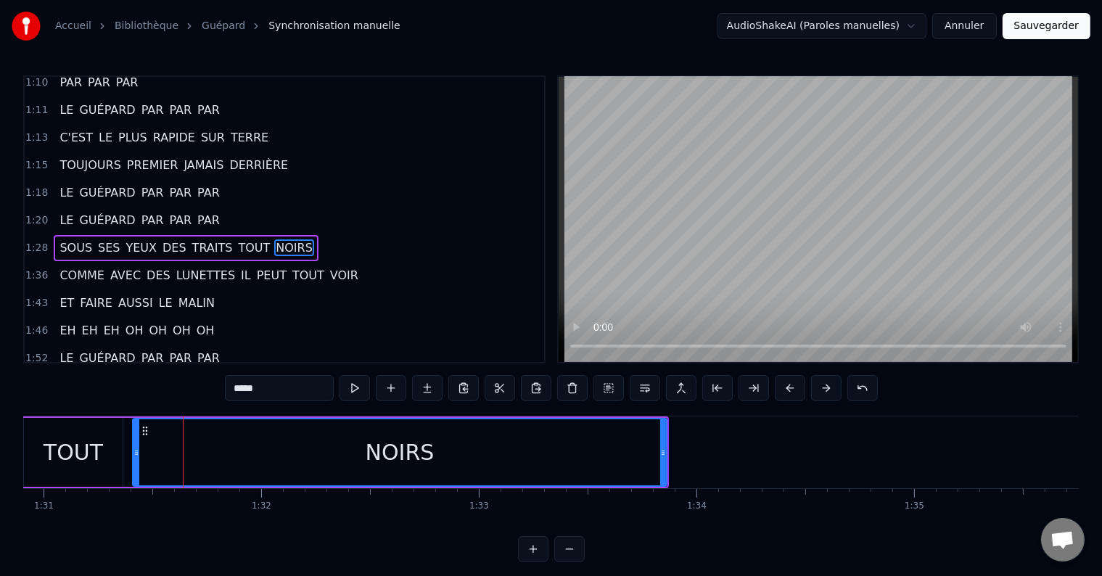
click at [161, 239] on span "DES" at bounding box center [174, 247] width 27 height 17
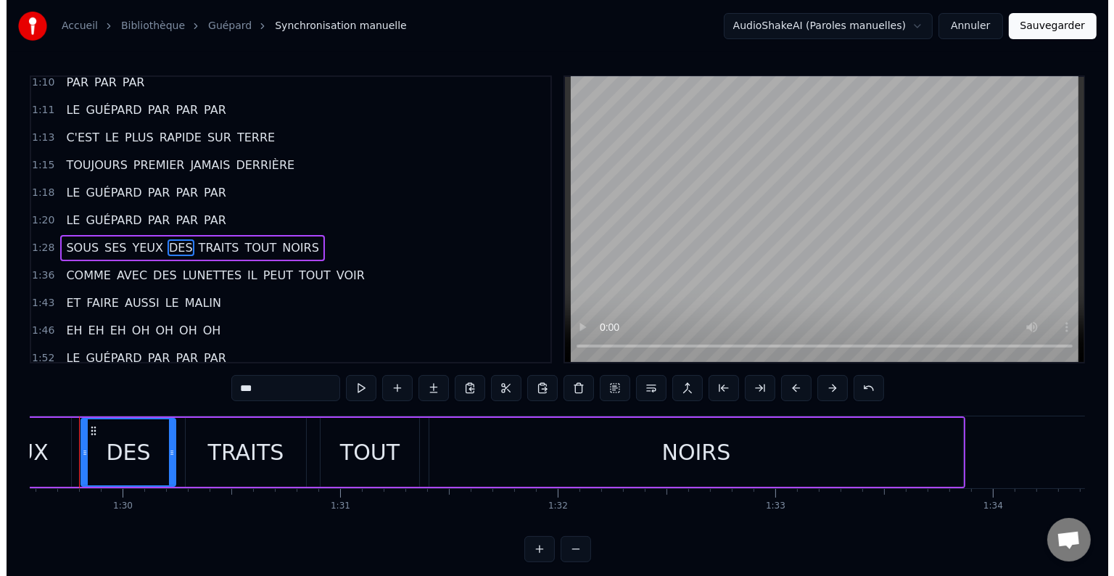
scroll to position [0, 19469]
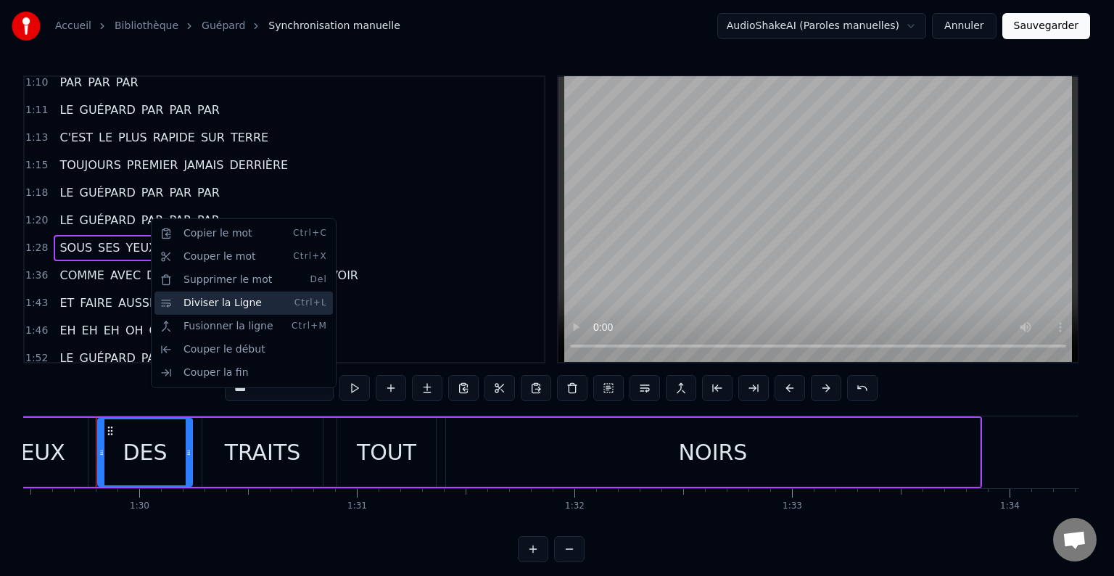
click at [196, 299] on div "Diviser la Ligne Ctrl+L" at bounding box center [244, 303] width 178 height 23
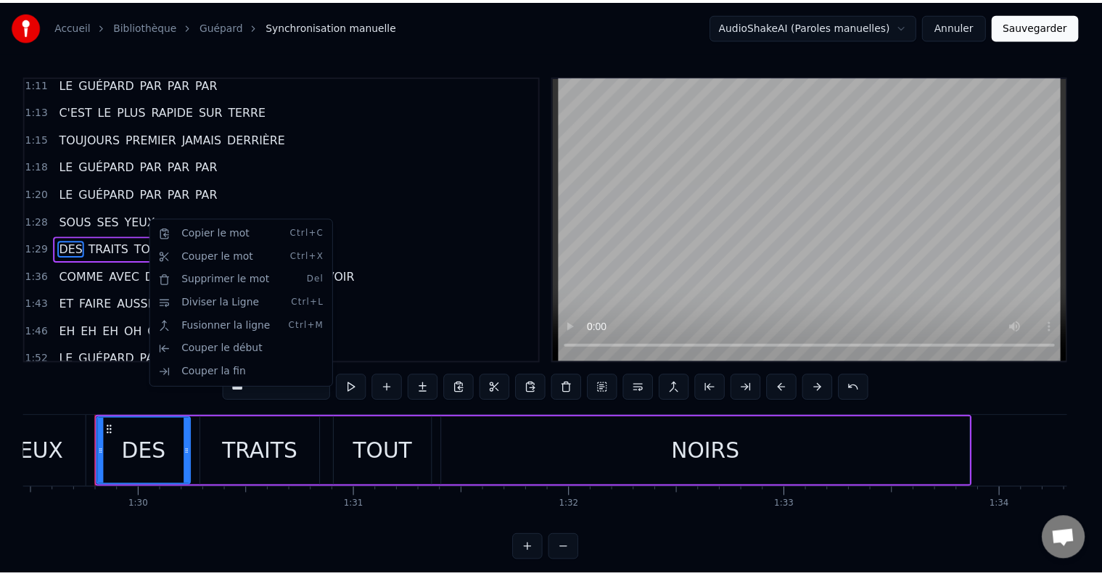
scroll to position [751, 0]
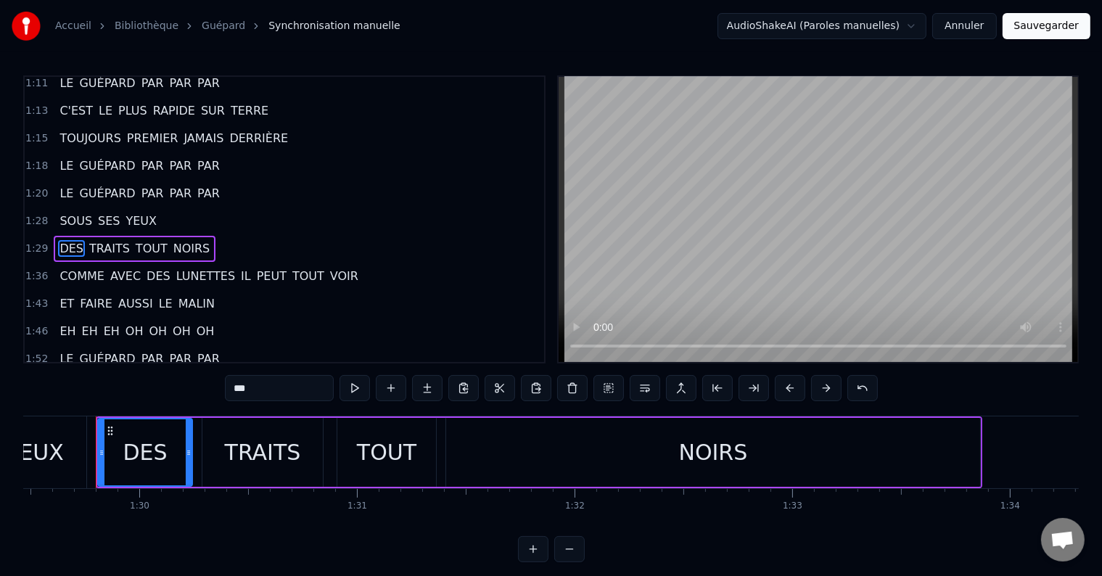
click at [70, 213] on span "SOUS" at bounding box center [76, 221] width 36 height 17
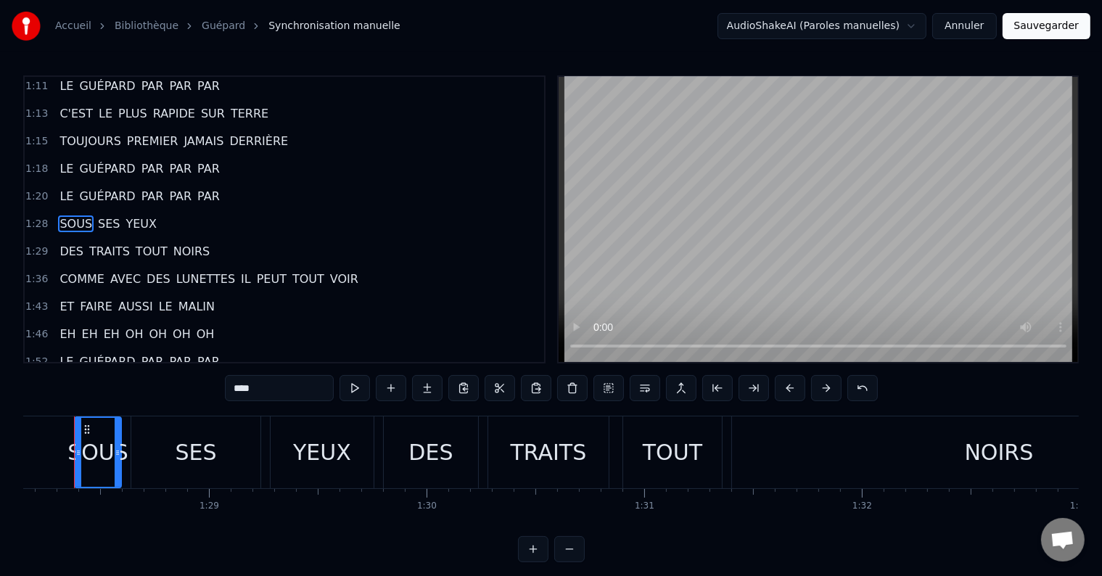
scroll to position [0, 19159]
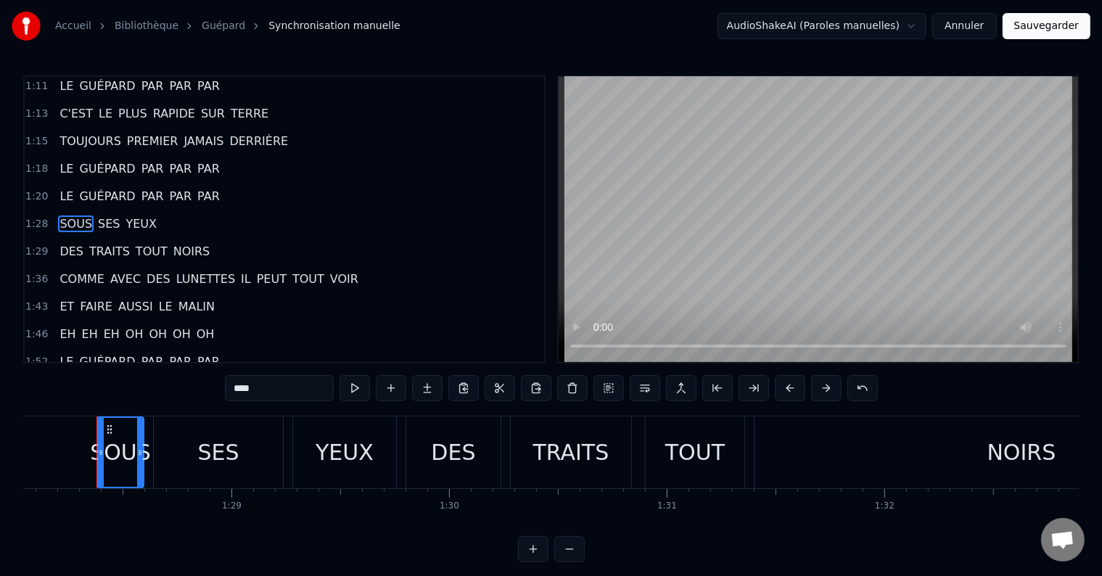
click at [239, 271] on span "IL" at bounding box center [245, 279] width 13 height 17
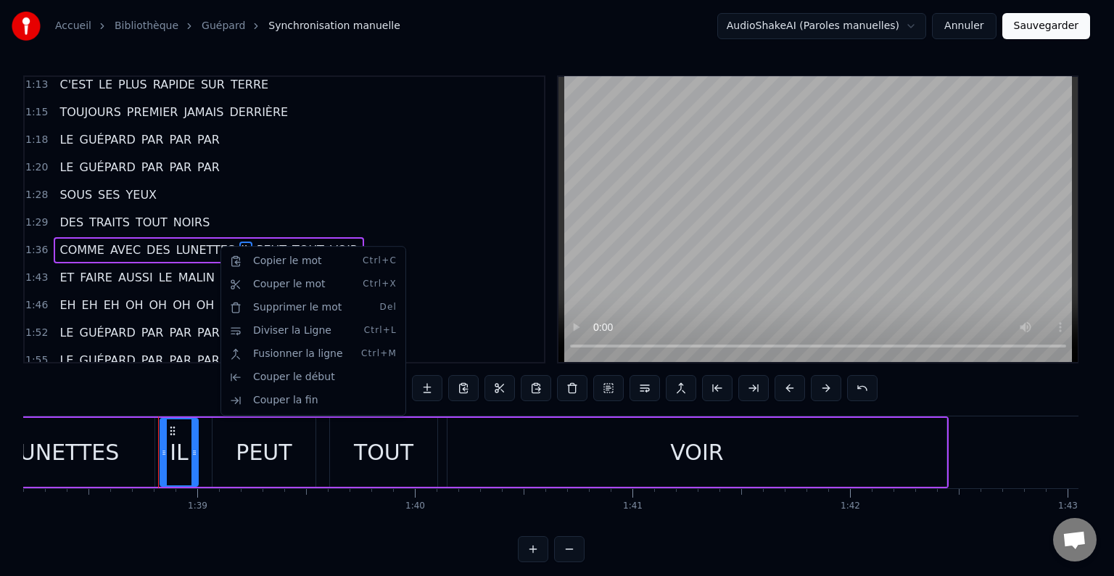
scroll to position [0, 21431]
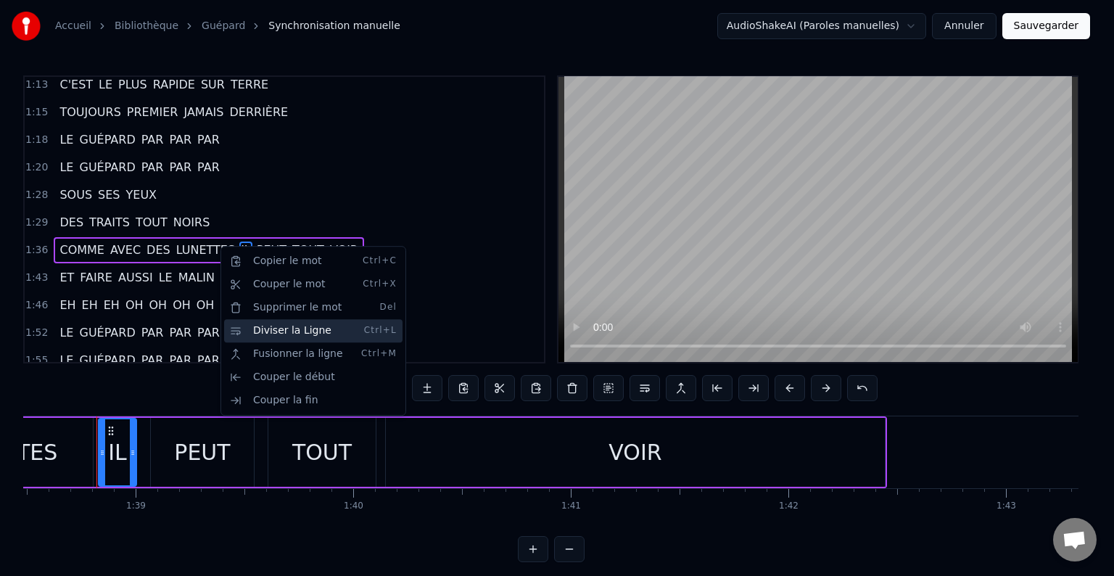
click at [256, 328] on div "Diviser la Ligne Ctrl+L" at bounding box center [313, 330] width 178 height 23
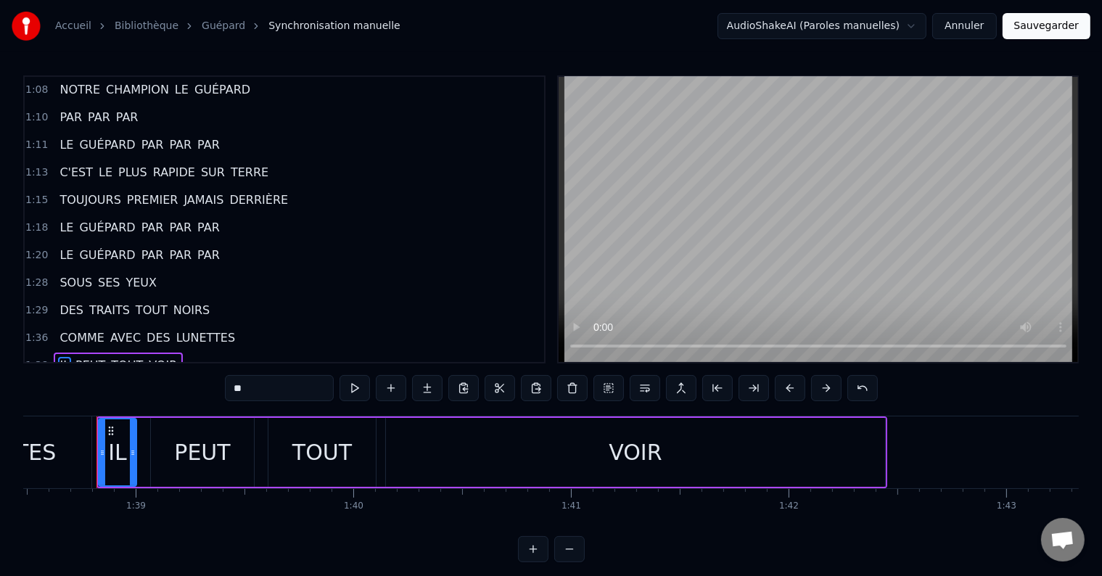
scroll to position [659, 0]
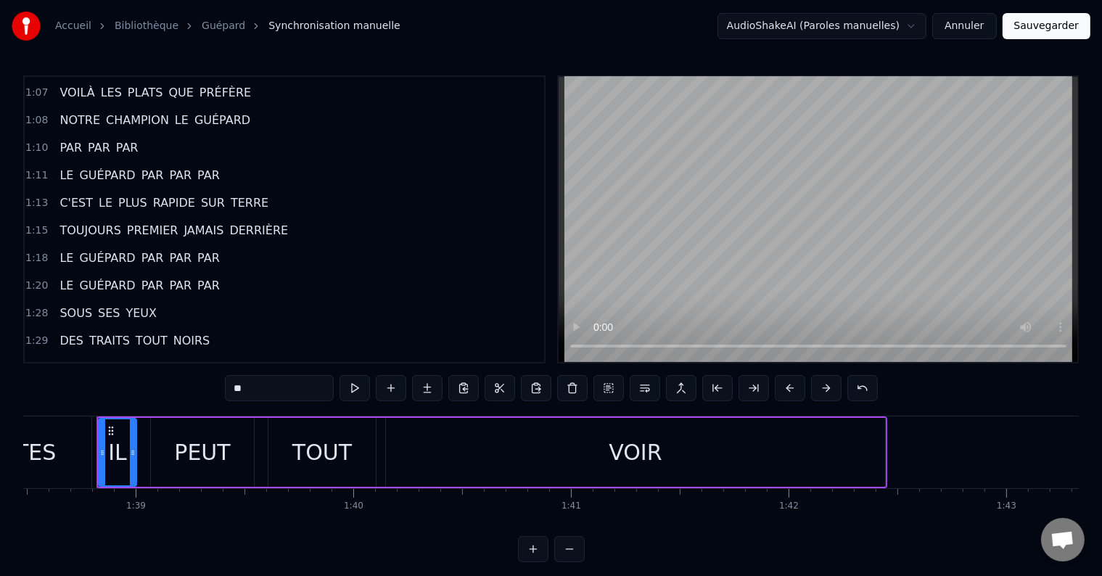
click at [182, 222] on span "JAMAIS" at bounding box center [203, 230] width 43 height 17
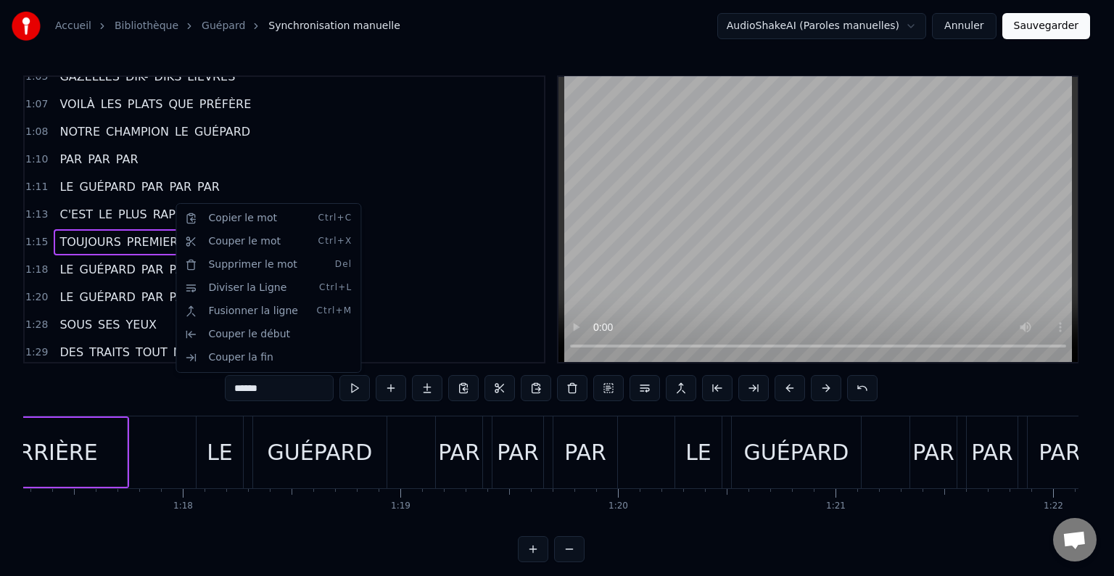
scroll to position [0, 16605]
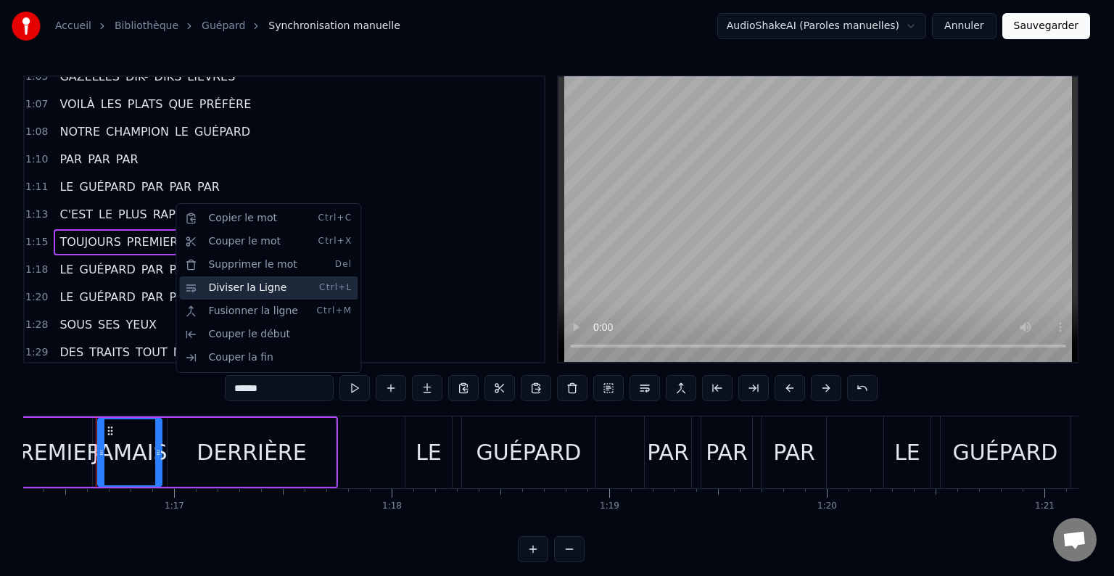
click at [210, 290] on div "Diviser la Ligne Ctrl+L" at bounding box center [268, 287] width 178 height 23
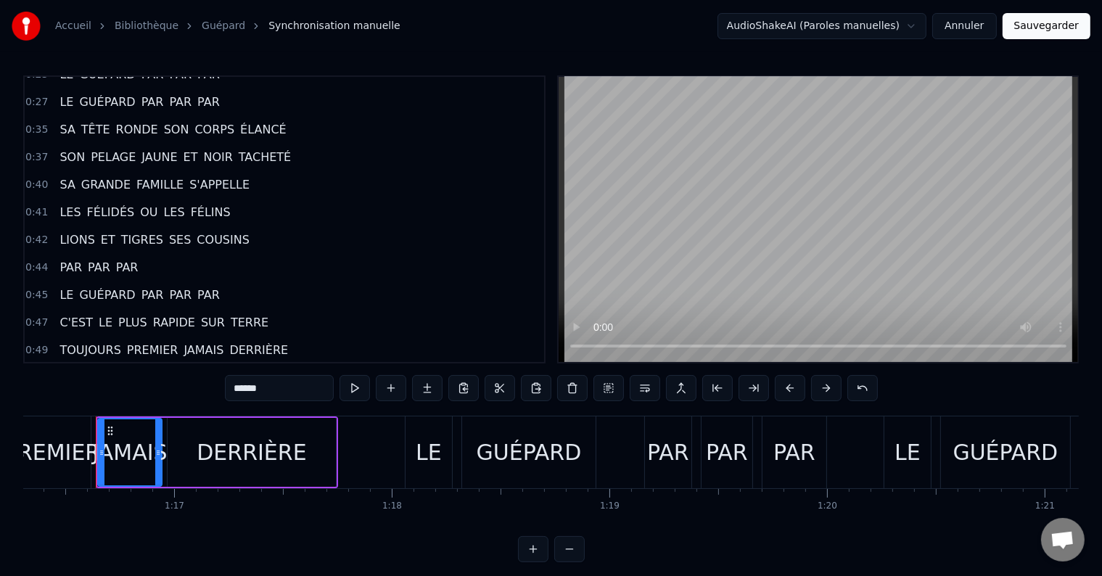
scroll to position [0, 0]
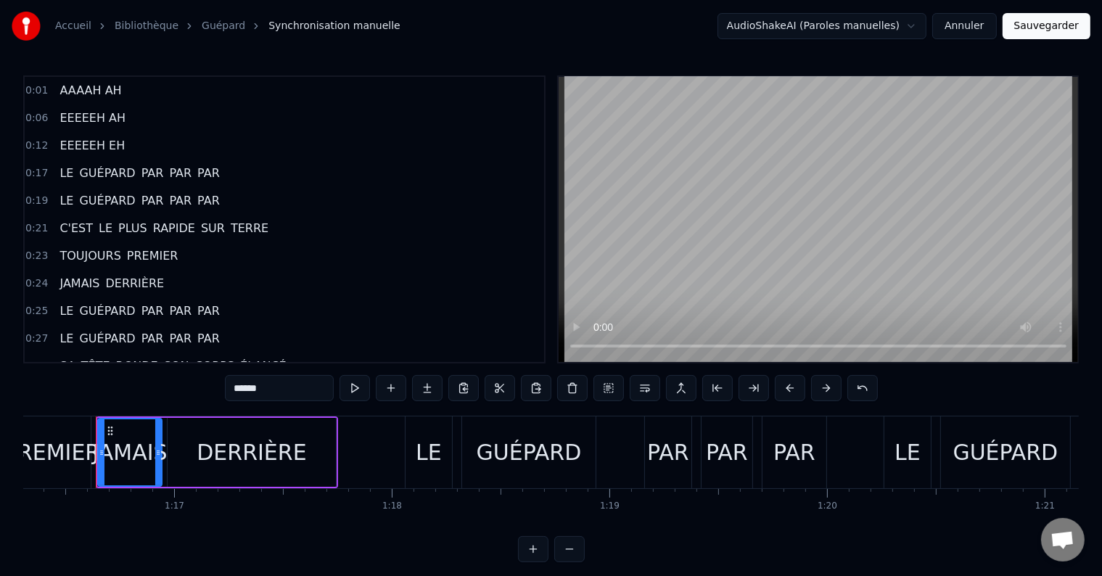
click at [65, 90] on span "AAAAH AH" at bounding box center [90, 90] width 65 height 17
type input "********"
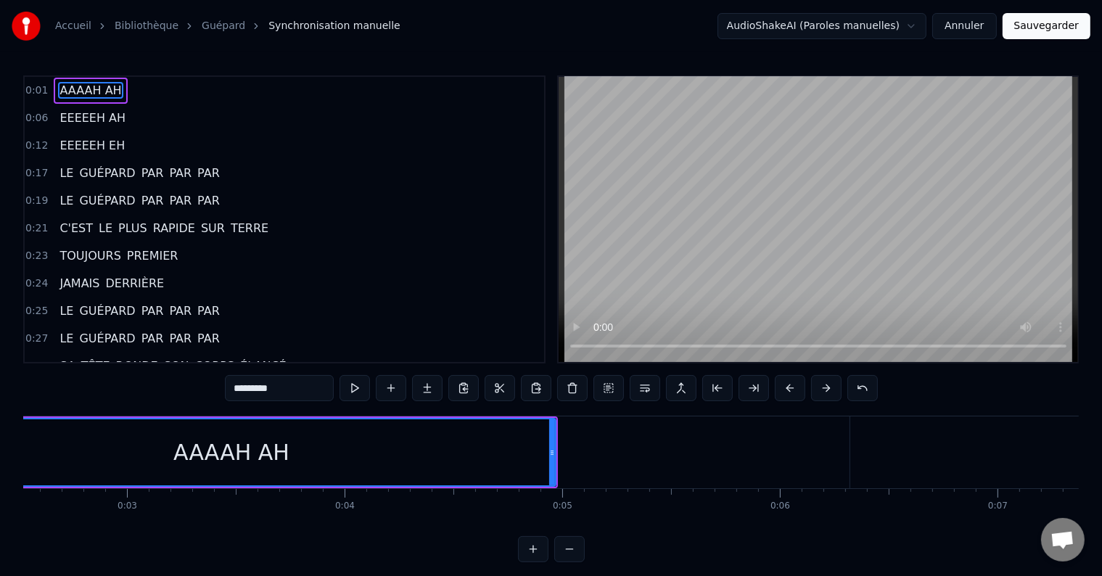
scroll to position [0, 358]
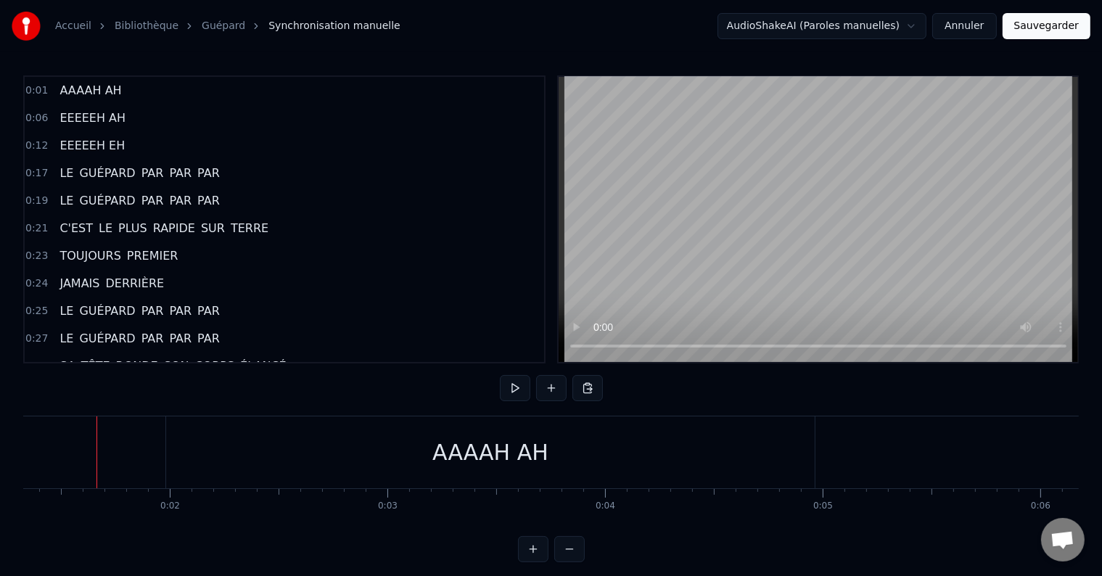
scroll to position [0, 0]
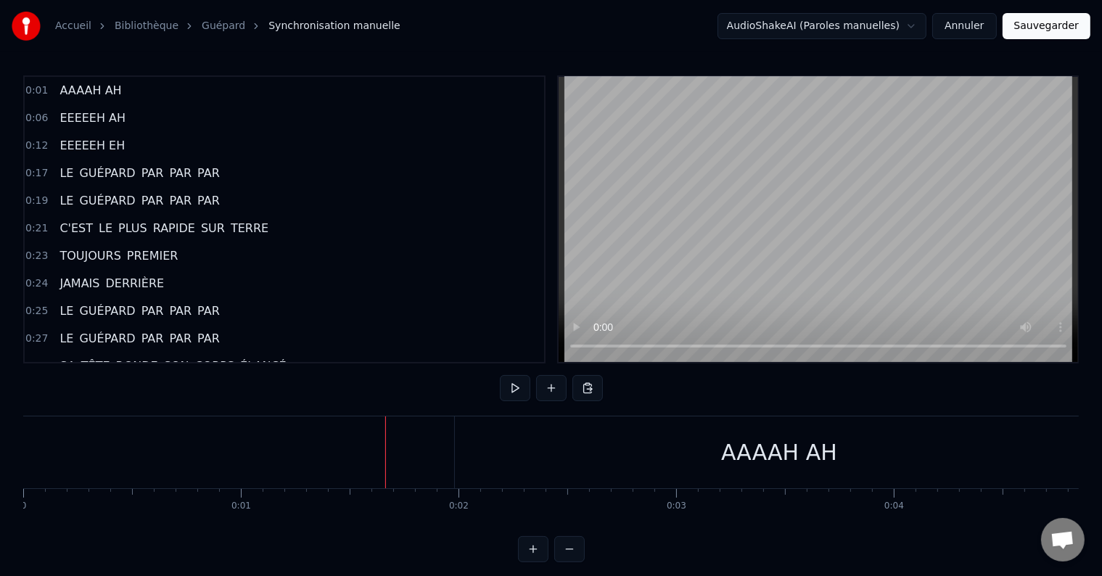
click at [511, 395] on button at bounding box center [515, 388] width 30 height 26
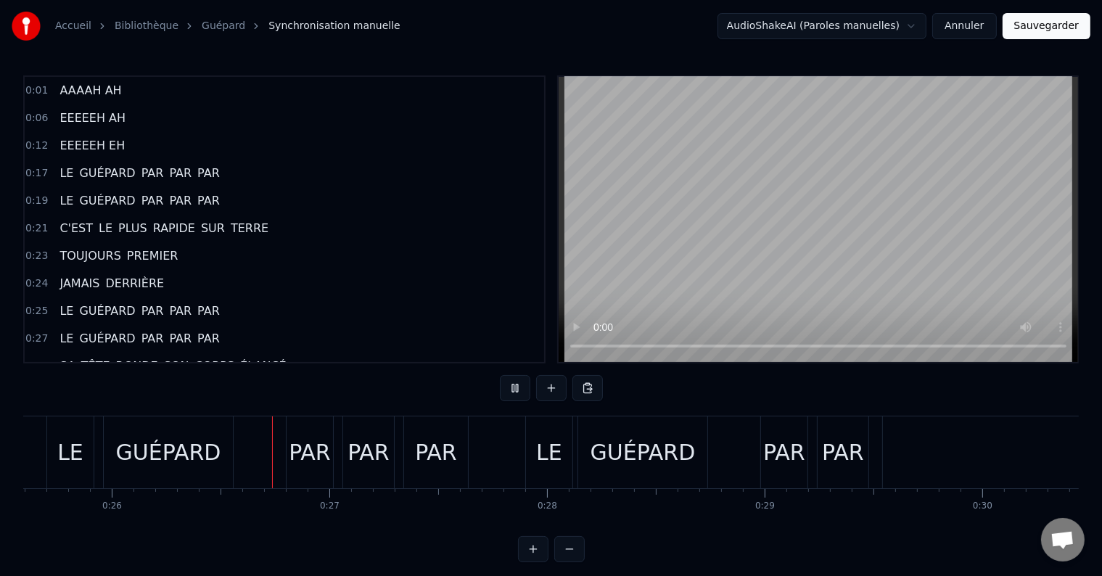
scroll to position [0, 5611]
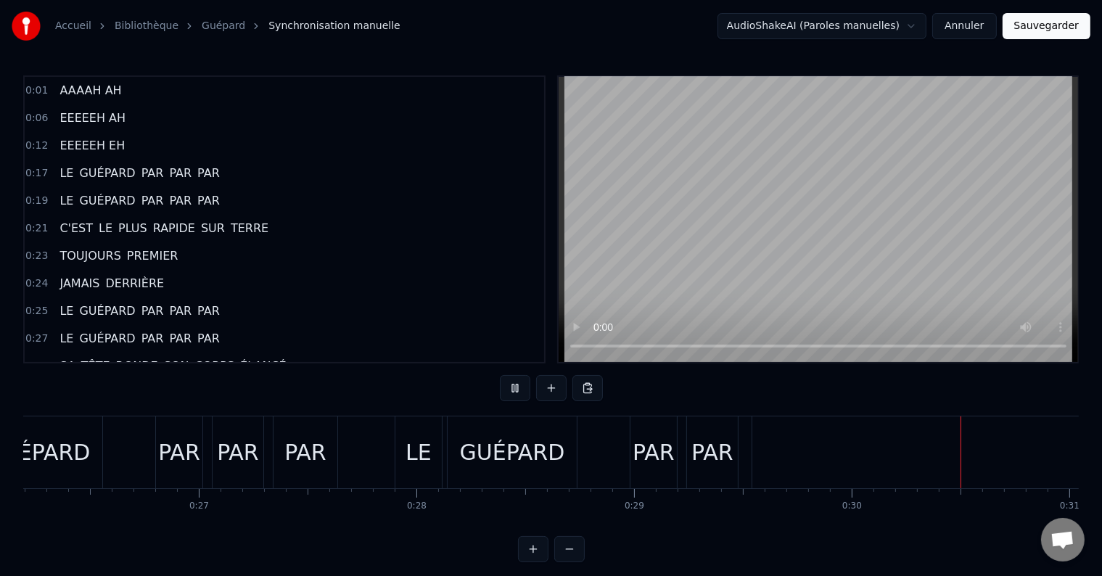
click at [516, 390] on button at bounding box center [515, 388] width 30 height 26
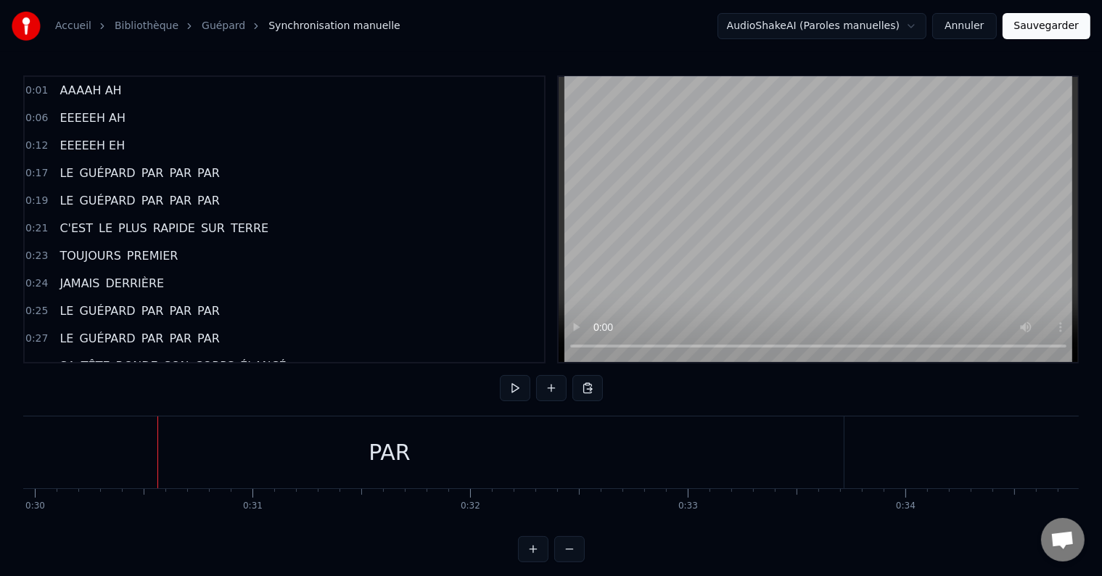
scroll to position [0, 6541]
click at [371, 450] on div "PAR" at bounding box center [365, 452] width 42 height 33
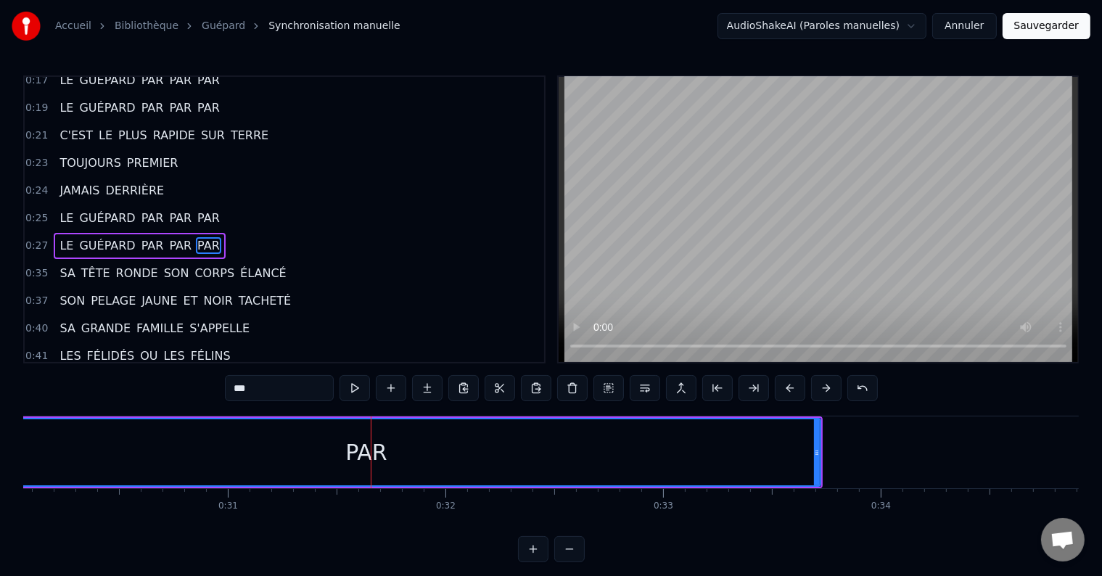
scroll to position [110, 0]
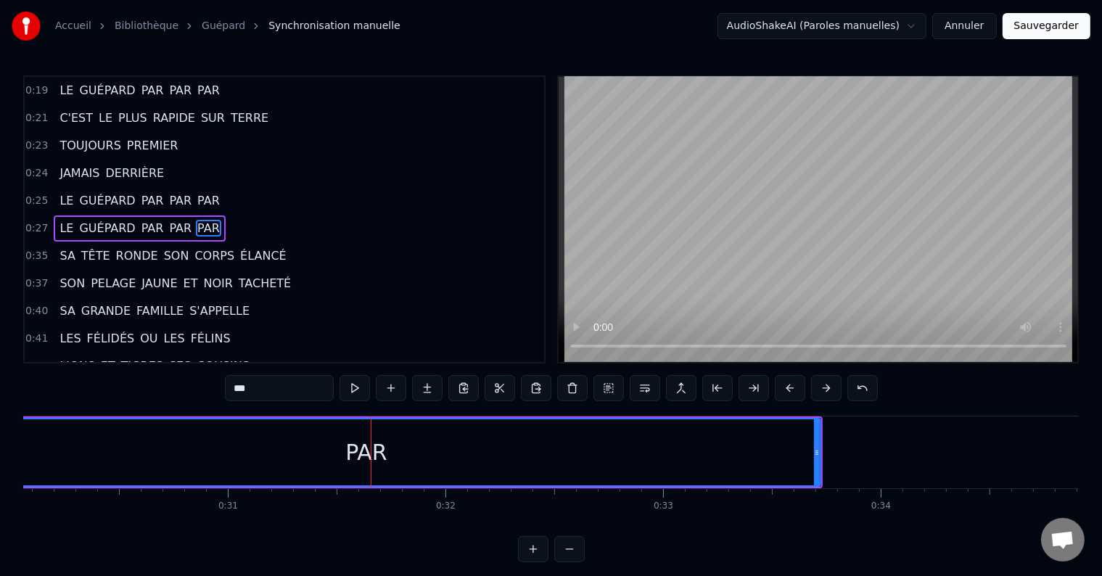
click at [266, 387] on input "***" at bounding box center [279, 388] width 109 height 26
drag, startPoint x: 258, startPoint y: 388, endPoint x: 221, endPoint y: 390, distance: 37.7
click at [221, 390] on div "0:01 AAAAH AH 0:06 EEEEEH AH 0:12 EEEEEH EH 0:17 LE GUÉPARD PAR PAR PAR 0:19 LE…" at bounding box center [550, 318] width 1055 height 487
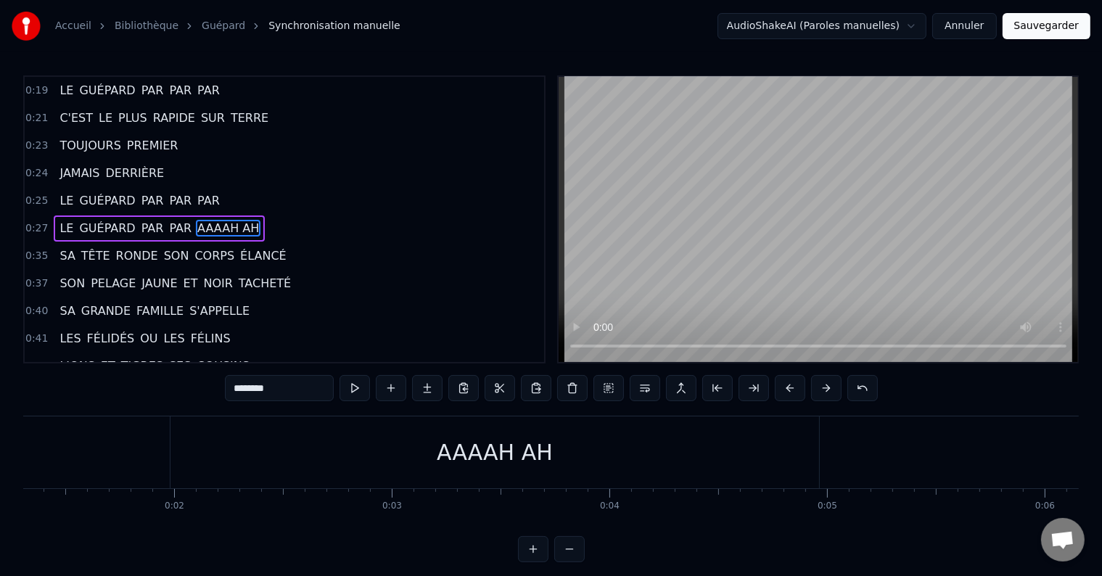
scroll to position [0, 0]
type input "********"
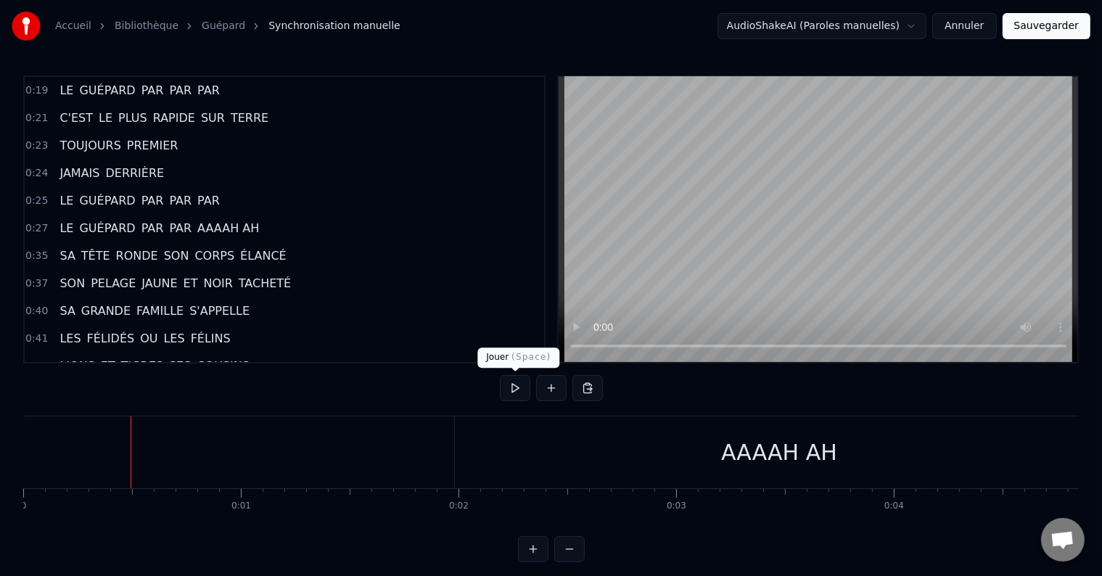
click at [511, 389] on button at bounding box center [515, 388] width 30 height 26
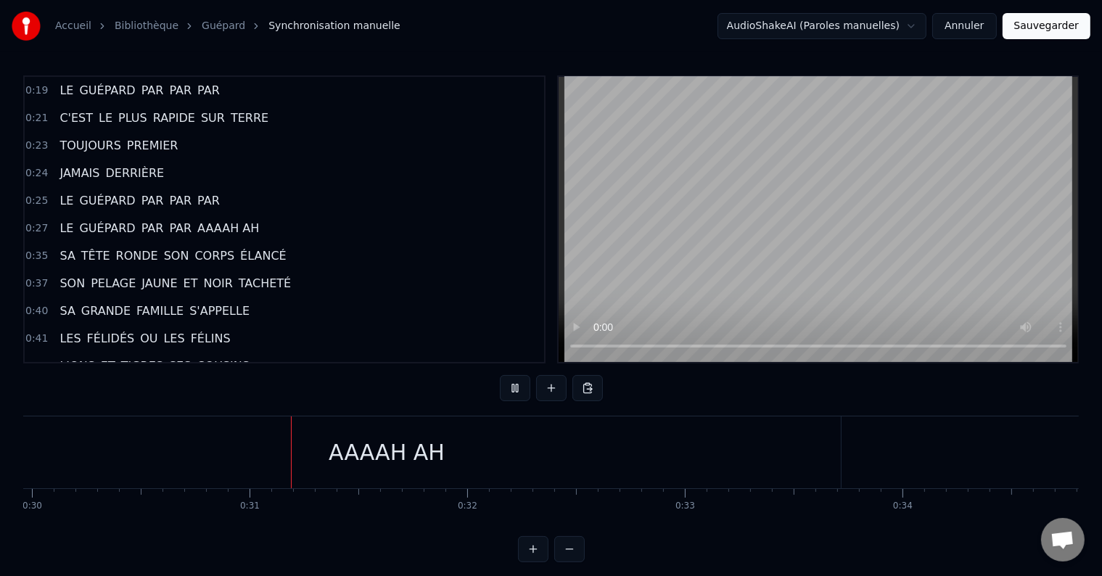
scroll to position [0, 6569]
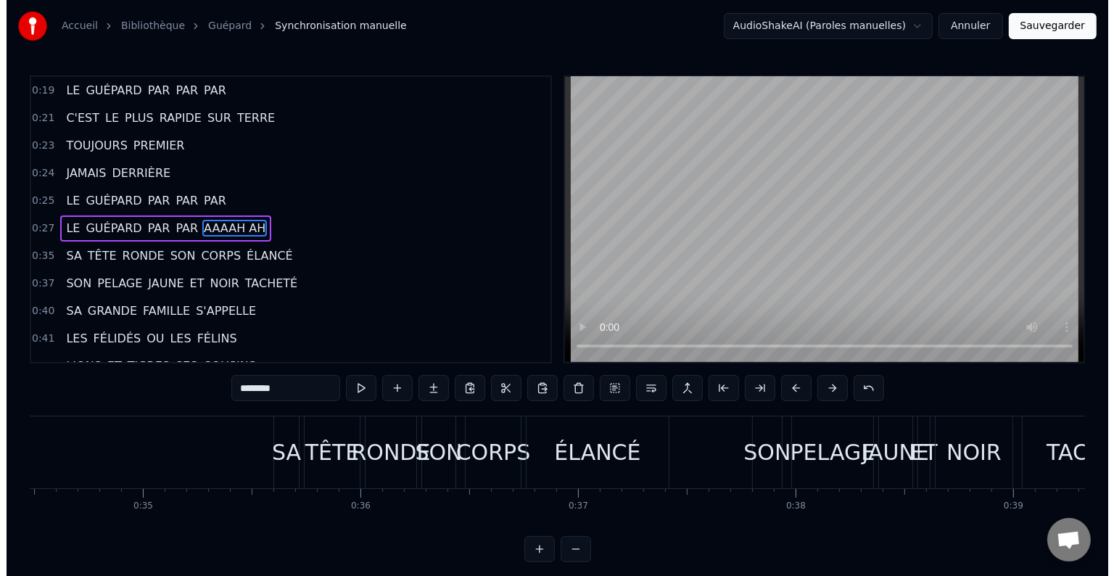
scroll to position [0, 7505]
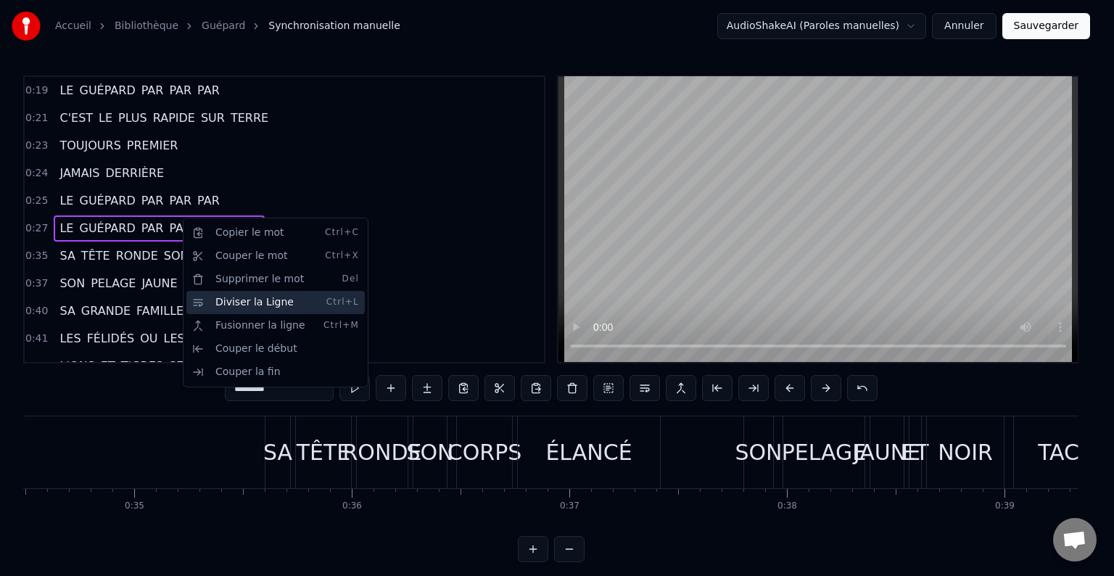
click at [235, 302] on div "Diviser la Ligne Ctrl+L" at bounding box center [275, 302] width 178 height 23
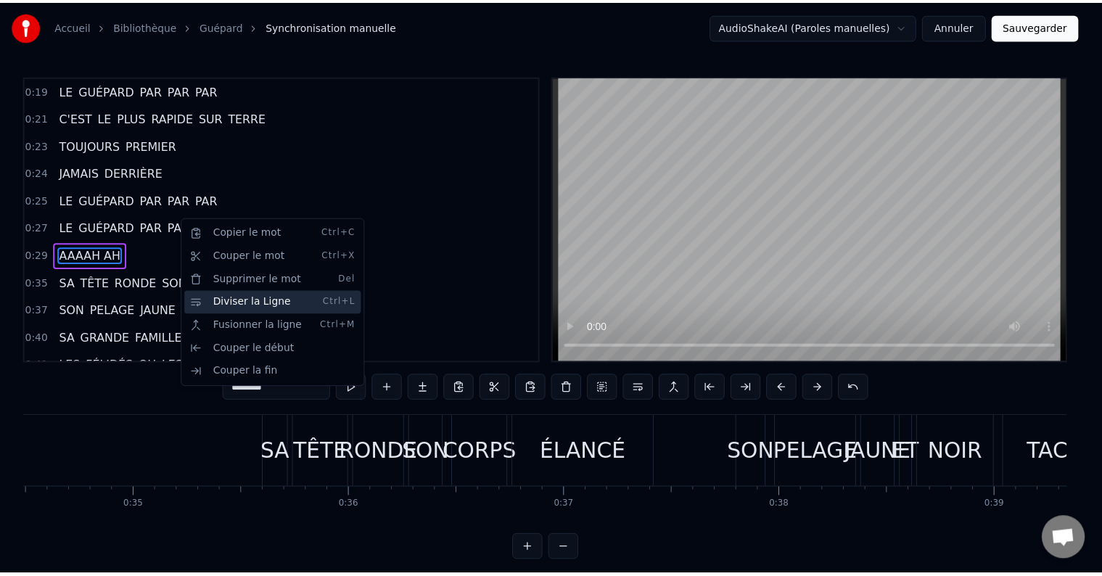
scroll to position [137, 0]
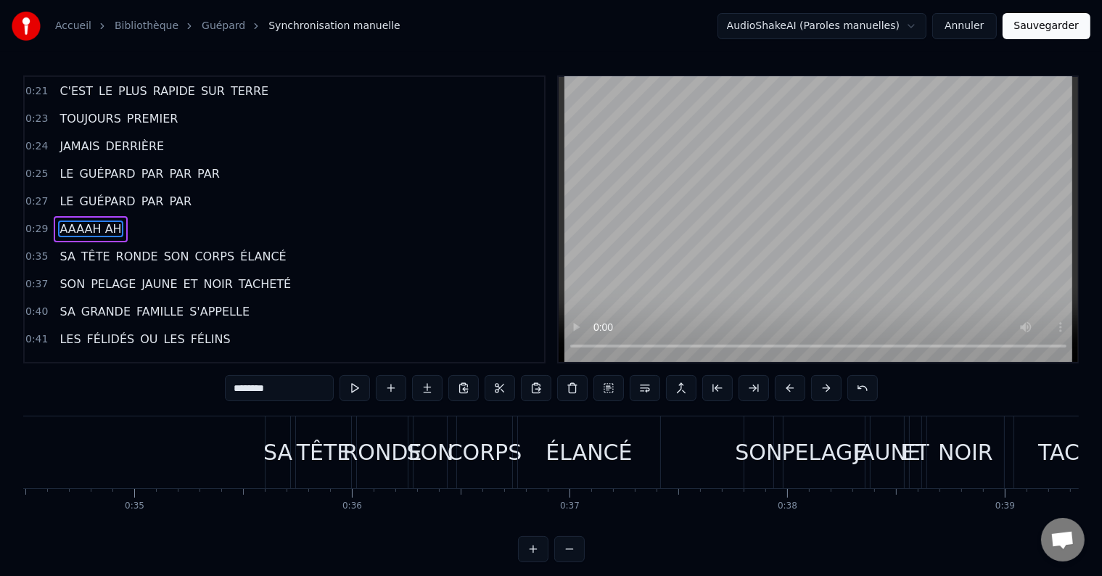
click at [102, 221] on span "AAAAH AH" at bounding box center [90, 229] width 65 height 17
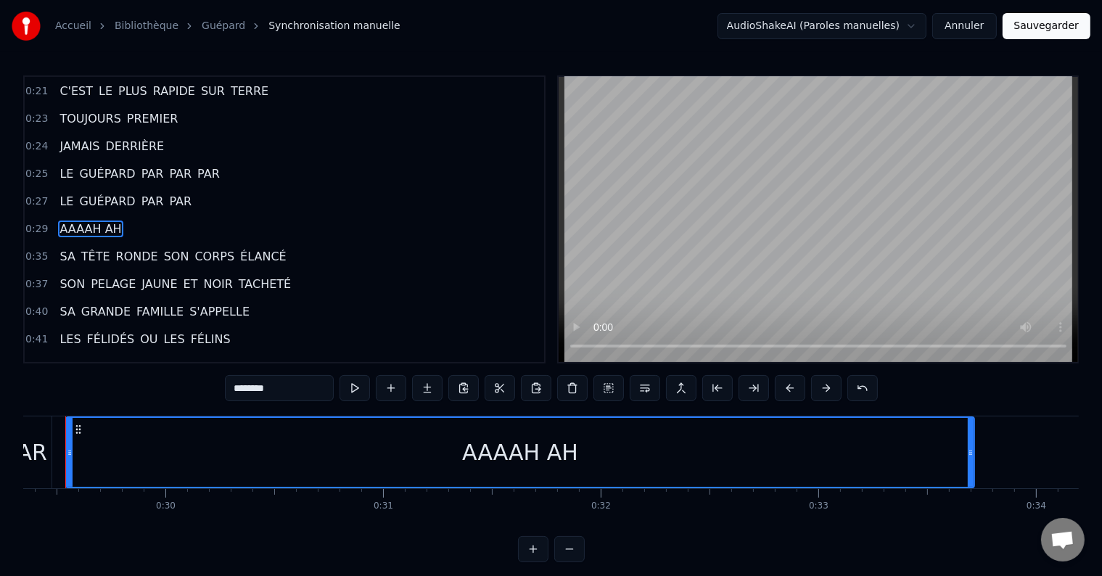
scroll to position [0, 6355]
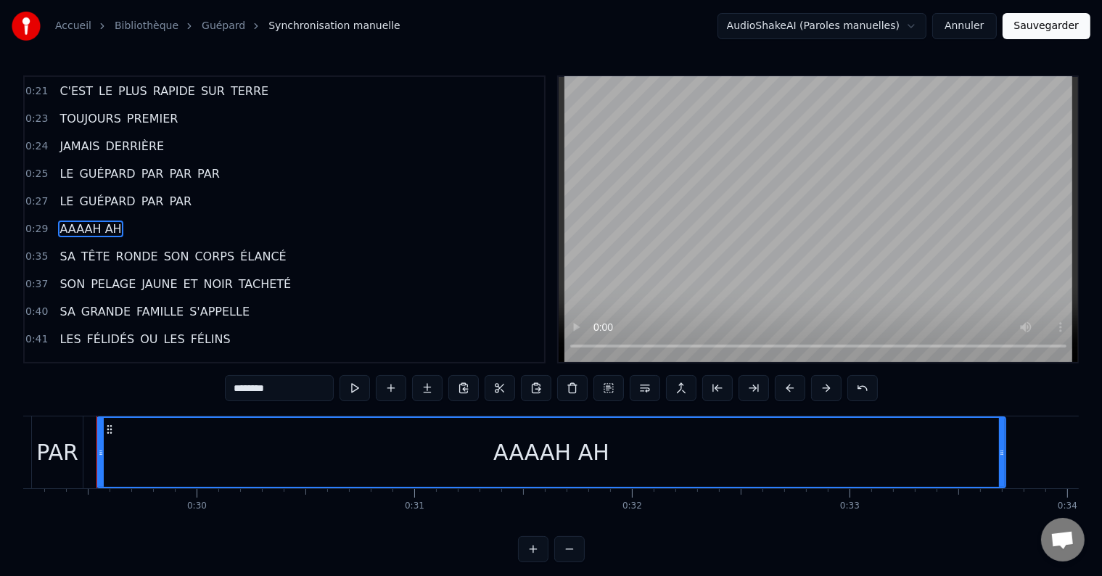
click at [276, 386] on input "********" at bounding box center [279, 388] width 109 height 26
click at [287, 387] on input "*********" at bounding box center [279, 388] width 109 height 26
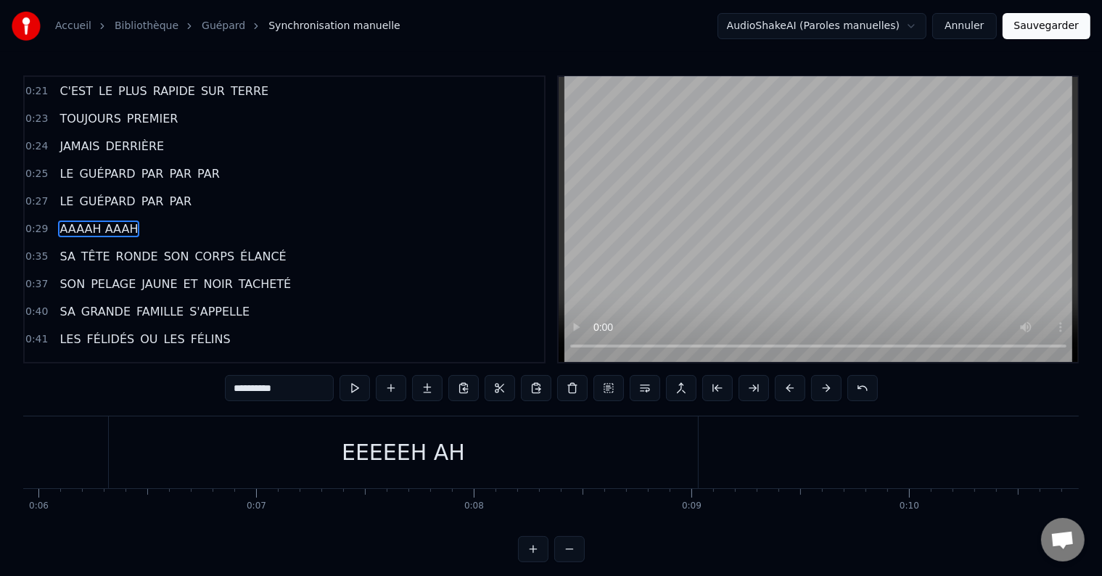
scroll to position [0, 0]
type input "**********"
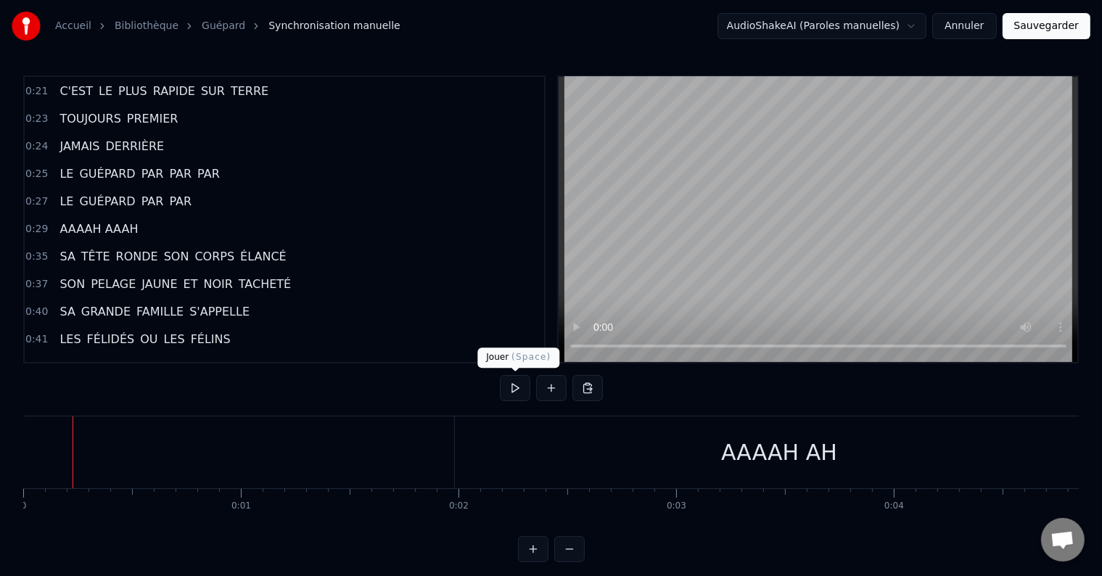
click at [516, 391] on button at bounding box center [515, 388] width 30 height 26
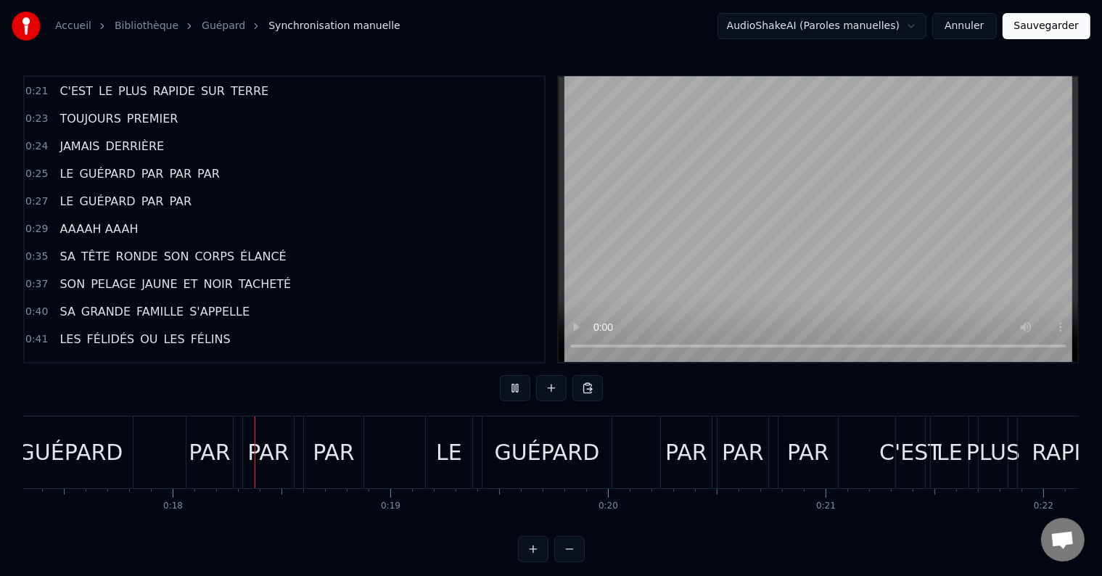
scroll to position [0, 3770]
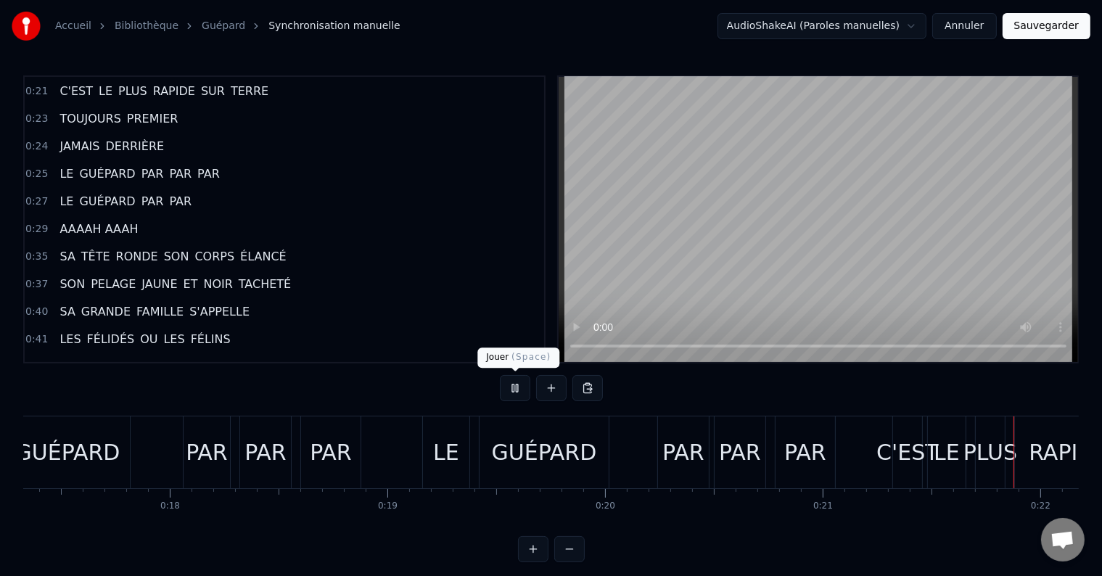
click at [514, 383] on button at bounding box center [515, 388] width 30 height 26
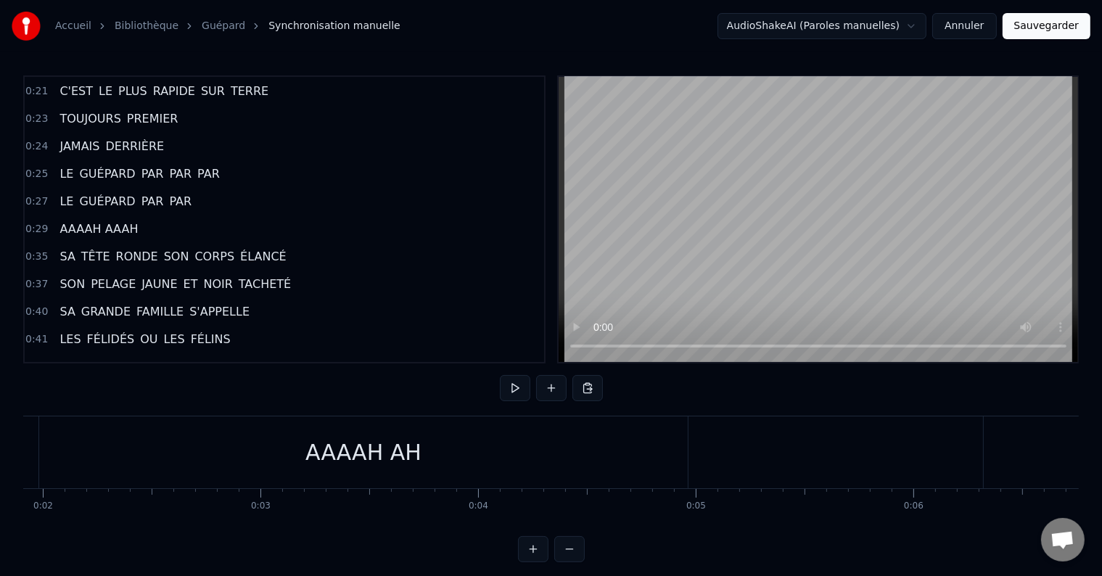
scroll to position [0, 0]
click at [801, 469] on div "AAAAH AH" at bounding box center [779, 452] width 648 height 72
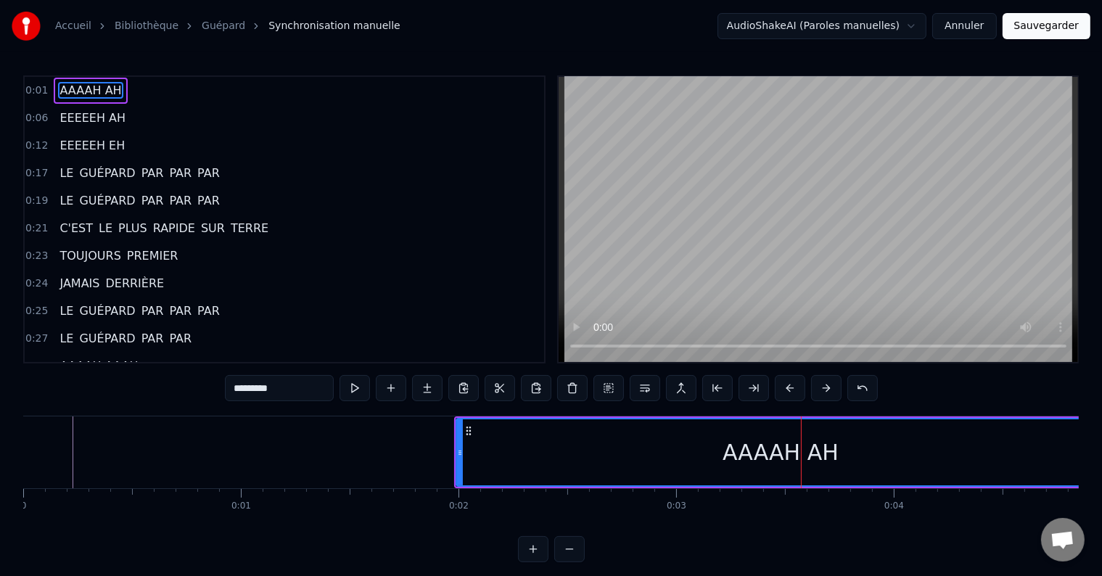
click at [279, 387] on input "********" at bounding box center [279, 388] width 109 height 26
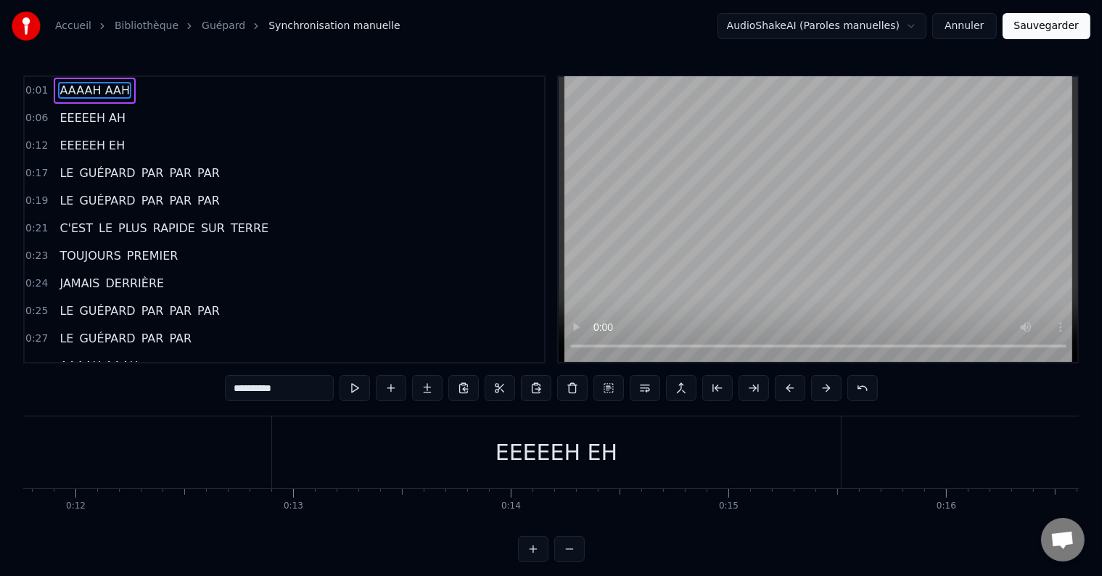
scroll to position [0, 2582]
click at [570, 453] on div "EEEEEH EH" at bounding box center [534, 452] width 122 height 33
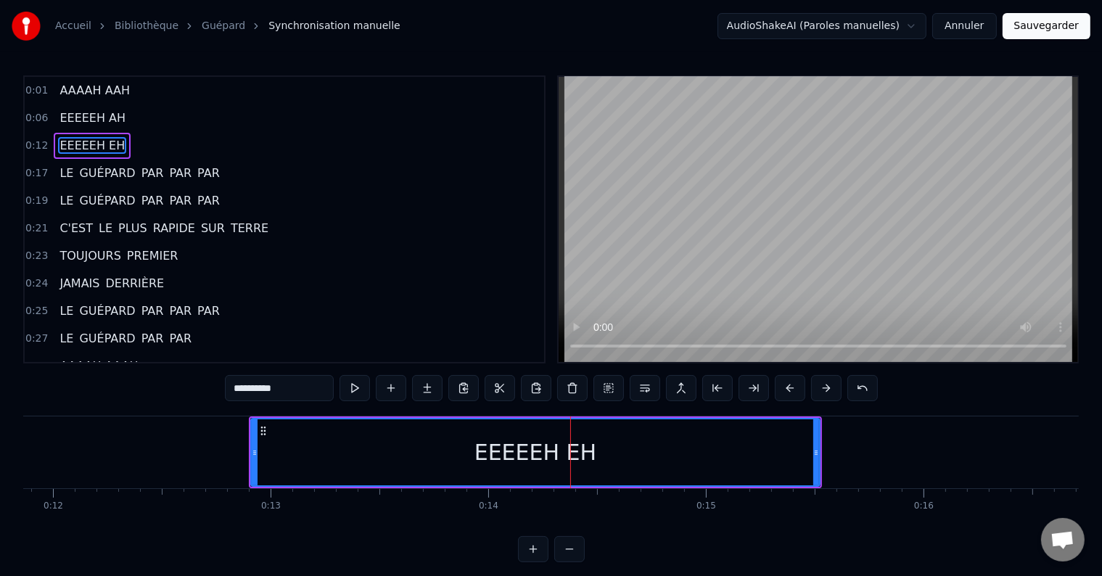
click at [279, 390] on input "*********" at bounding box center [279, 388] width 109 height 26
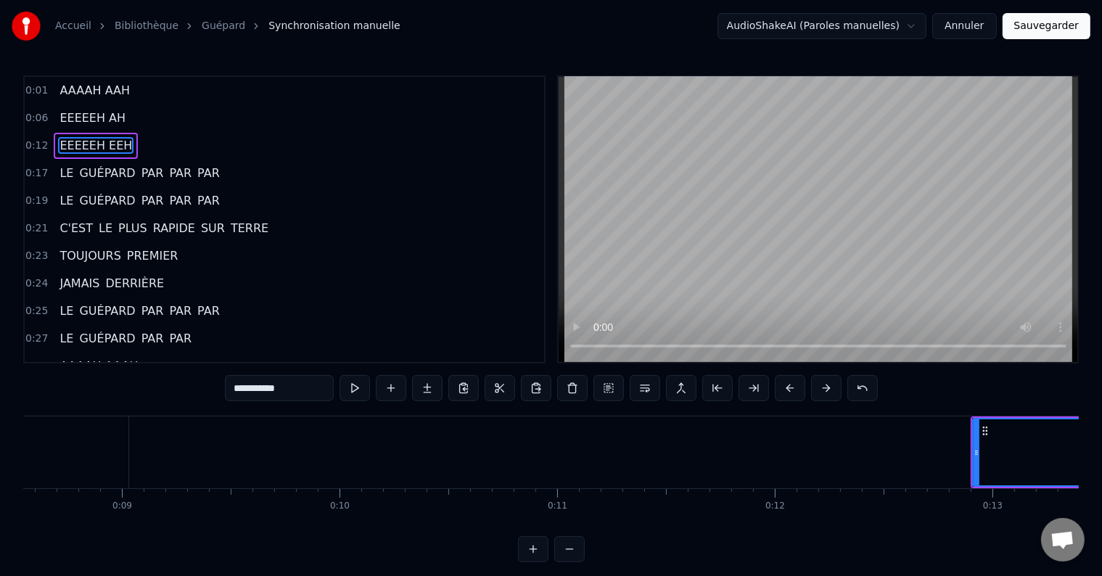
scroll to position [0, 0]
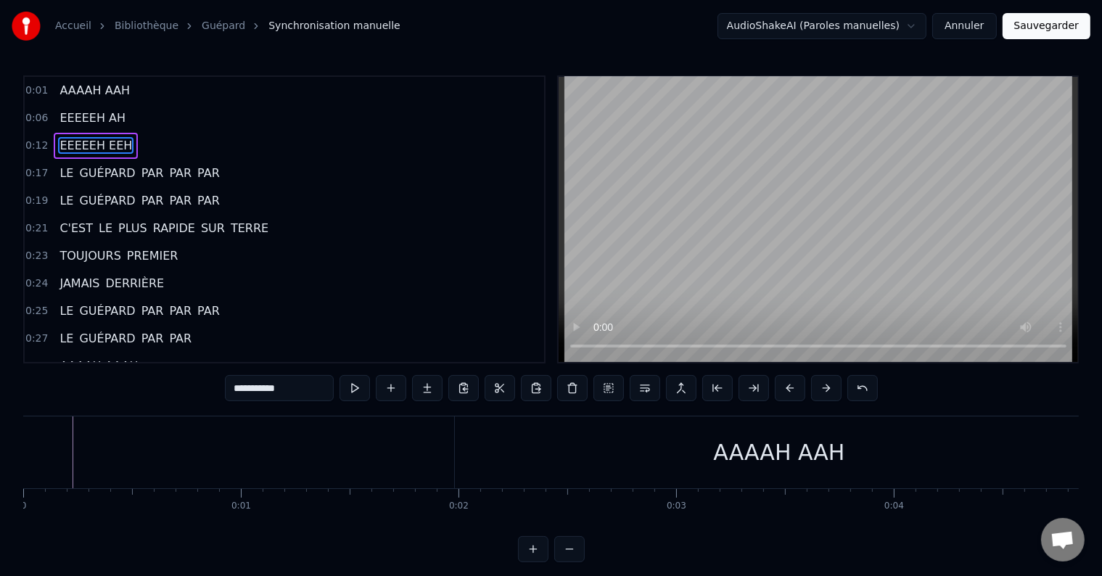
type input "**********"
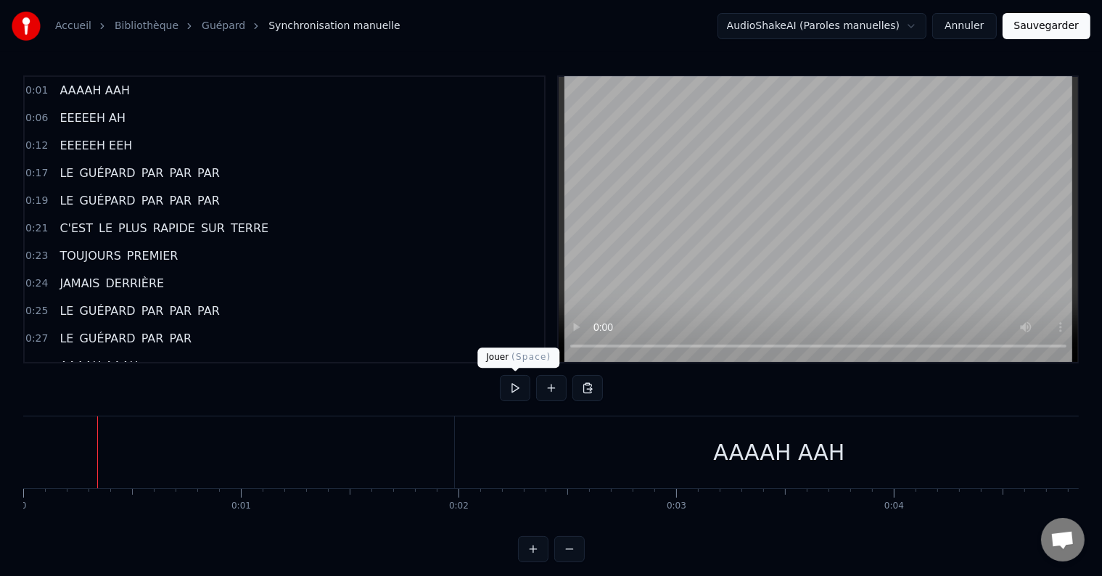
drag, startPoint x: 516, startPoint y: 395, endPoint x: 508, endPoint y: 395, distance: 7.3
click at [516, 394] on button at bounding box center [515, 388] width 30 height 26
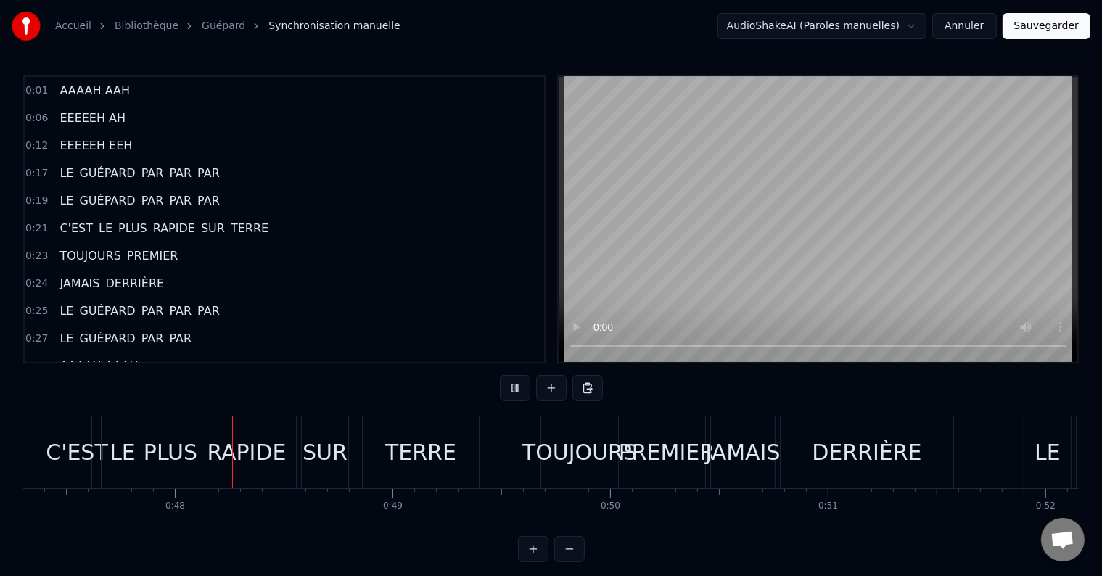
scroll to position [0, 10323]
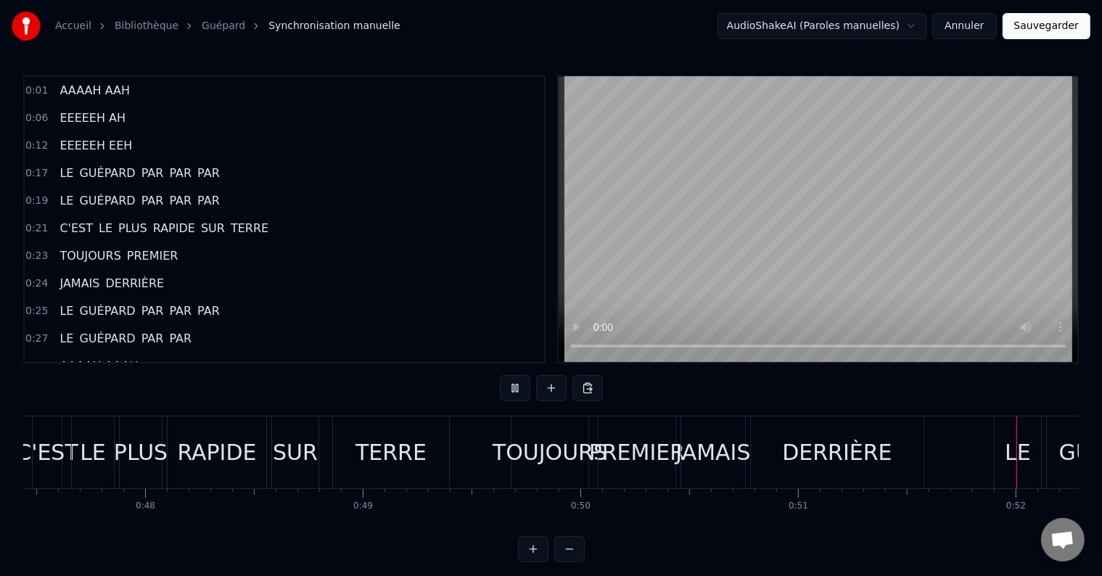
click at [522, 448] on div "TOUJOURS" at bounding box center [550, 452] width 115 height 33
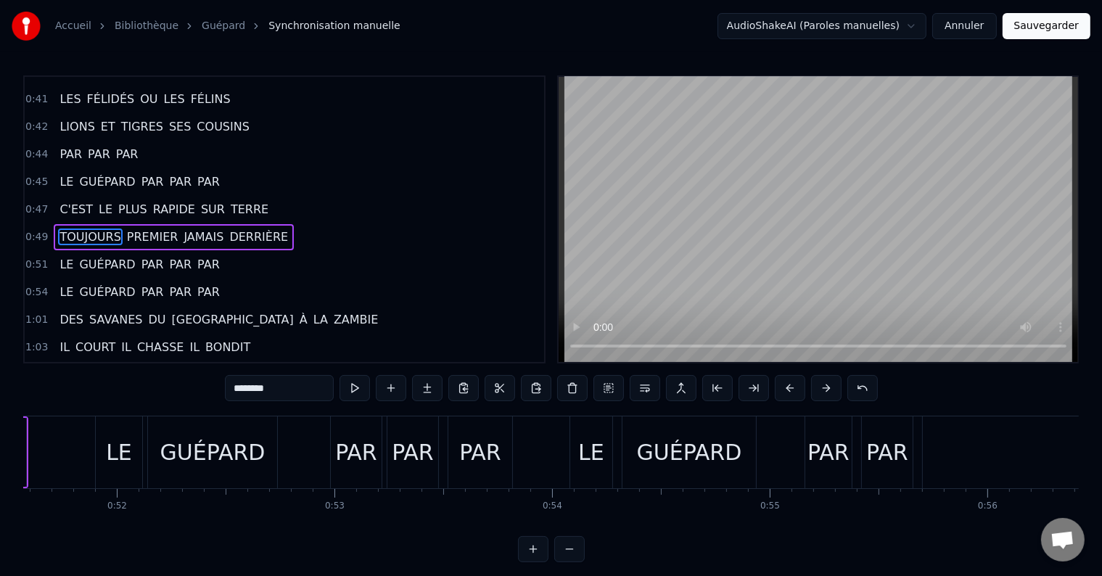
scroll to position [0, 11266]
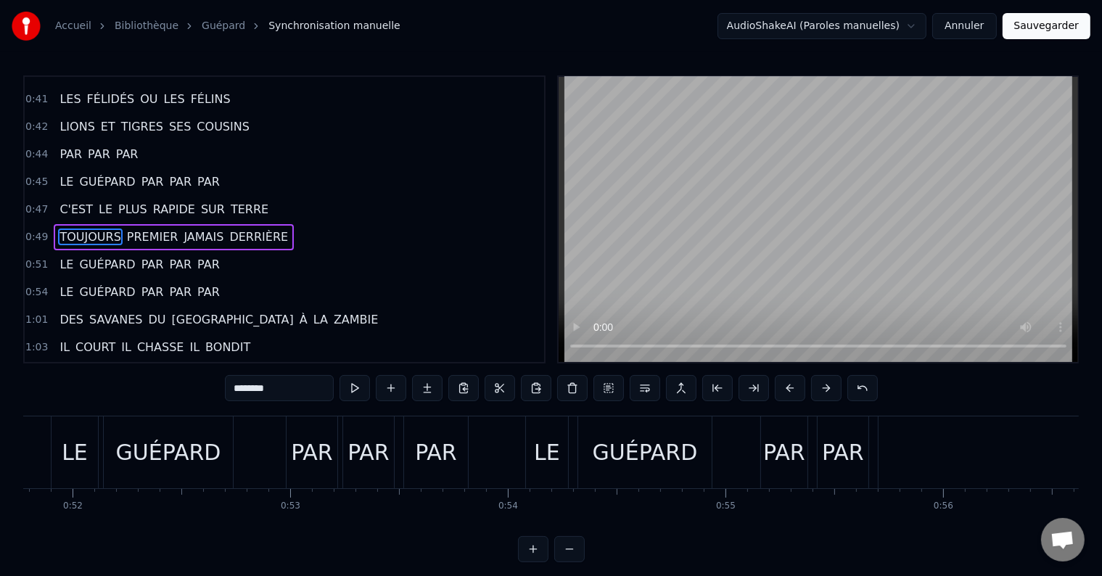
click at [182, 228] on span "JAMAIS" at bounding box center [203, 236] width 43 height 17
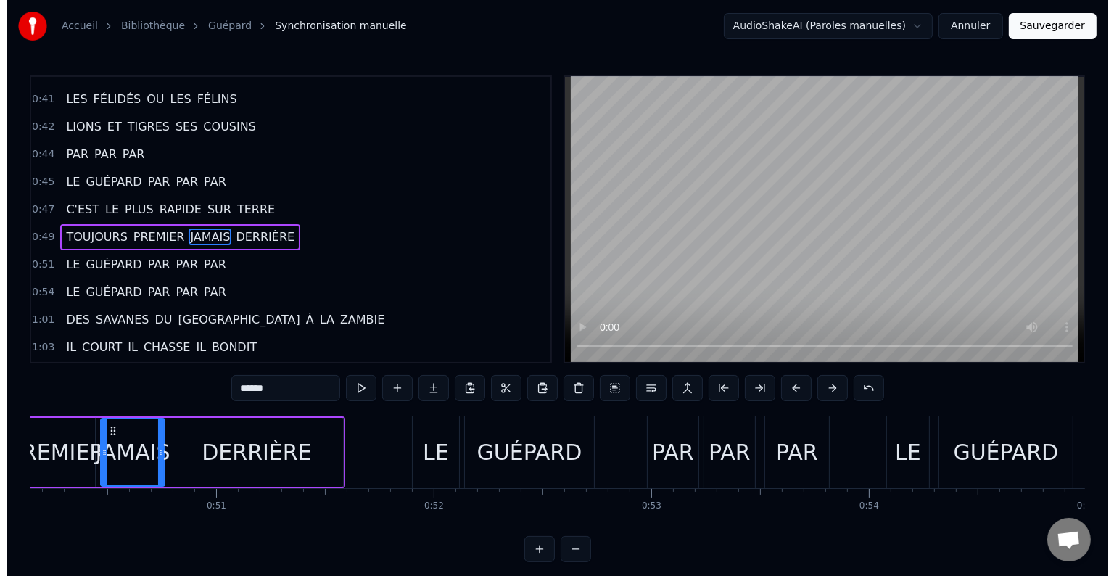
scroll to position [0, 10907]
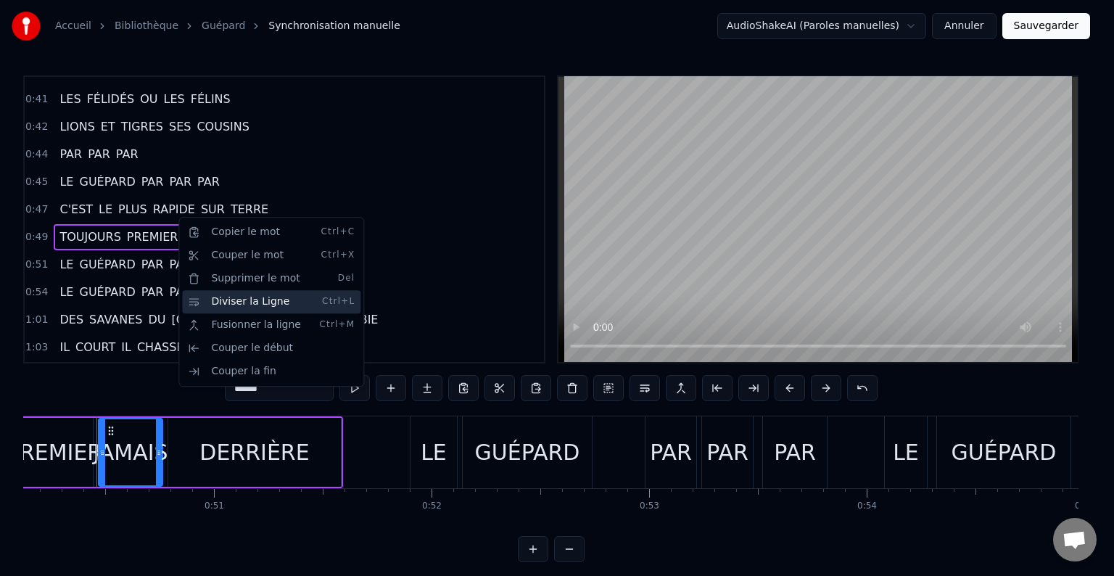
click at [221, 307] on div "Diviser la Ligne Ctrl+L" at bounding box center [271, 301] width 178 height 23
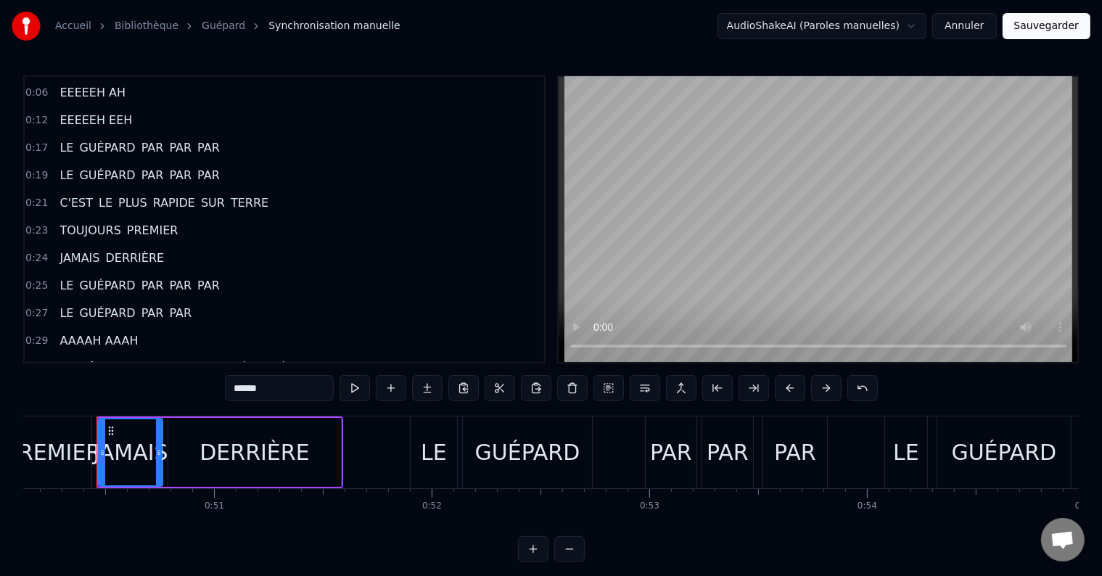
scroll to position [0, 0]
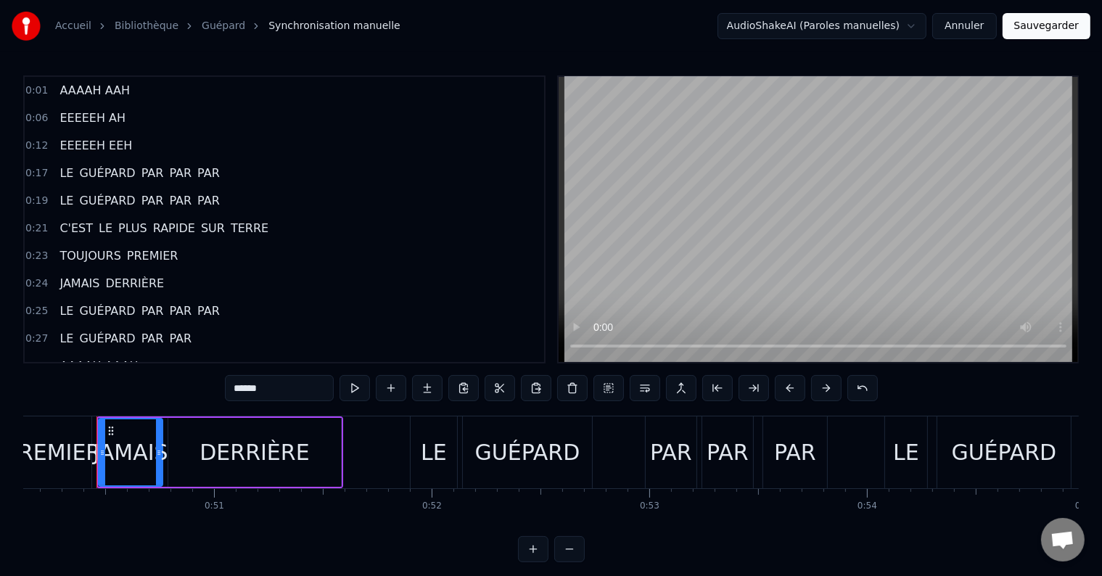
click at [84, 98] on span "AAAAH AAH" at bounding box center [94, 90] width 73 height 17
type input "*********"
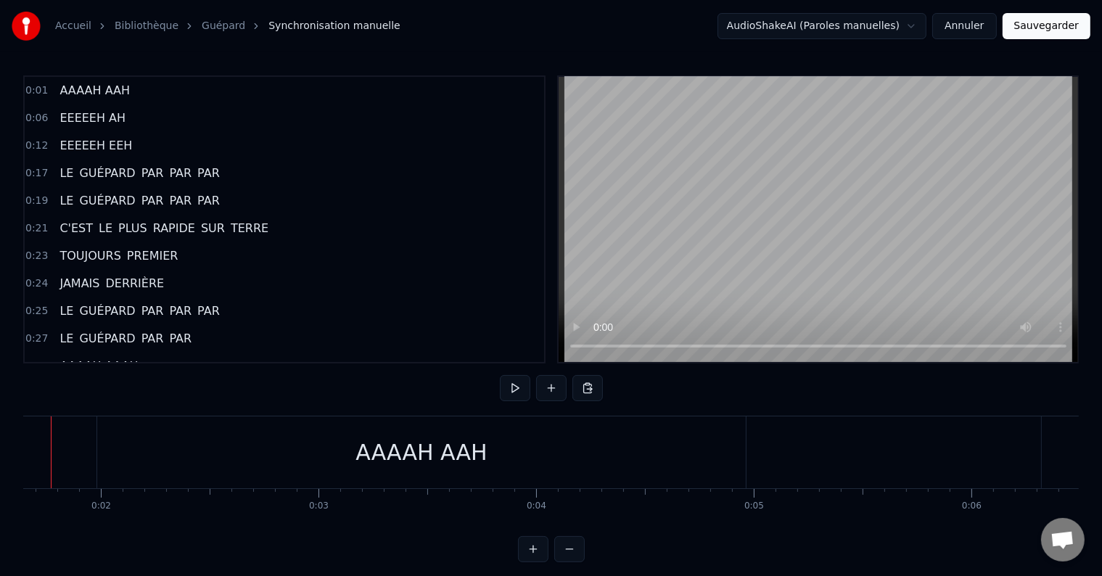
scroll to position [0, 312]
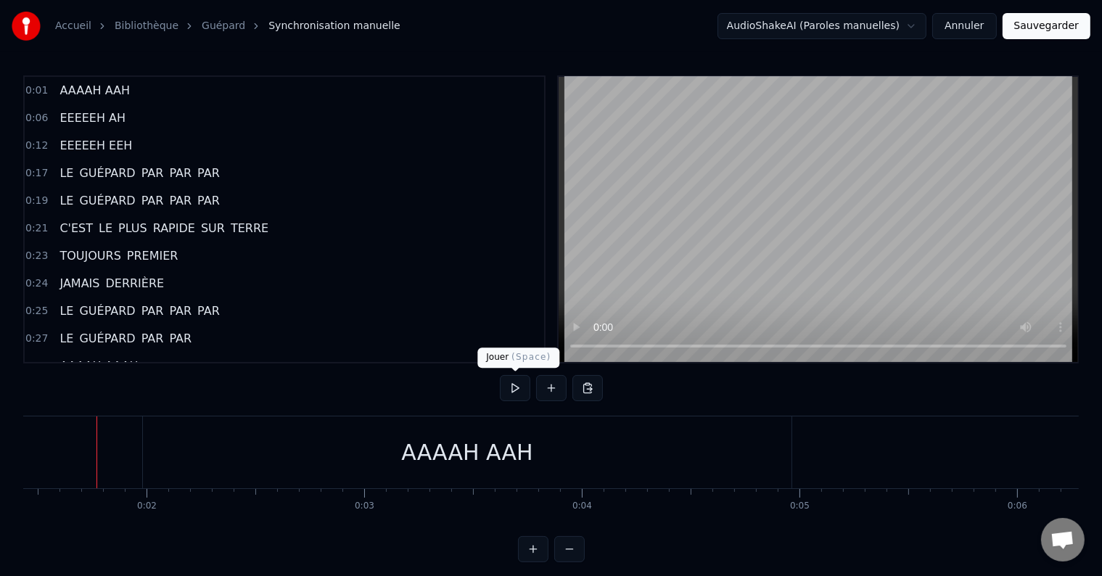
click at [510, 392] on button at bounding box center [515, 388] width 30 height 26
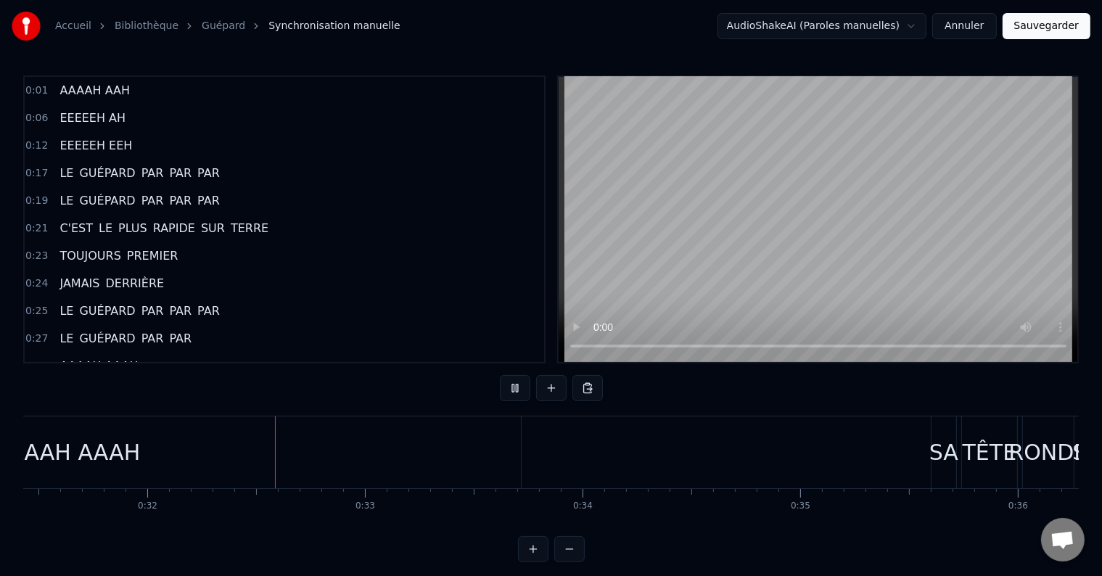
scroll to position [0, 6897]
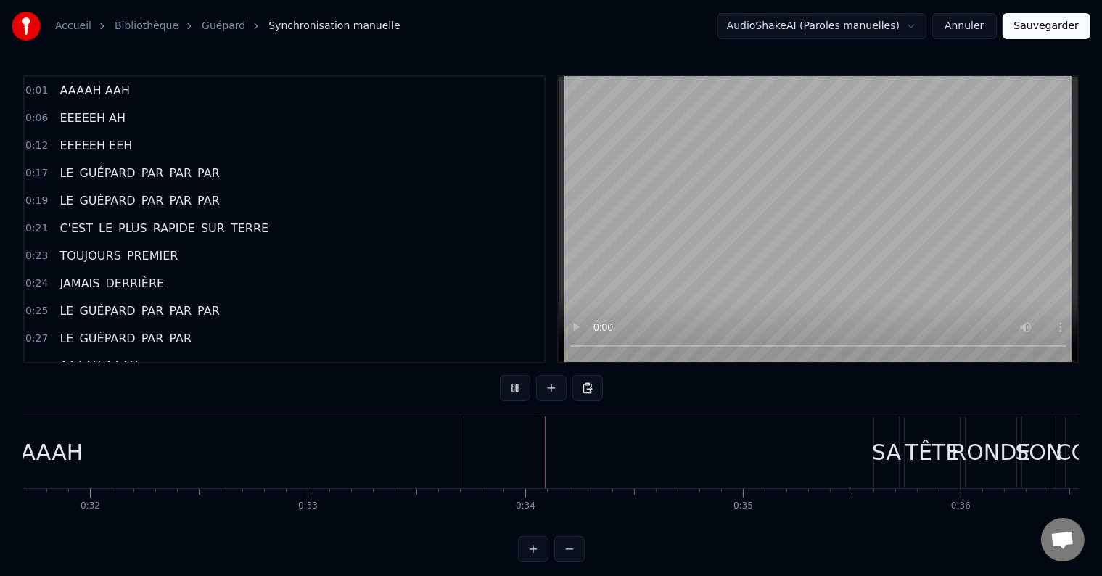
click at [183, 453] on div "AAAAH AAAH" at bounding box center [9, 452] width 908 height 72
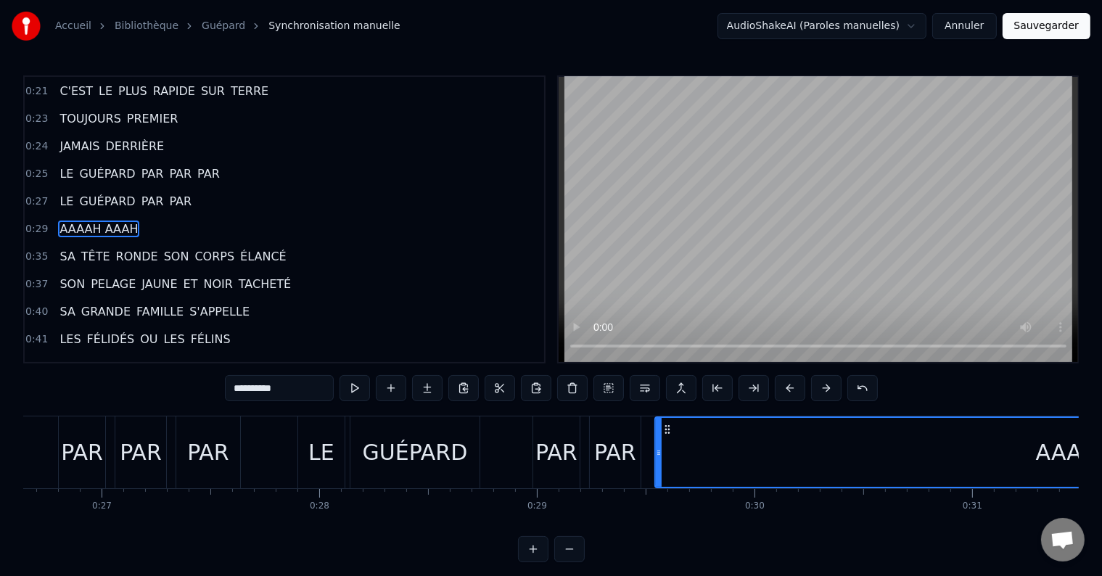
scroll to position [0, 5754]
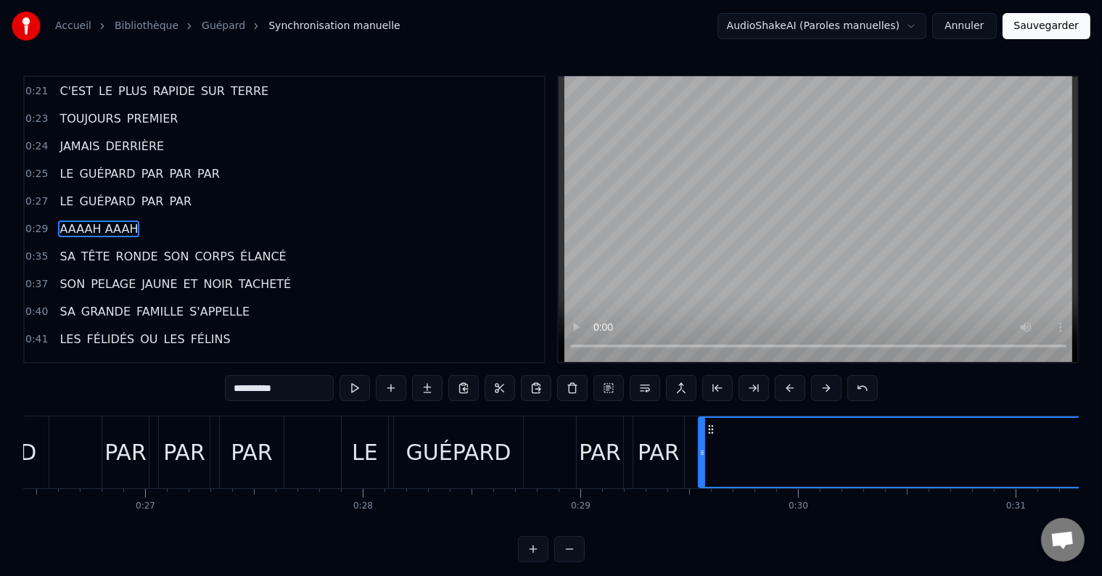
click at [657, 454] on div "PAR" at bounding box center [659, 452] width 42 height 33
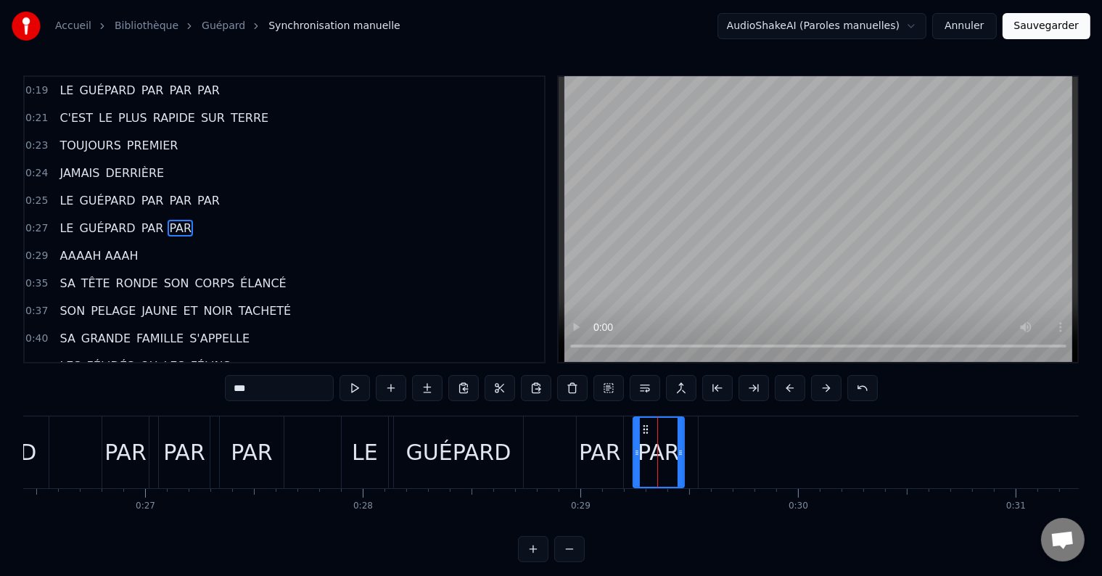
click at [270, 390] on input "***" at bounding box center [279, 388] width 109 height 26
type input "*******"
drag, startPoint x: 682, startPoint y: 456, endPoint x: 767, endPoint y: 458, distance: 85.6
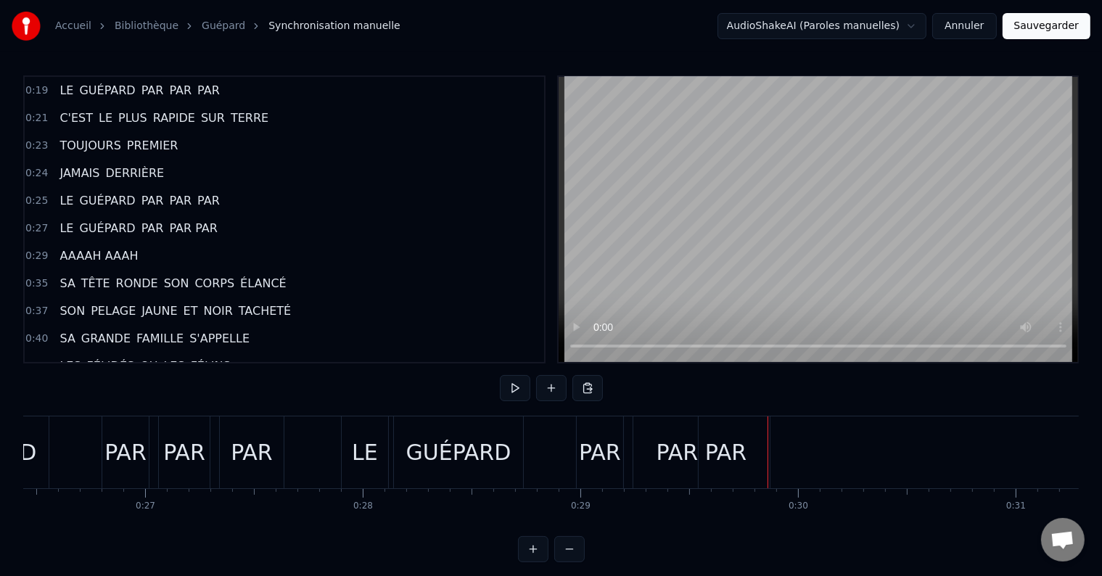
click at [673, 454] on div "PAR PAR" at bounding box center [701, 452] width 91 height 33
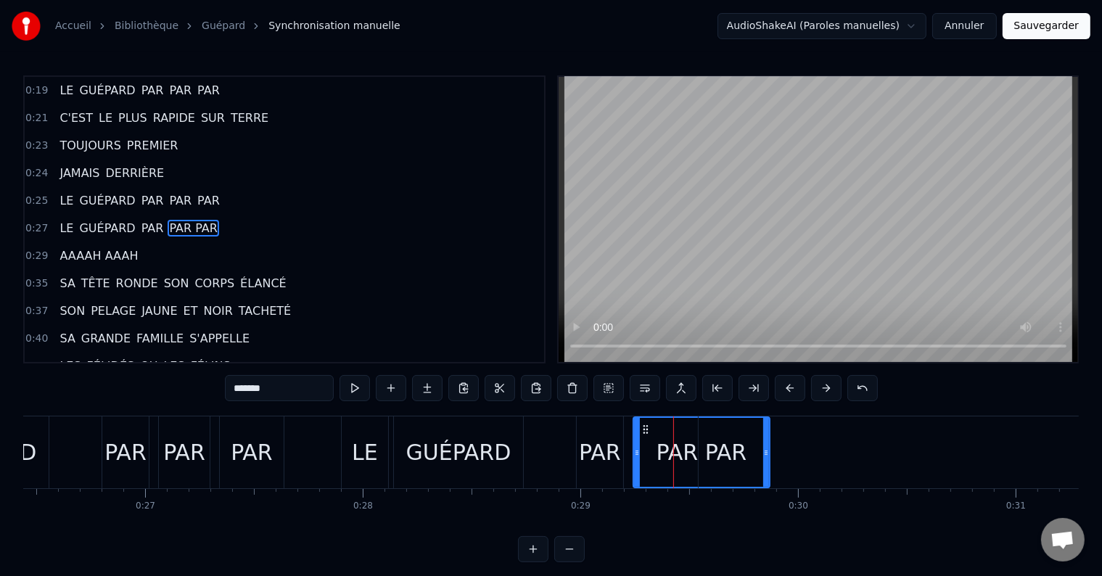
click at [256, 386] on input "*******" at bounding box center [279, 388] width 109 height 26
click at [258, 387] on input "********" at bounding box center [279, 388] width 109 height 26
click at [638, 456] on icon at bounding box center [637, 453] width 6 height 12
drag, startPoint x: 634, startPoint y: 456, endPoint x: 601, endPoint y: 460, distance: 33.6
click at [601, 460] on div at bounding box center [604, 452] width 6 height 69
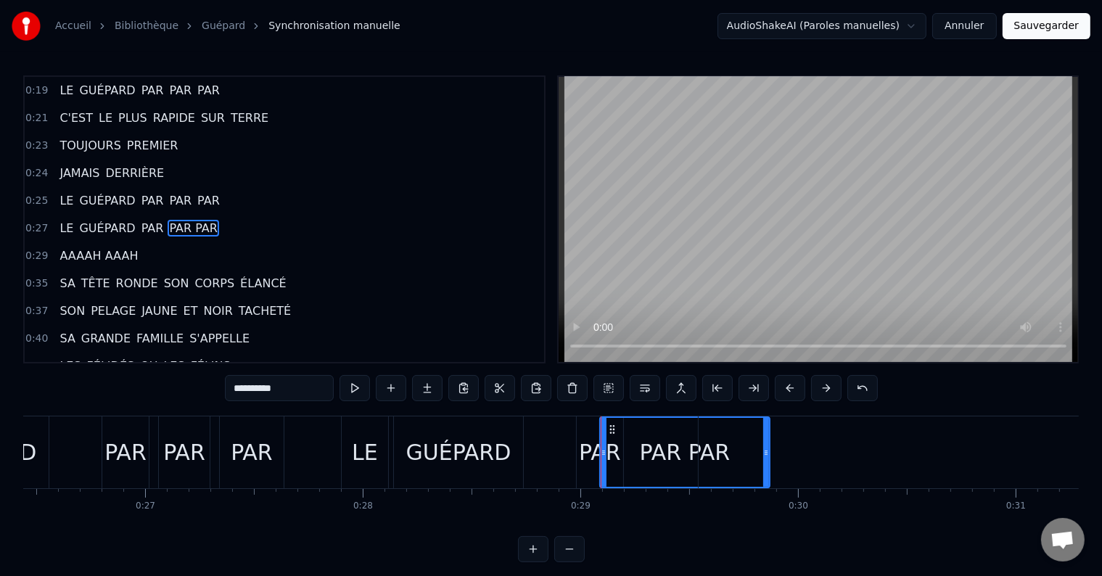
click at [264, 387] on input "*********" at bounding box center [279, 388] width 109 height 26
click at [258, 387] on input "********" at bounding box center [279, 388] width 109 height 26
type input "*******"
click at [354, 308] on div "0:37 SON PELAGE JAUNE ET NOIR TACHETÉ" at bounding box center [284, 311] width 519 height 28
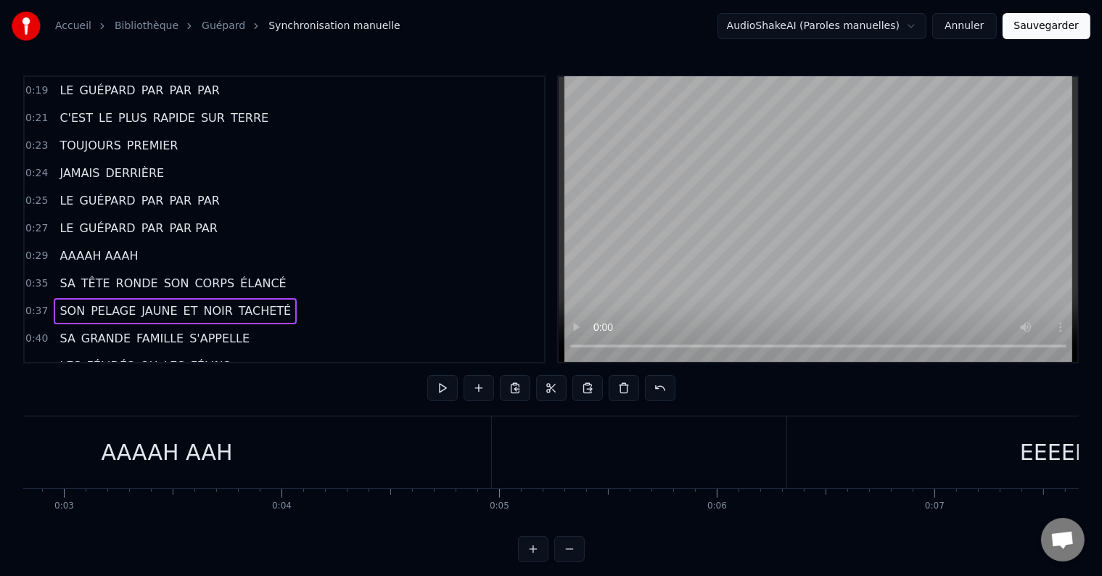
scroll to position [0, 0]
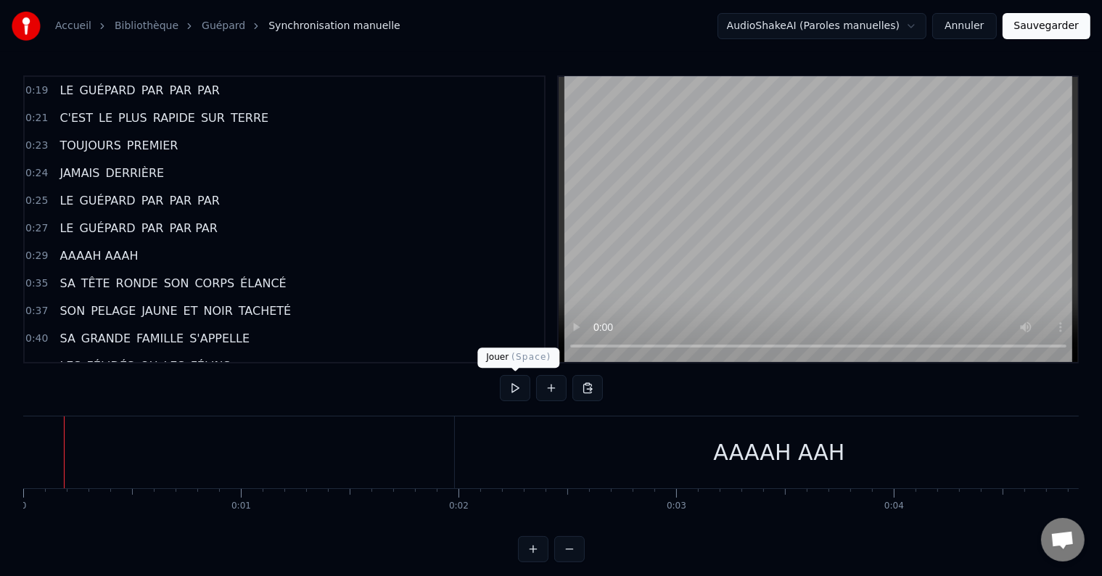
click at [519, 384] on button at bounding box center [515, 388] width 30 height 26
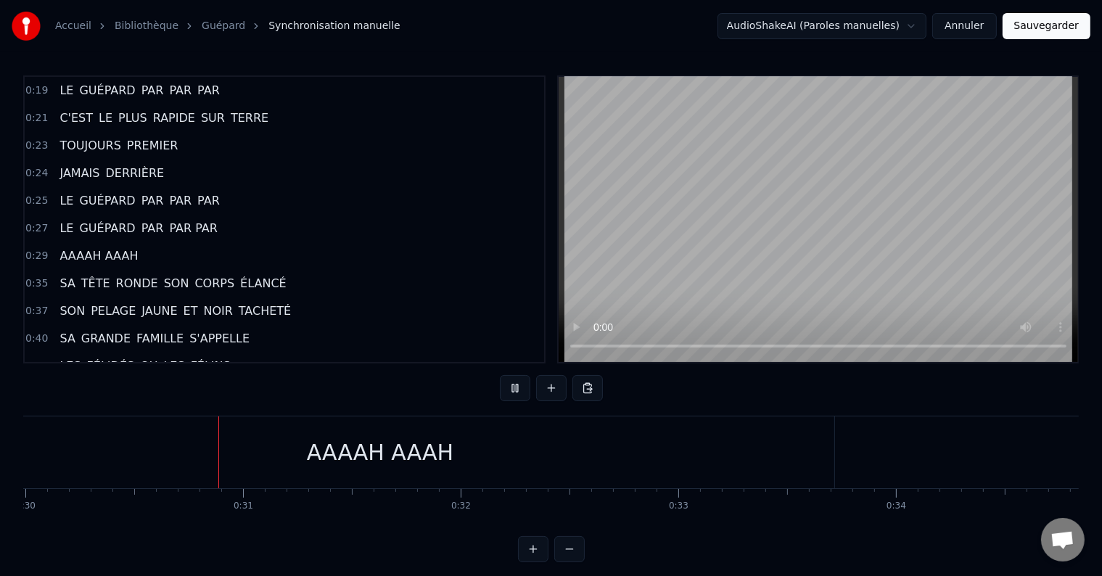
scroll to position [0, 6541]
click at [467, 456] on div "AAAAH AAAH" at bounding box center [326, 452] width 908 height 72
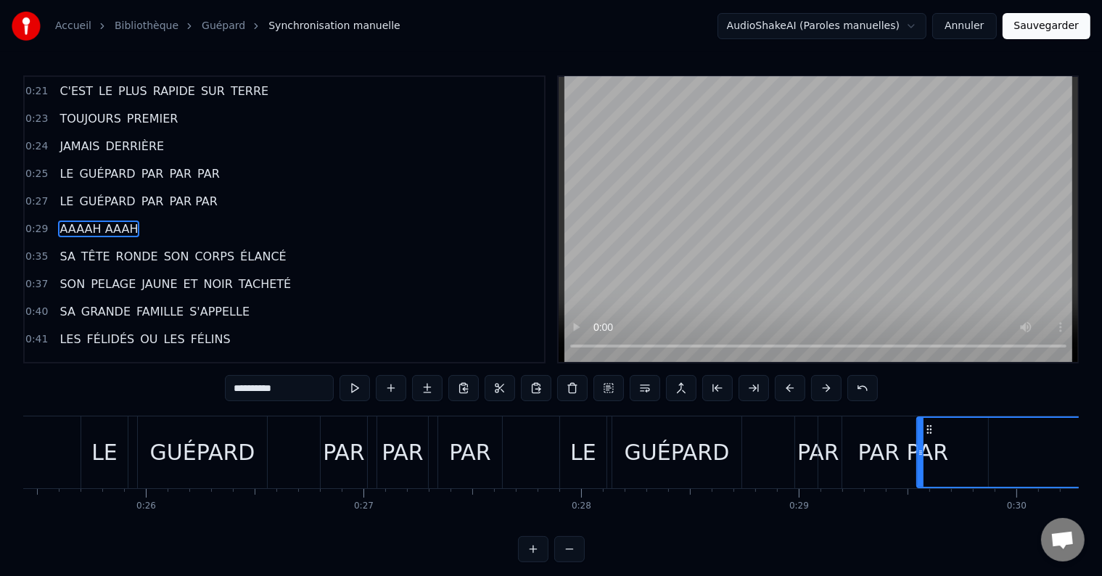
scroll to position [0, 5426]
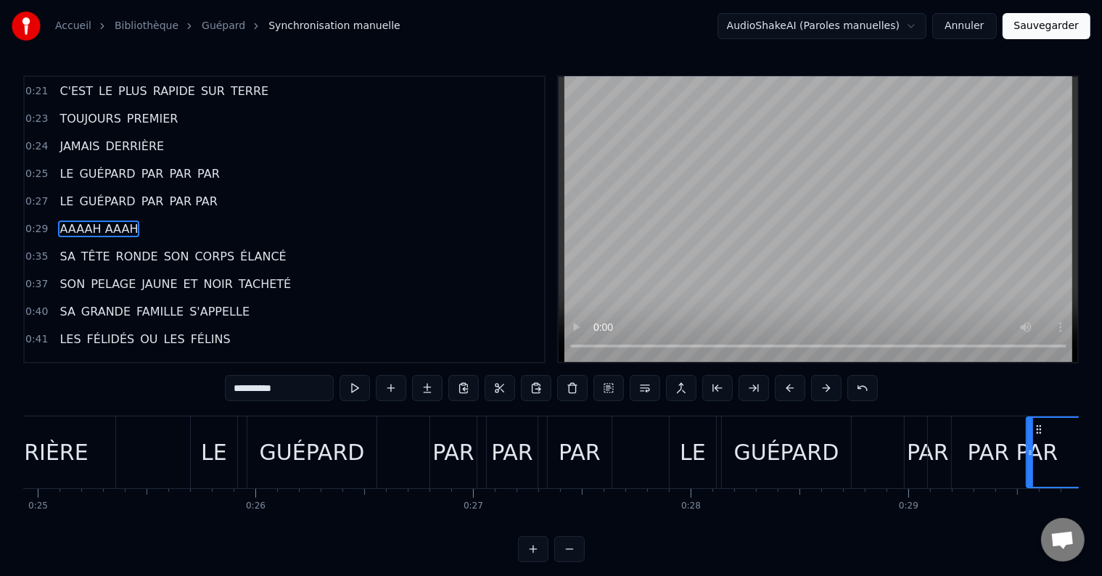
click at [760, 453] on div "GUÉPARD" at bounding box center [786, 452] width 105 height 33
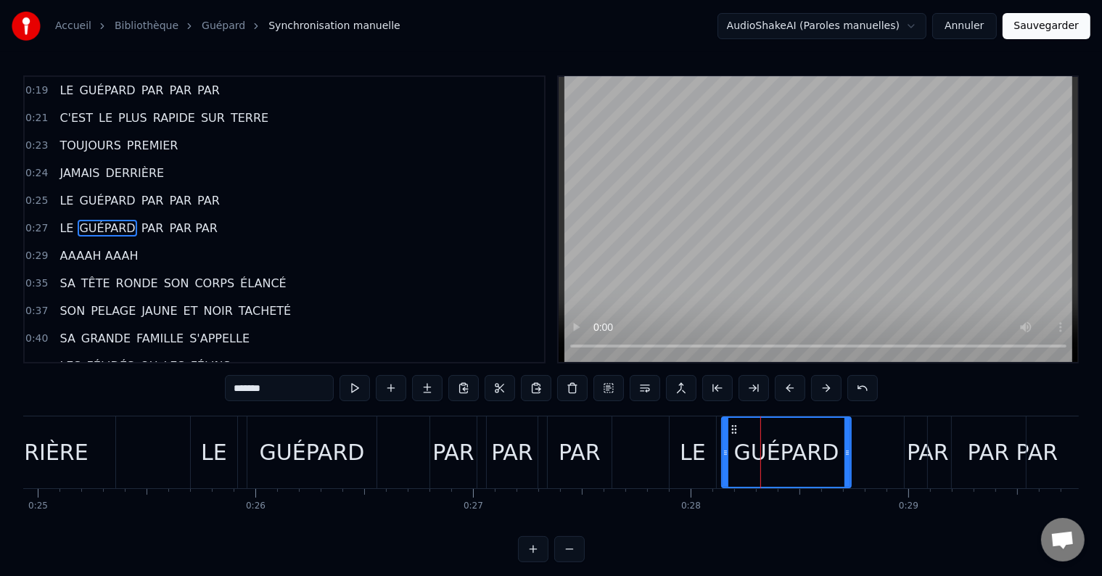
click at [553, 457] on div "PAR" at bounding box center [580, 452] width 64 height 72
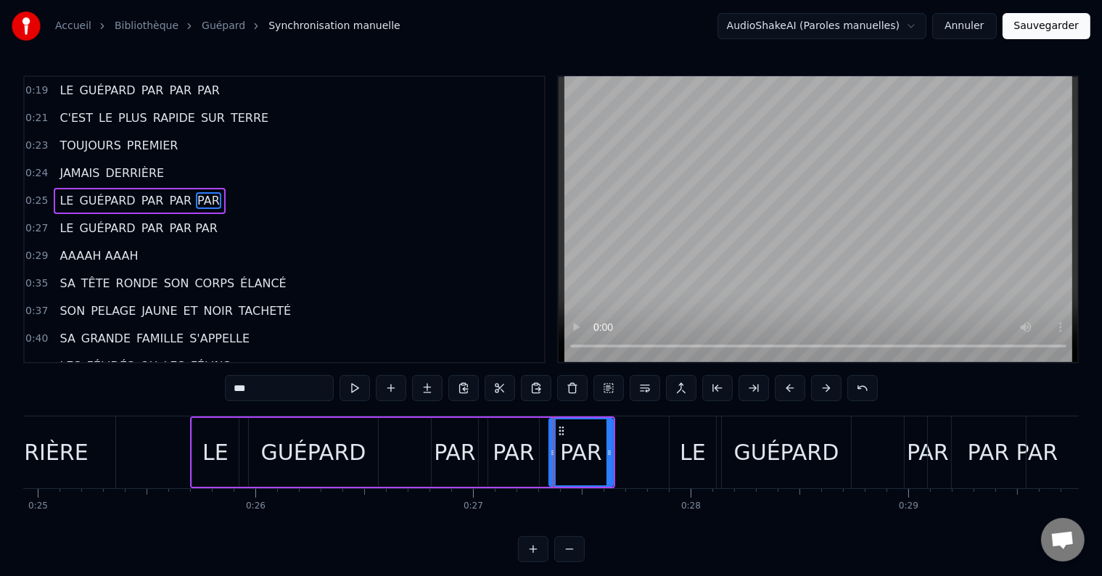
scroll to position [84, 0]
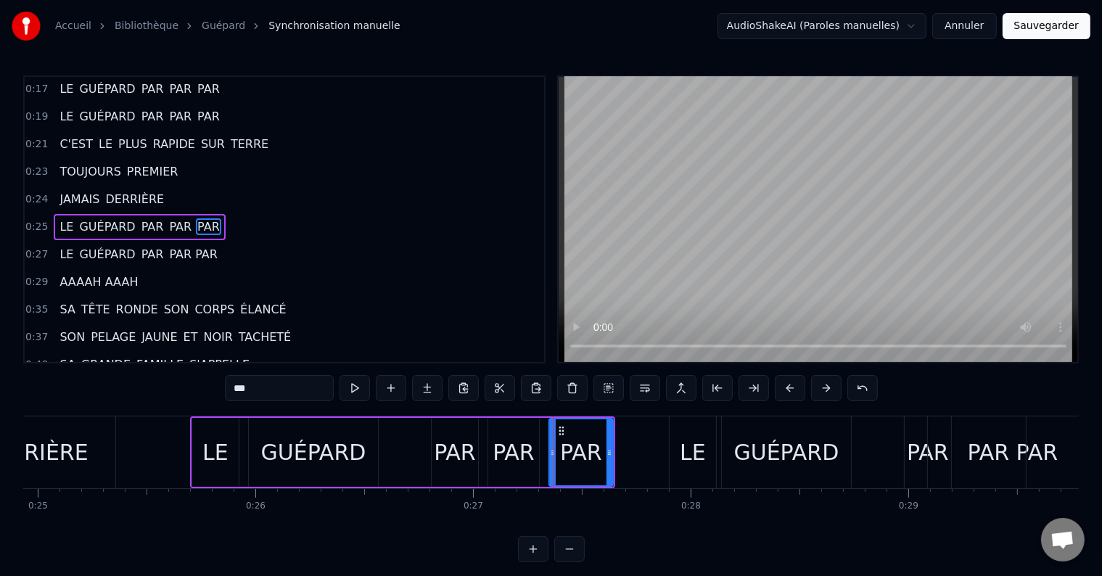
click at [751, 450] on div "GUÉPARD" at bounding box center [786, 452] width 105 height 33
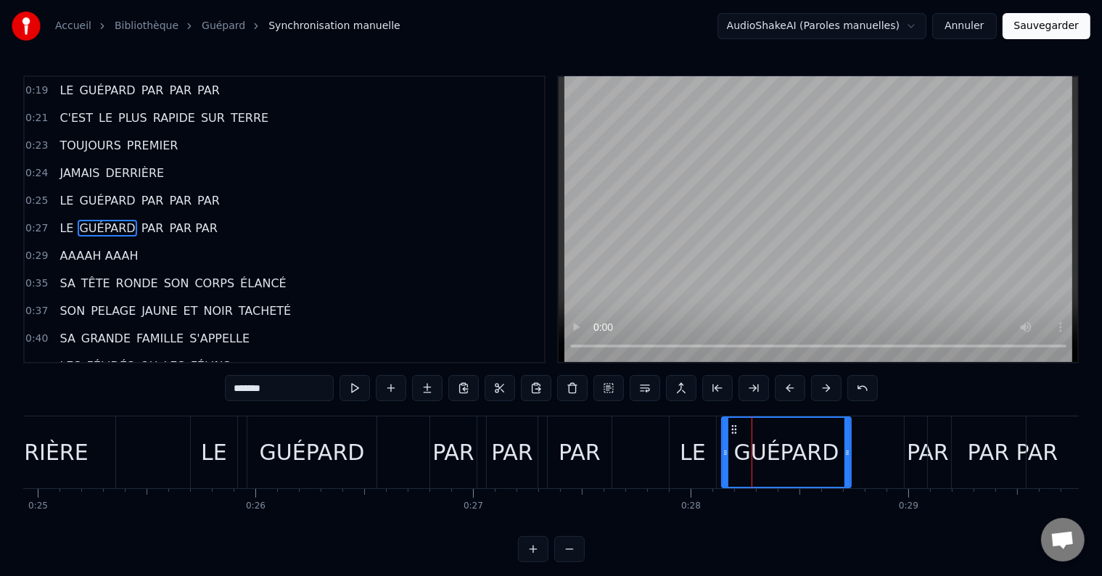
click at [931, 447] on div "PAR PAR" at bounding box center [1013, 452] width 170 height 72
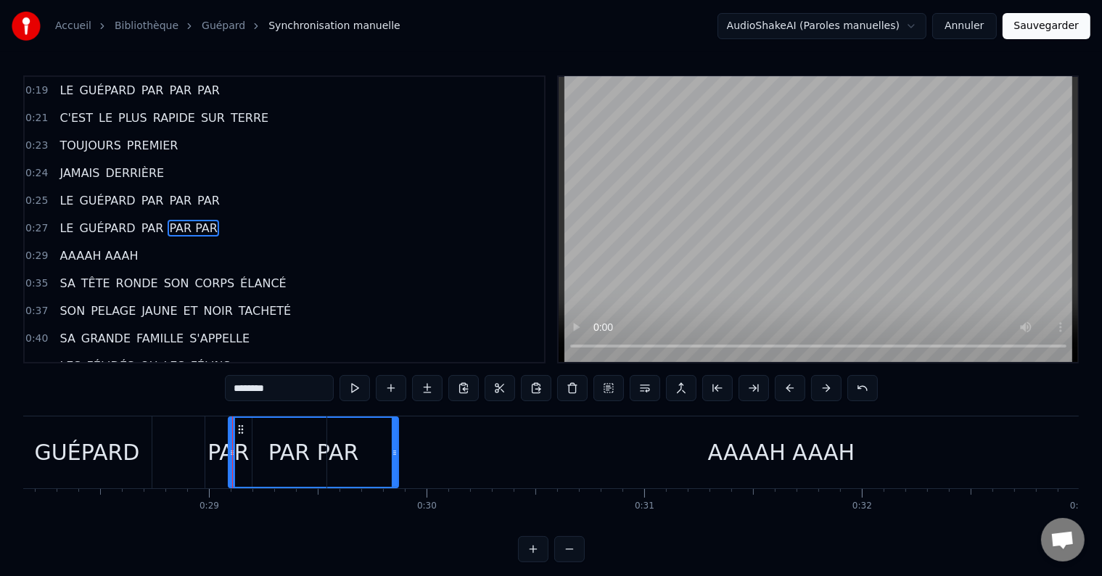
scroll to position [0, 6192]
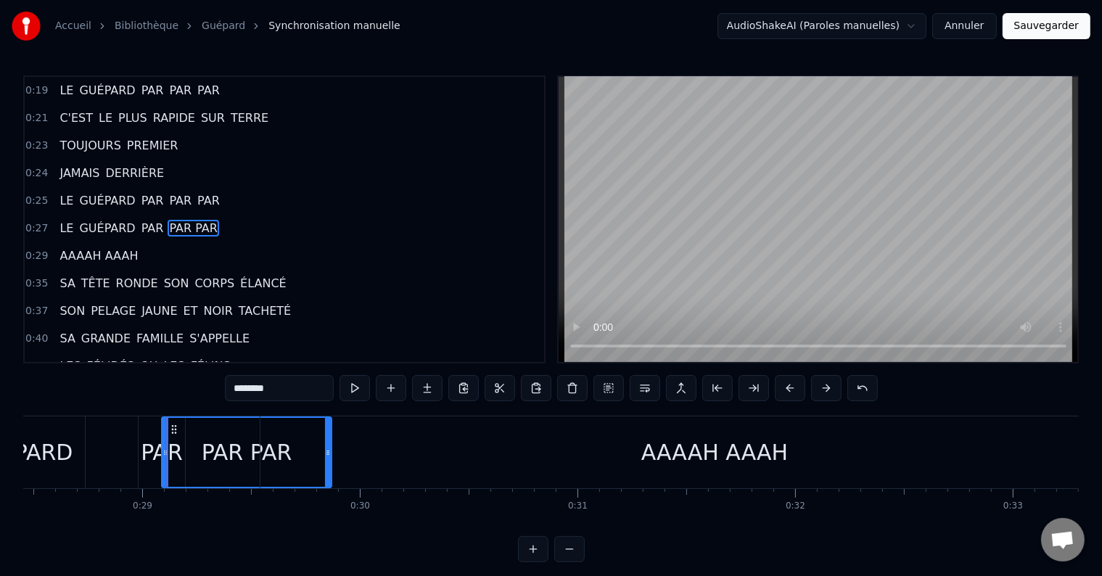
click at [408, 461] on div "AAAAH AAAH" at bounding box center [714, 452] width 908 height 72
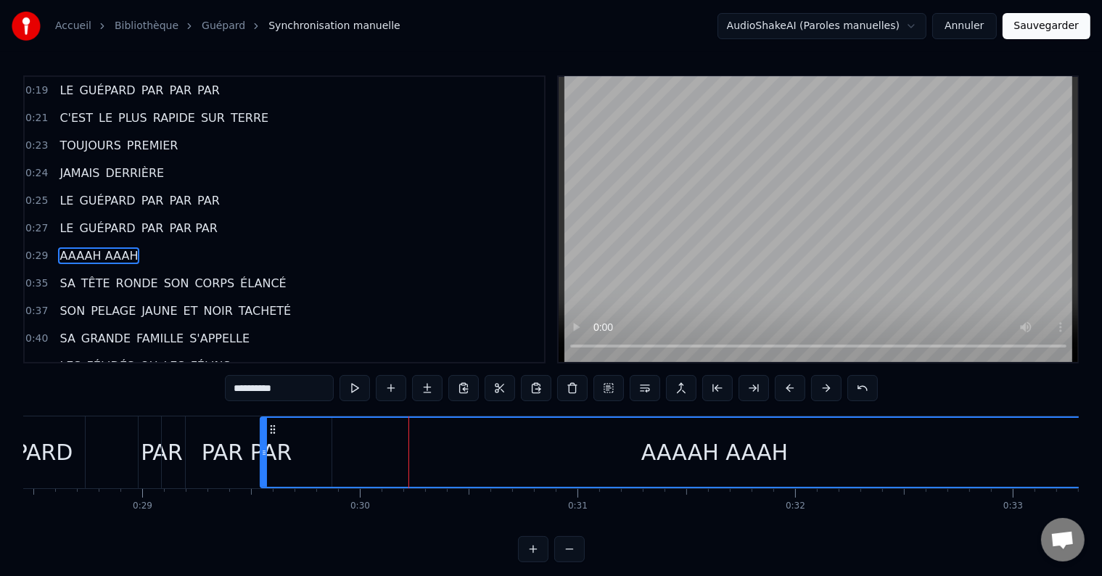
scroll to position [137, 0]
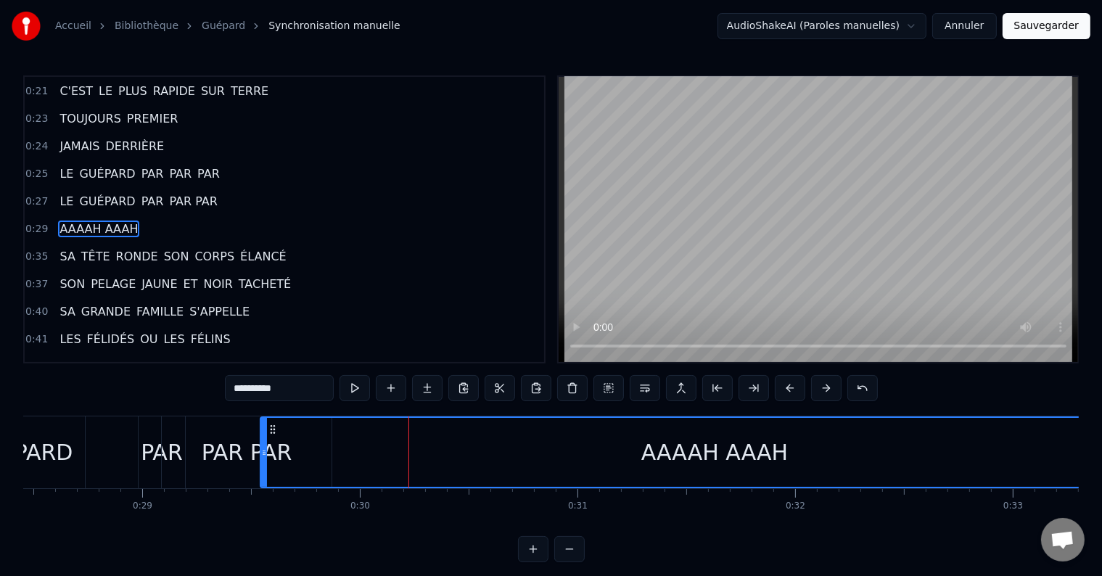
click at [470, 448] on div "AAAAH AAAH" at bounding box center [714, 452] width 907 height 69
click at [224, 452] on div "PAR PAR" at bounding box center [247, 452] width 91 height 33
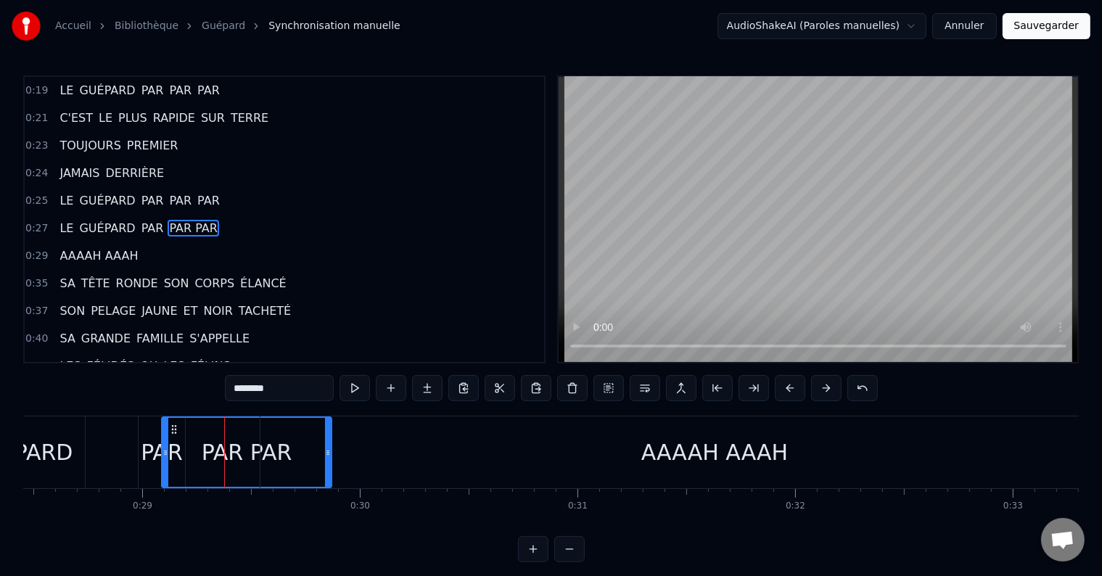
click at [428, 451] on div "AAAAH AAAH" at bounding box center [714, 452] width 908 height 72
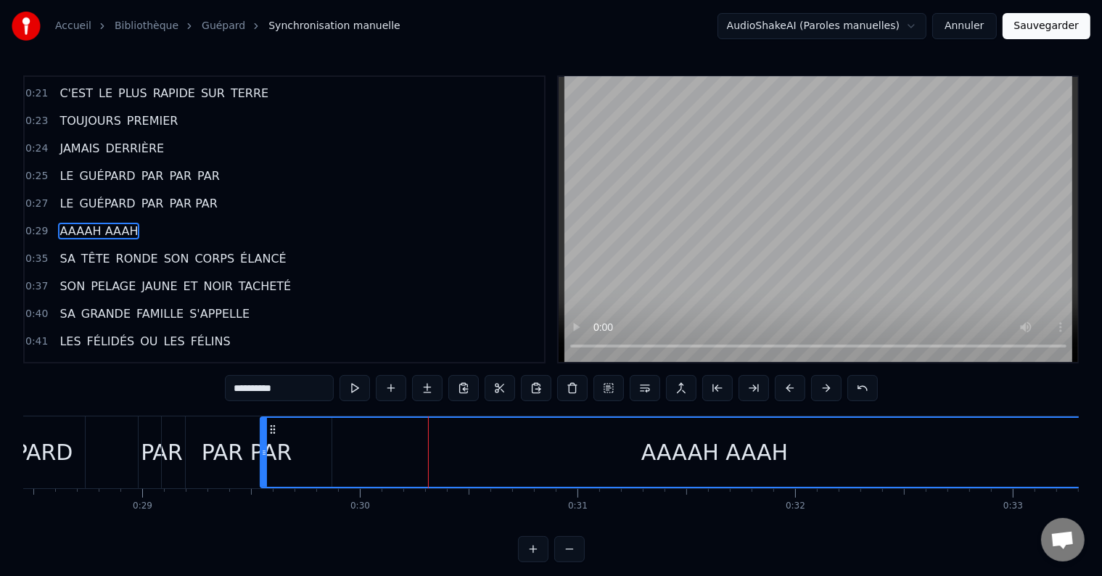
scroll to position [137, 0]
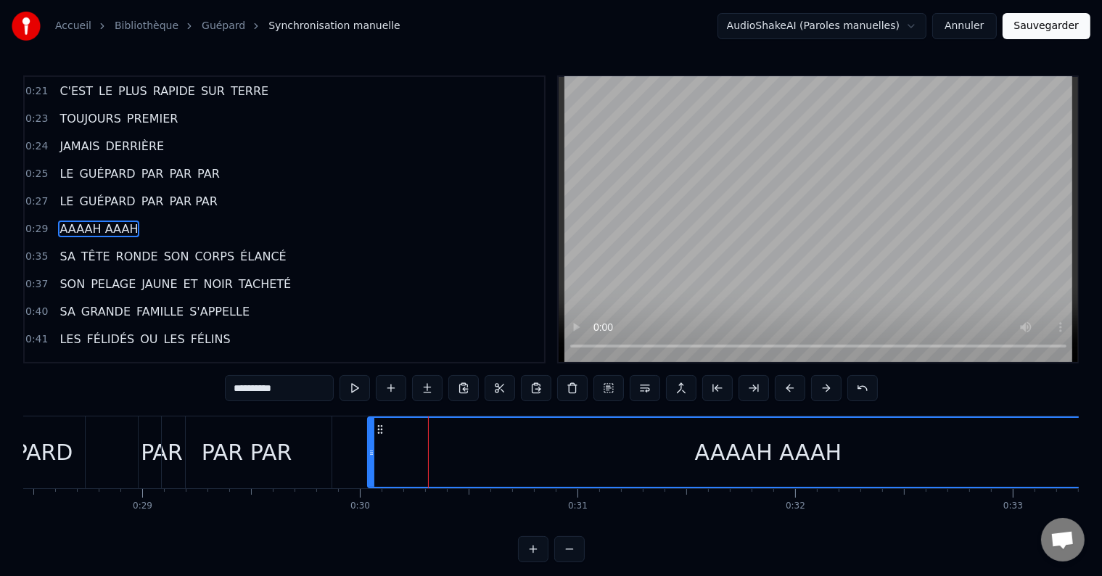
drag, startPoint x: 264, startPoint y: 447, endPoint x: 372, endPoint y: 447, distance: 108.1
click at [372, 447] on icon at bounding box center [371, 453] width 6 height 12
click at [277, 450] on div "PAR PAR" at bounding box center [247, 452] width 91 height 33
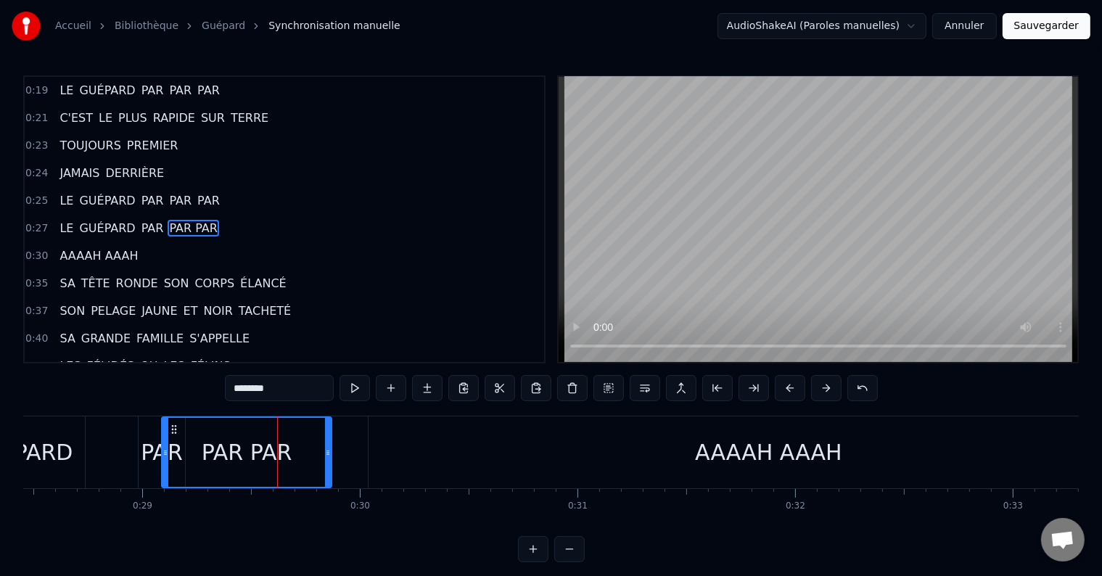
click at [385, 456] on div "AAAAH AAAH" at bounding box center [768, 452] width 800 height 72
type input "**********"
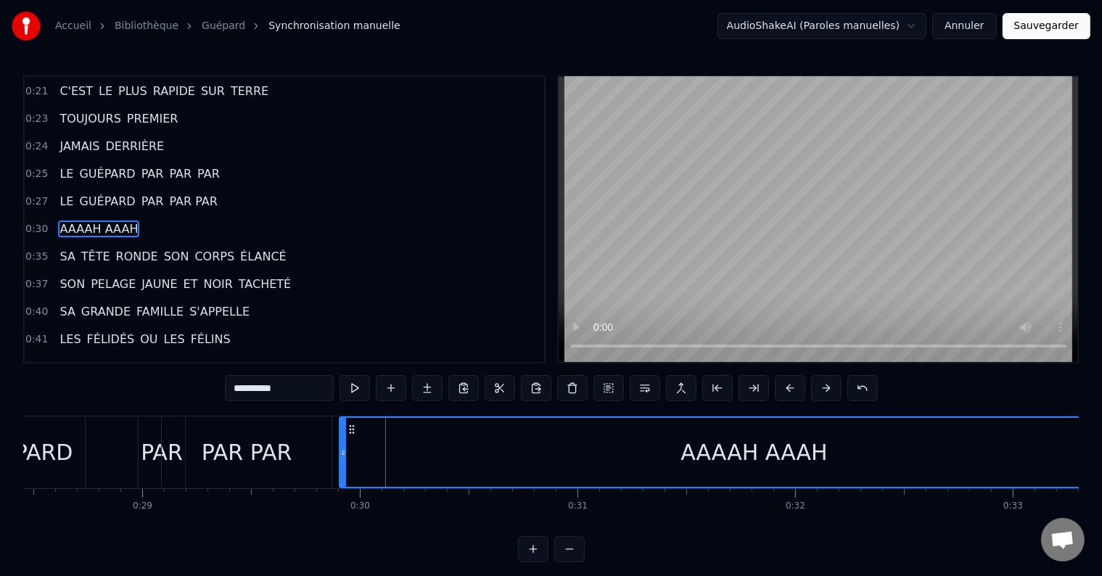
drag, startPoint x: 370, startPoint y: 451, endPoint x: 341, endPoint y: 454, distance: 29.2
click at [341, 454] on icon at bounding box center [343, 453] width 6 height 12
click at [614, 466] on div "AAAAH AAAH" at bounding box center [754, 452] width 828 height 69
drag, startPoint x: 342, startPoint y: 450, endPoint x: 354, endPoint y: 450, distance: 12.4
click at [354, 450] on icon at bounding box center [355, 453] width 6 height 12
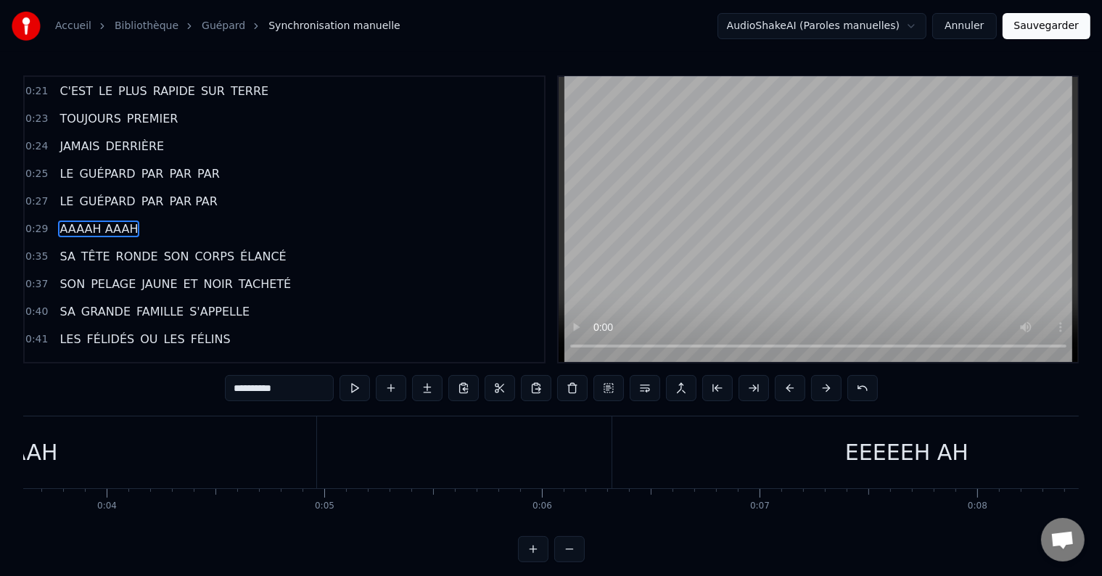
scroll to position [0, 744]
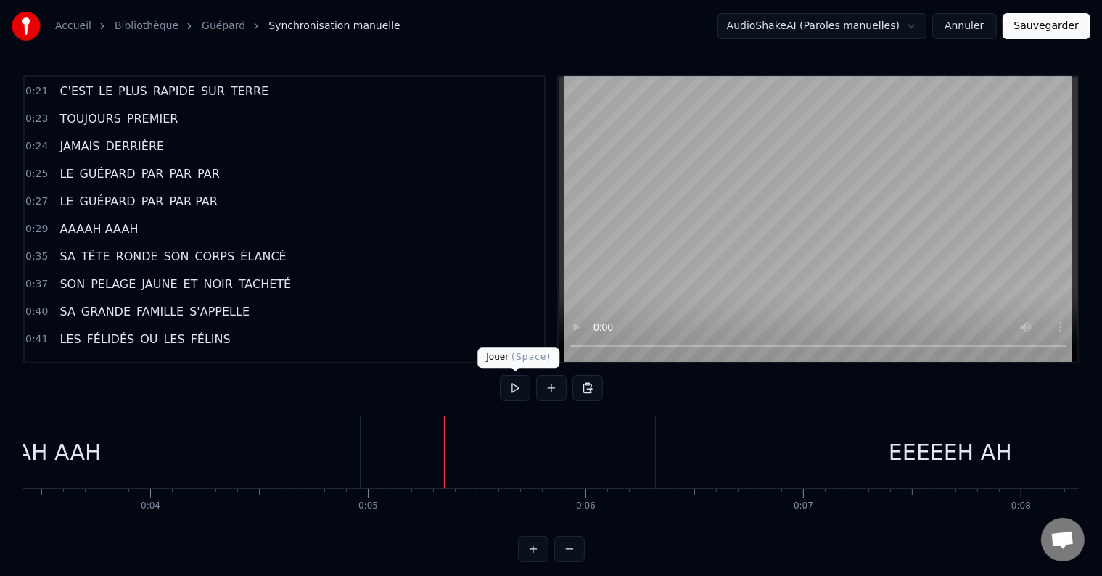
click at [514, 382] on button at bounding box center [515, 388] width 30 height 26
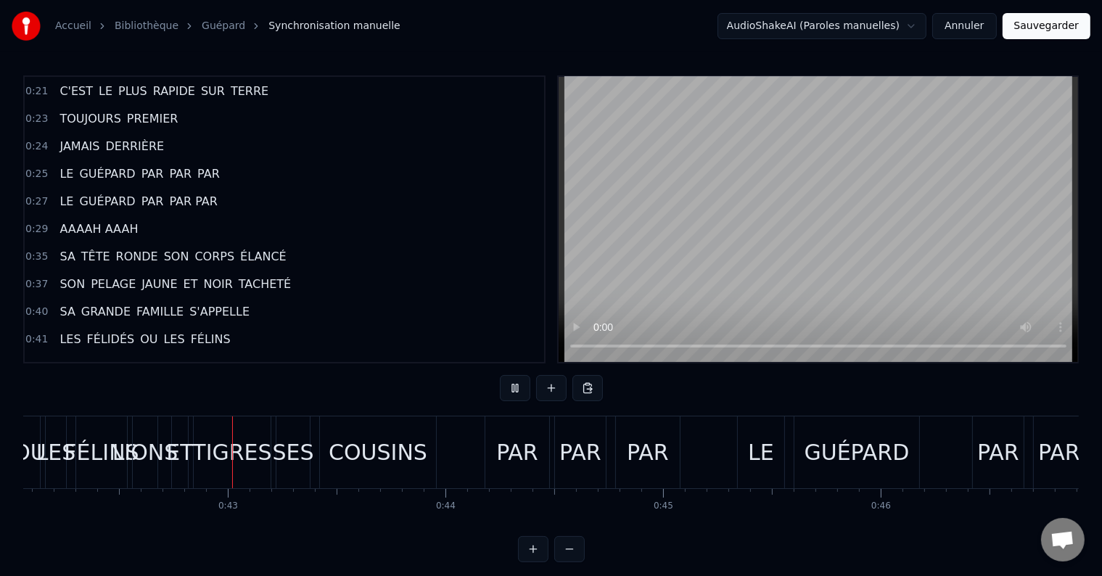
scroll to position [0, 9161]
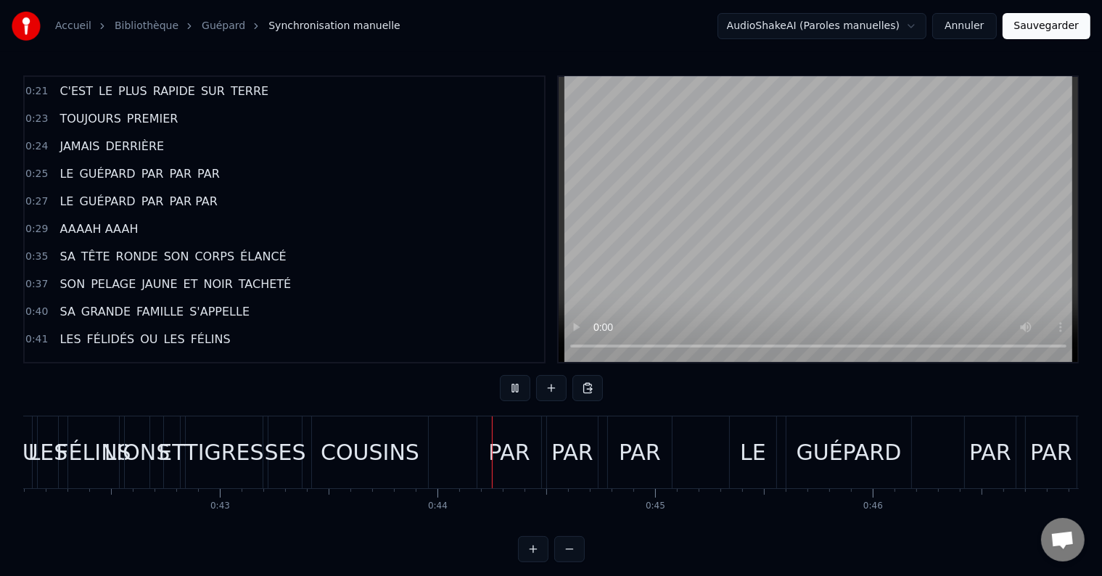
click at [212, 463] on div "TIGRES" at bounding box center [223, 452] width 79 height 33
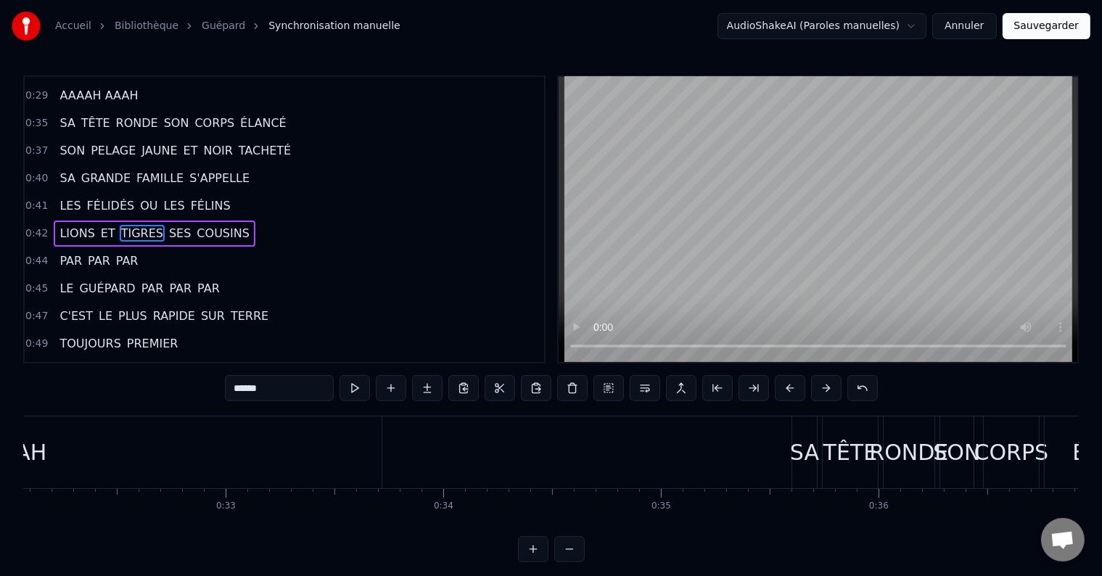
scroll to position [0, 7088]
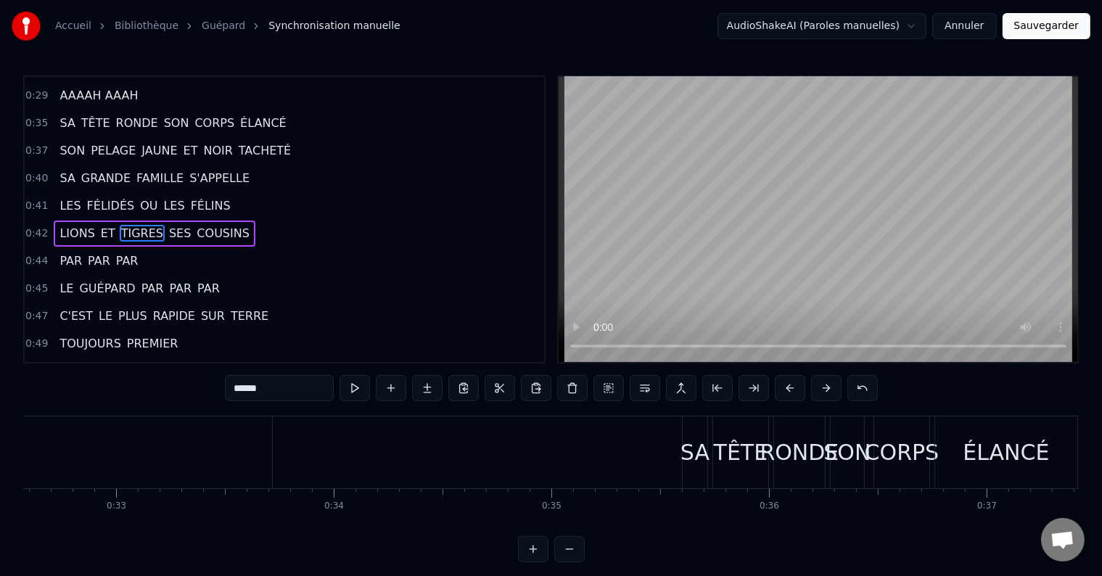
click at [759, 460] on div "TÊTE" at bounding box center [741, 452] width 54 height 33
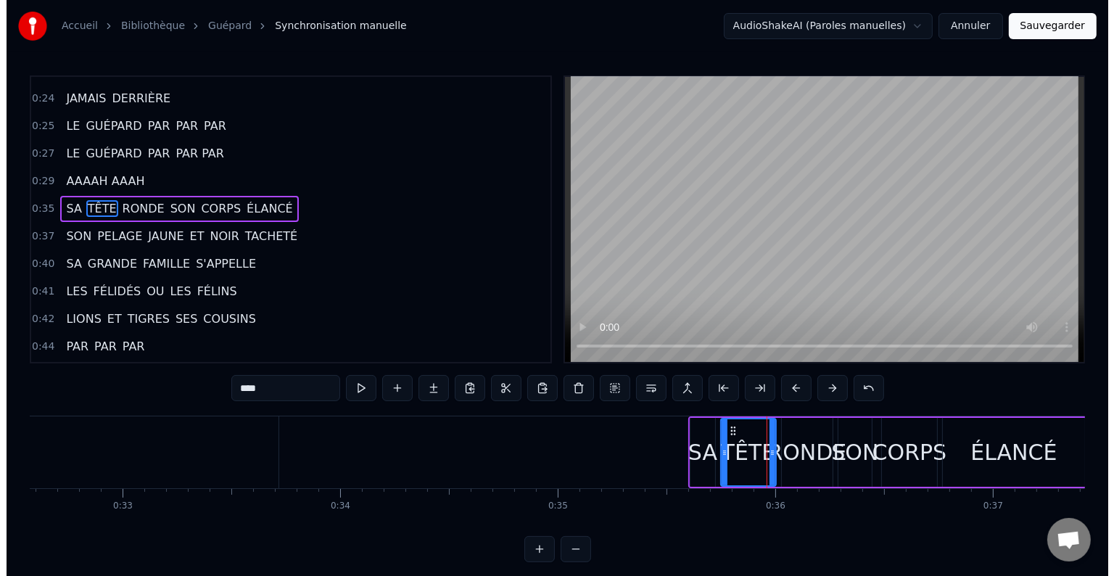
scroll to position [164, 0]
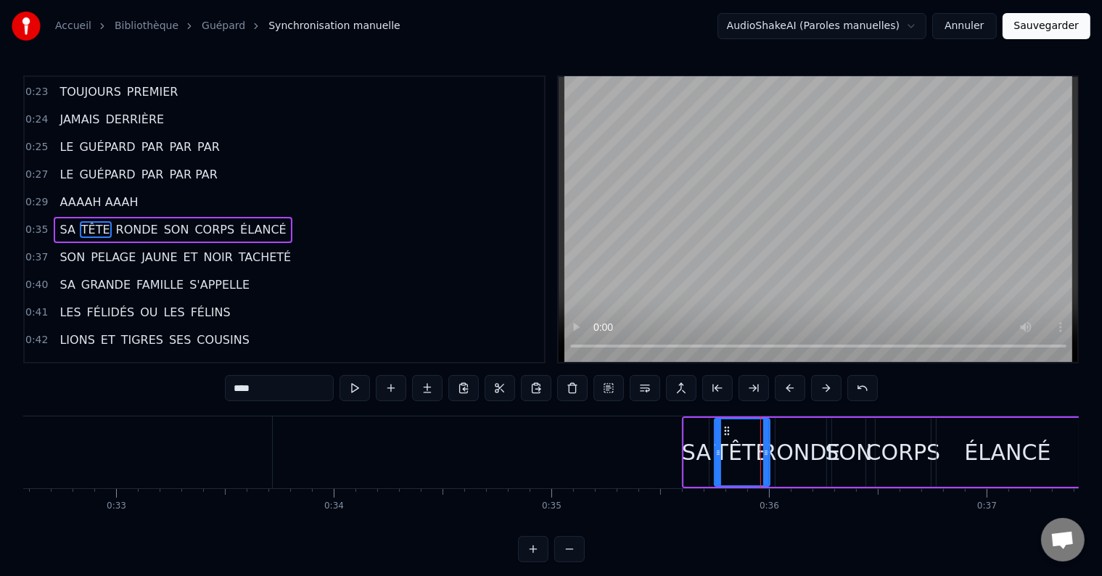
click at [165, 221] on span "SON" at bounding box center [176, 229] width 28 height 17
type input "***"
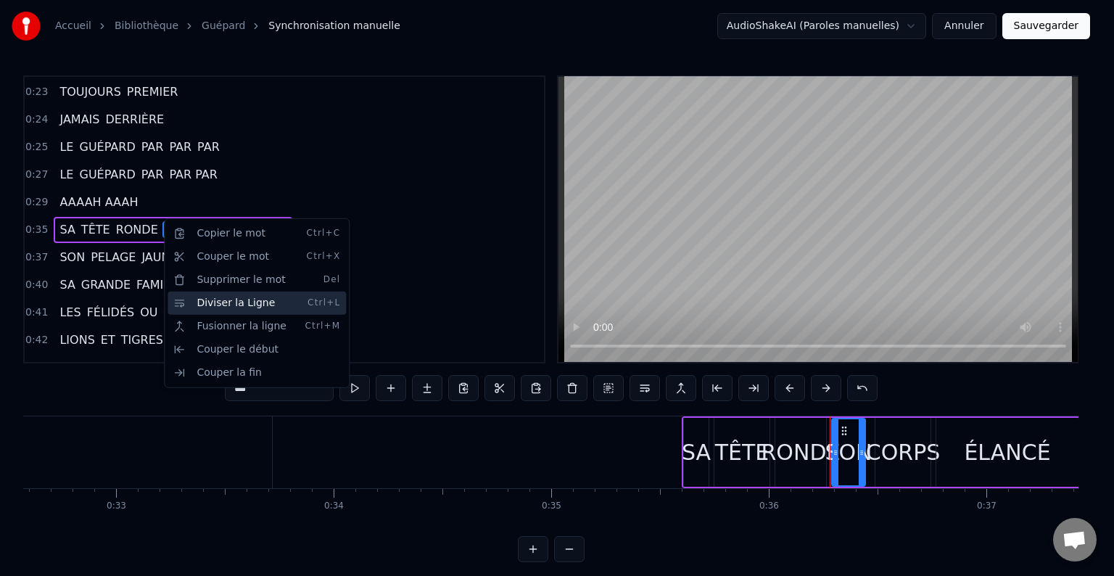
click at [208, 302] on div "Diviser la Ligne Ctrl+L" at bounding box center [257, 303] width 178 height 23
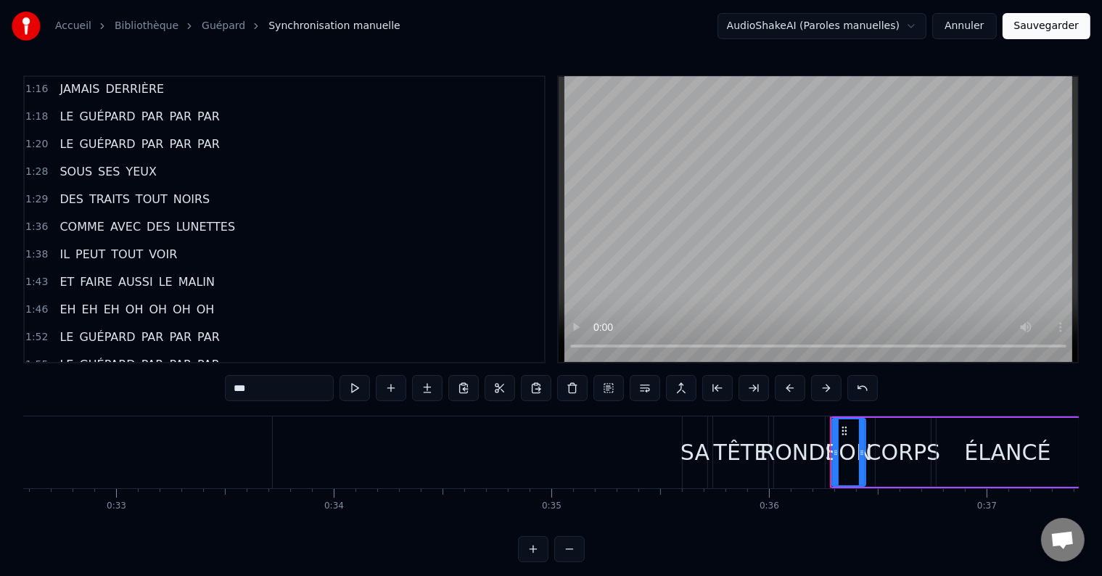
scroll to position [916, 0]
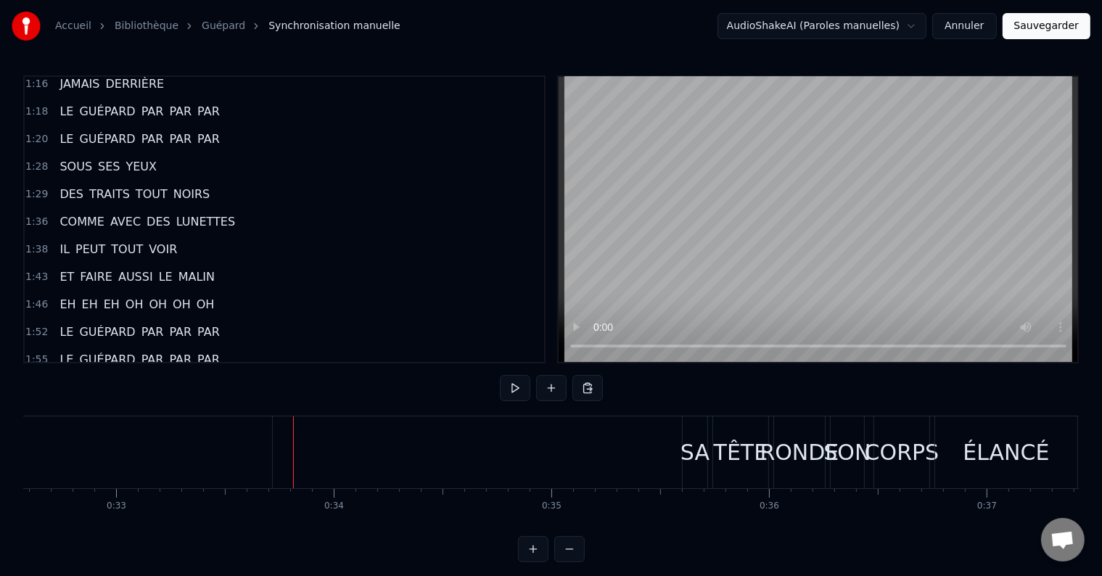
click at [438, 374] on div "1:57 C'EST LE PLUS RAPIDE SUR TERRE" at bounding box center [284, 388] width 519 height 28
click at [466, 374] on div "1:57 C'EST LE PLUS RAPIDE SUR TERRE" at bounding box center [284, 388] width 519 height 28
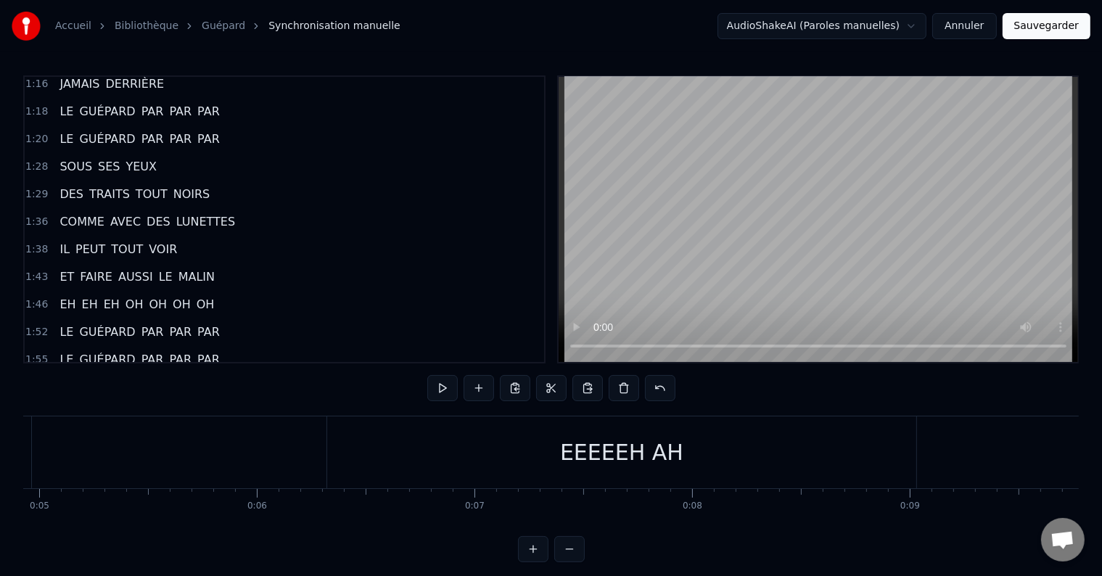
scroll to position [0, 0]
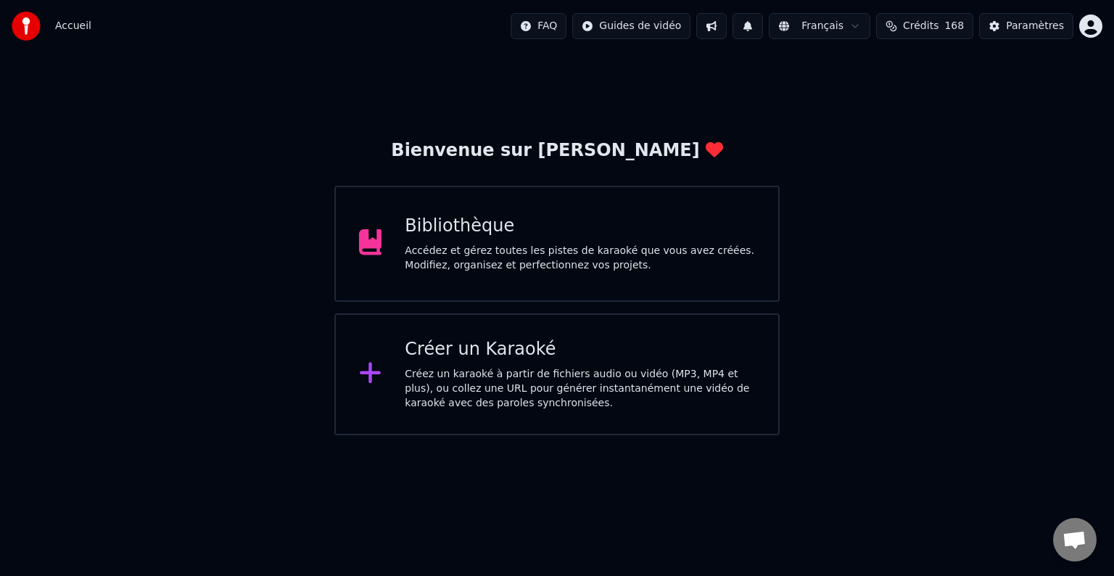
click at [444, 375] on div "Créez un karaoké à partir de fichiers audio ou vidéo (MP3, MP4 et plus), ou col…" at bounding box center [580, 389] width 350 height 44
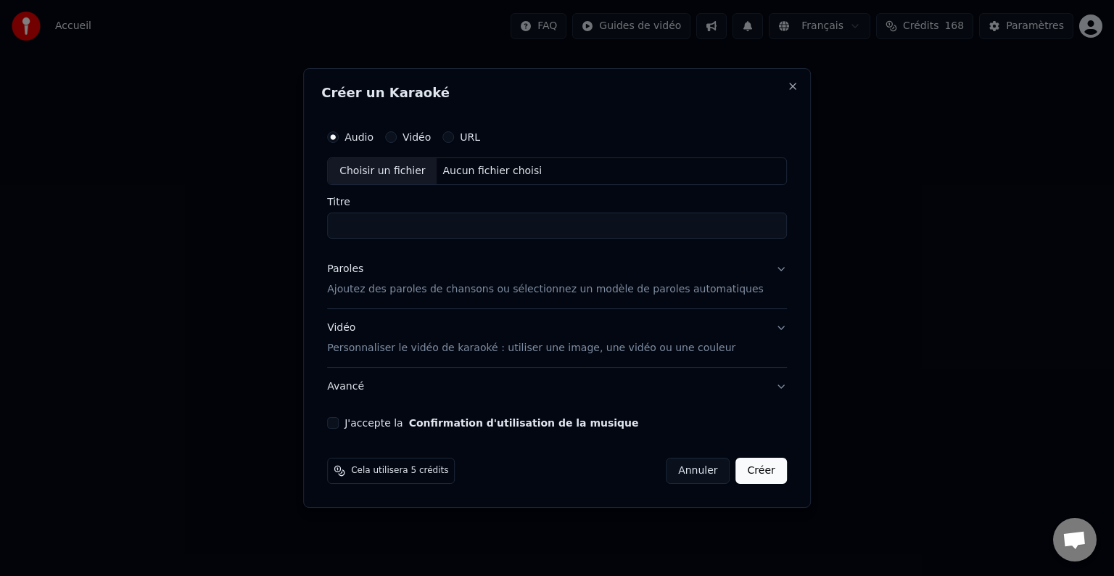
click at [379, 290] on p "Ajoutez des paroles de chansons ou sélectionnez un modèle de paroles automatiqu…" at bounding box center [545, 289] width 437 height 15
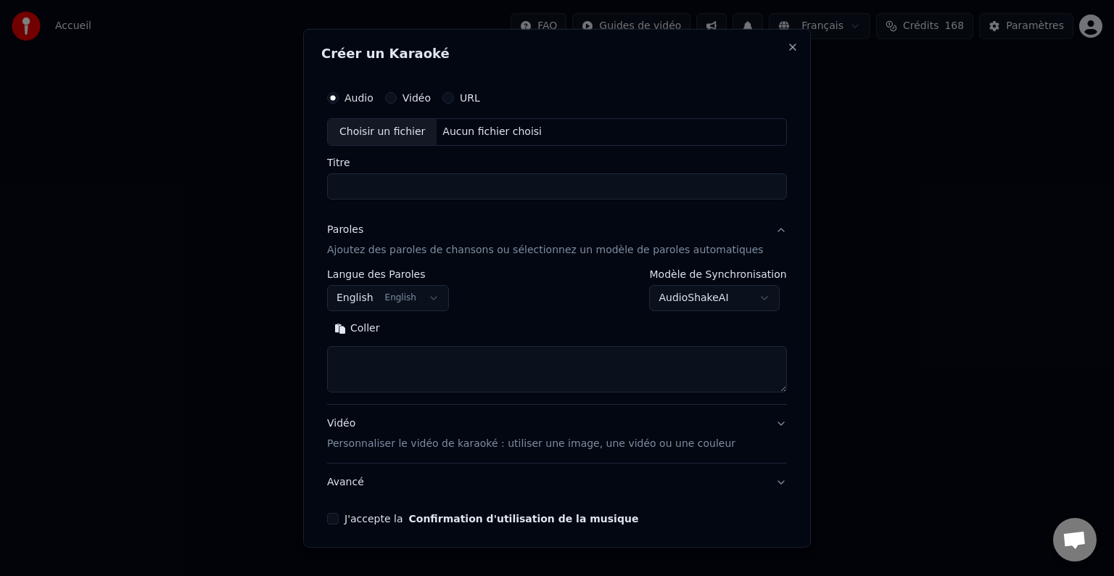
click at [432, 297] on button "English English" at bounding box center [388, 298] width 122 height 26
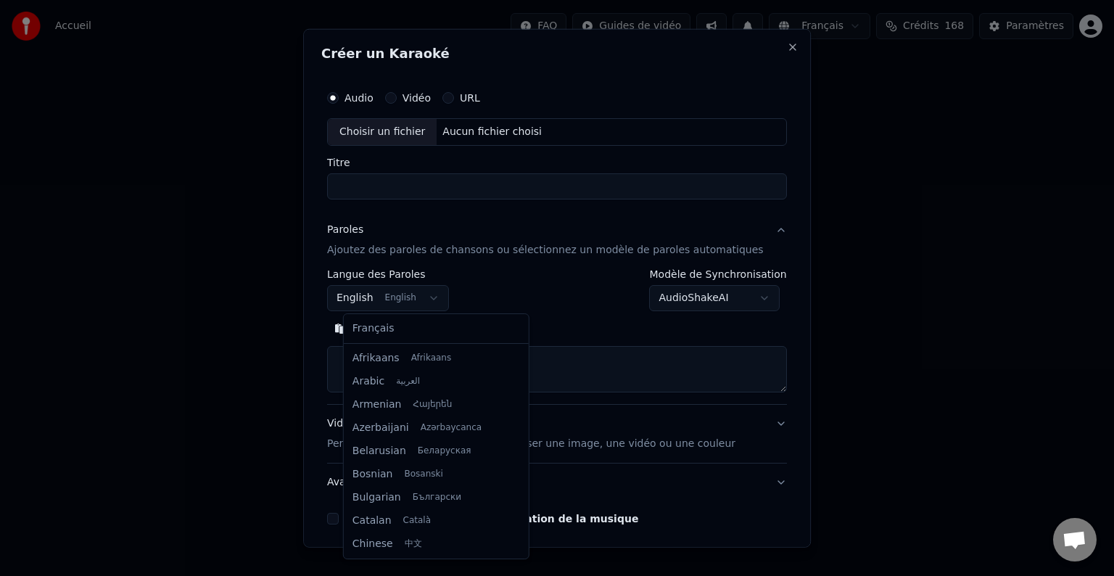
scroll to position [116, 0]
select select "**"
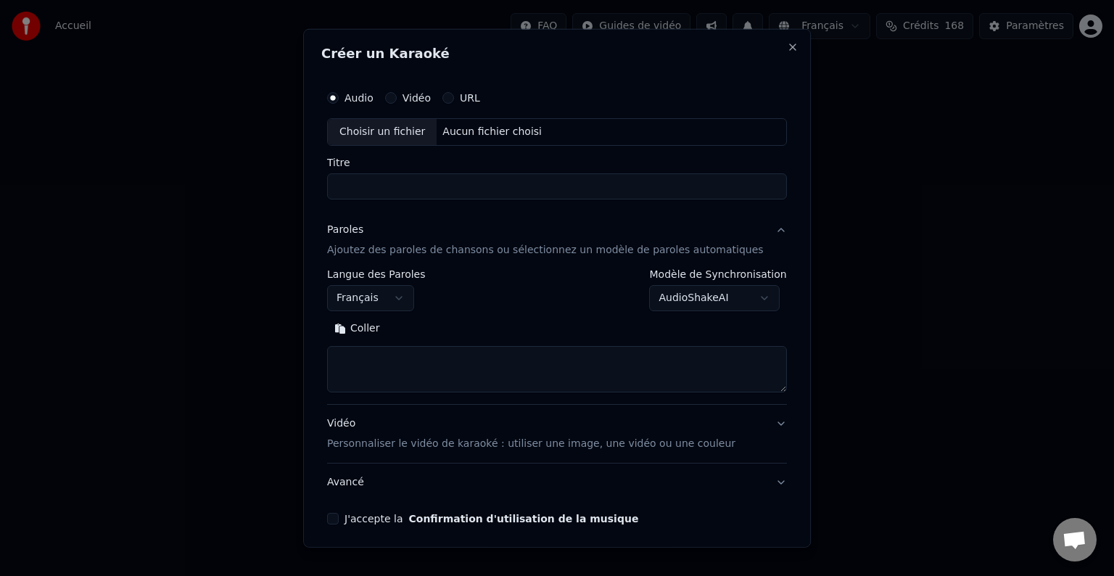
click at [379, 354] on textarea at bounding box center [557, 369] width 460 height 46
click at [371, 328] on button "Coller" at bounding box center [357, 328] width 60 height 23
click at [491, 131] on div "Aucun fichier choisi" at bounding box center [492, 132] width 111 height 15
type textarea "**********"
type input "**********"
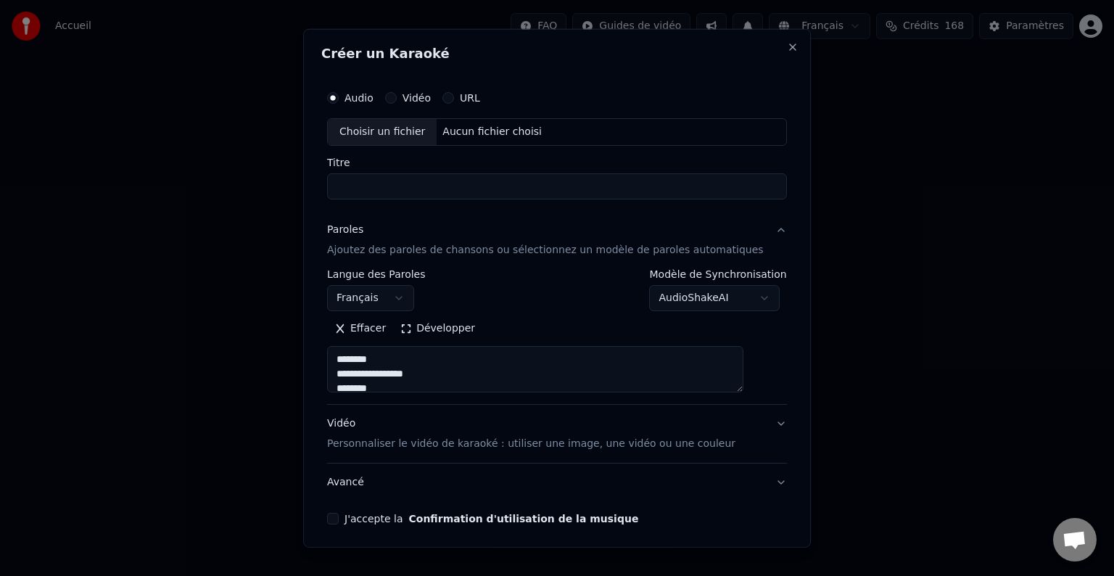
type textarea "**********"
